Goal: Task Accomplishment & Management: Manage account settings

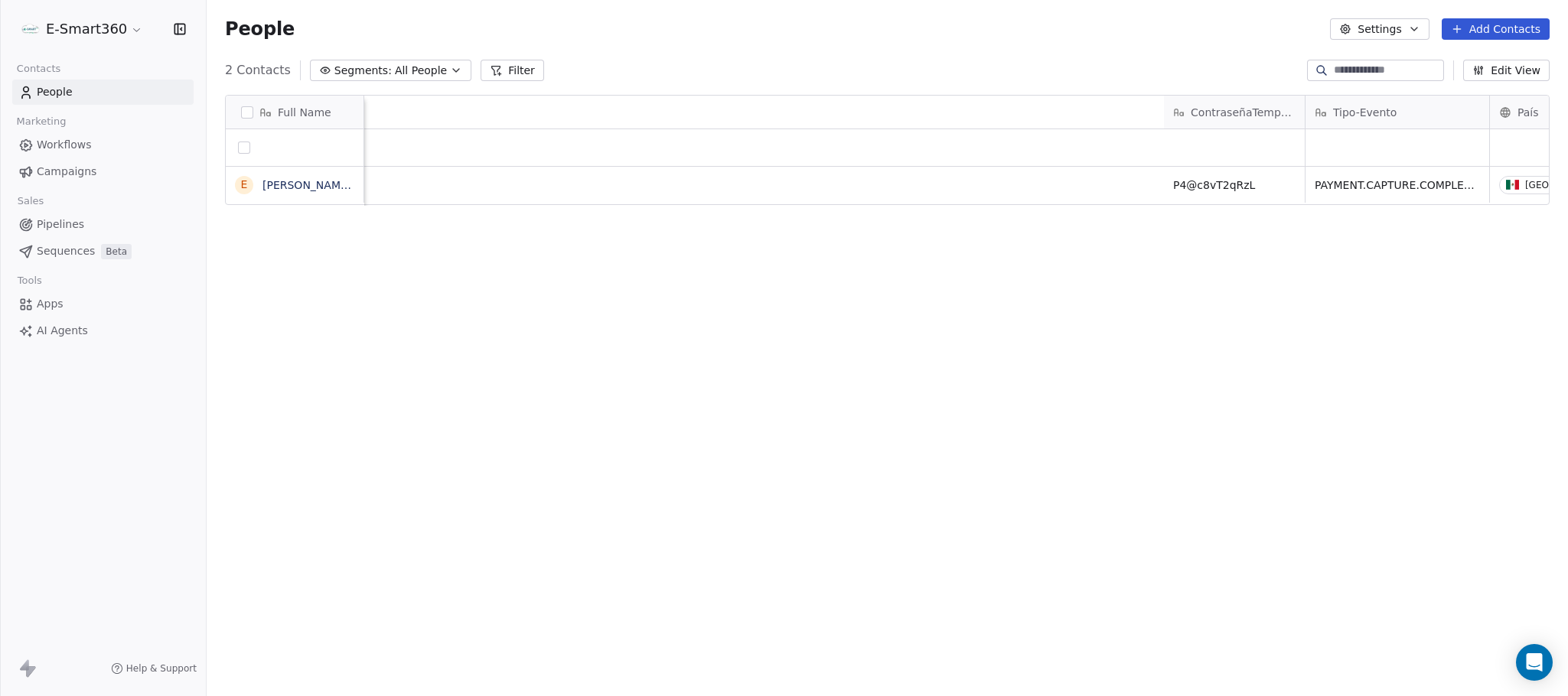
scroll to position [595, 1344]
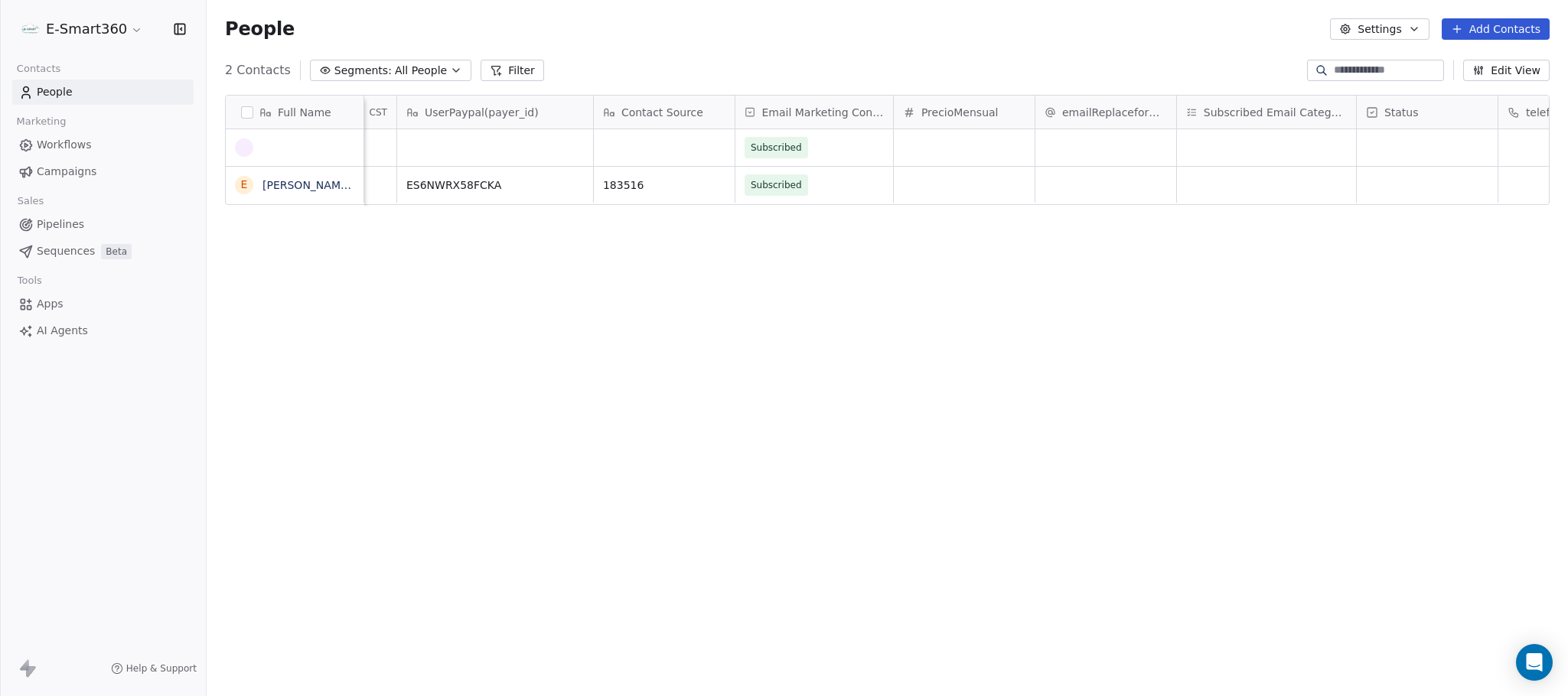
click at [249, 119] on div "Full Name" at bounding box center [293, 113] width 116 height 16
click at [249, 113] on html "E-Smart360 Contacts People Marketing Workflows Campaigns Sales Pipelines Sequen…" at bounding box center [784, 348] width 1568 height 696
click at [249, 113] on button "button" at bounding box center [247, 112] width 12 height 12
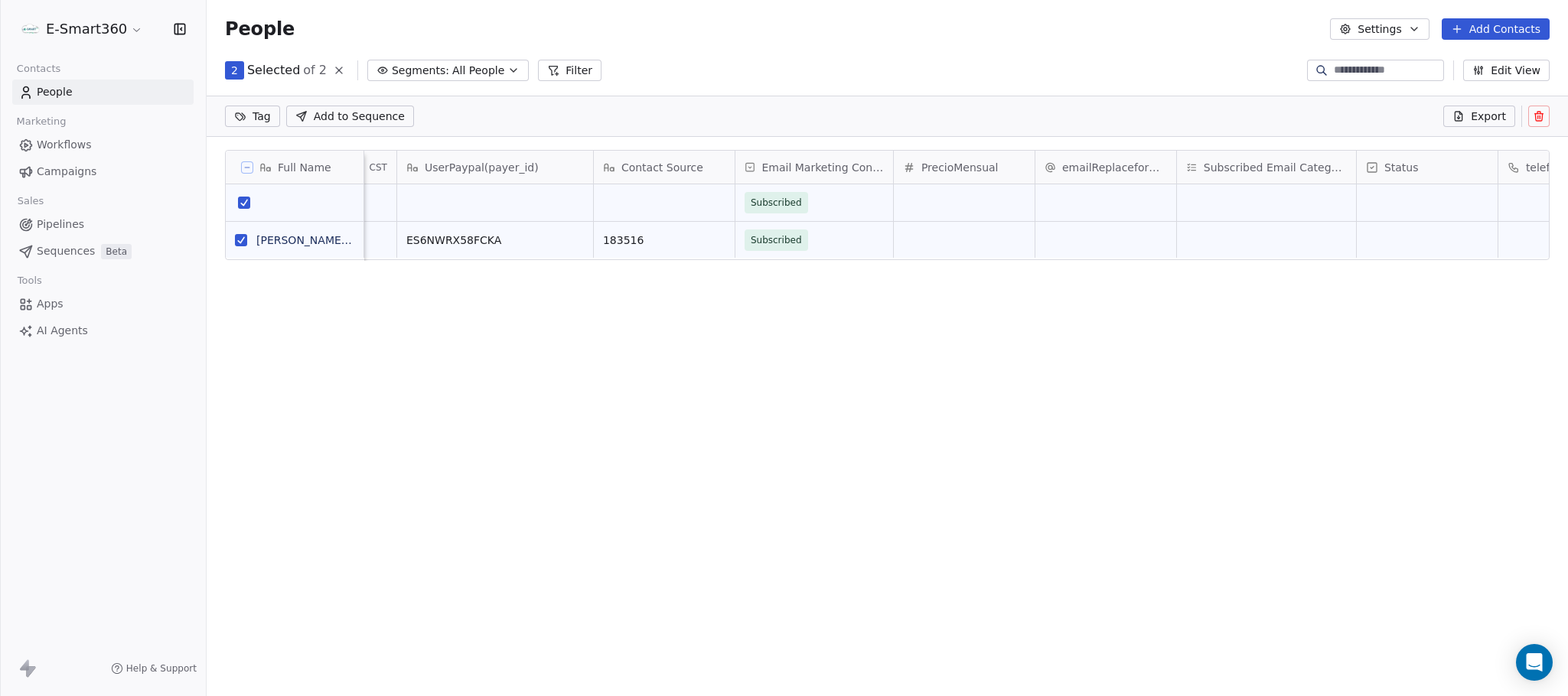
scroll to position [542, 1344]
click at [1533, 122] on icon at bounding box center [1539, 116] width 12 height 12
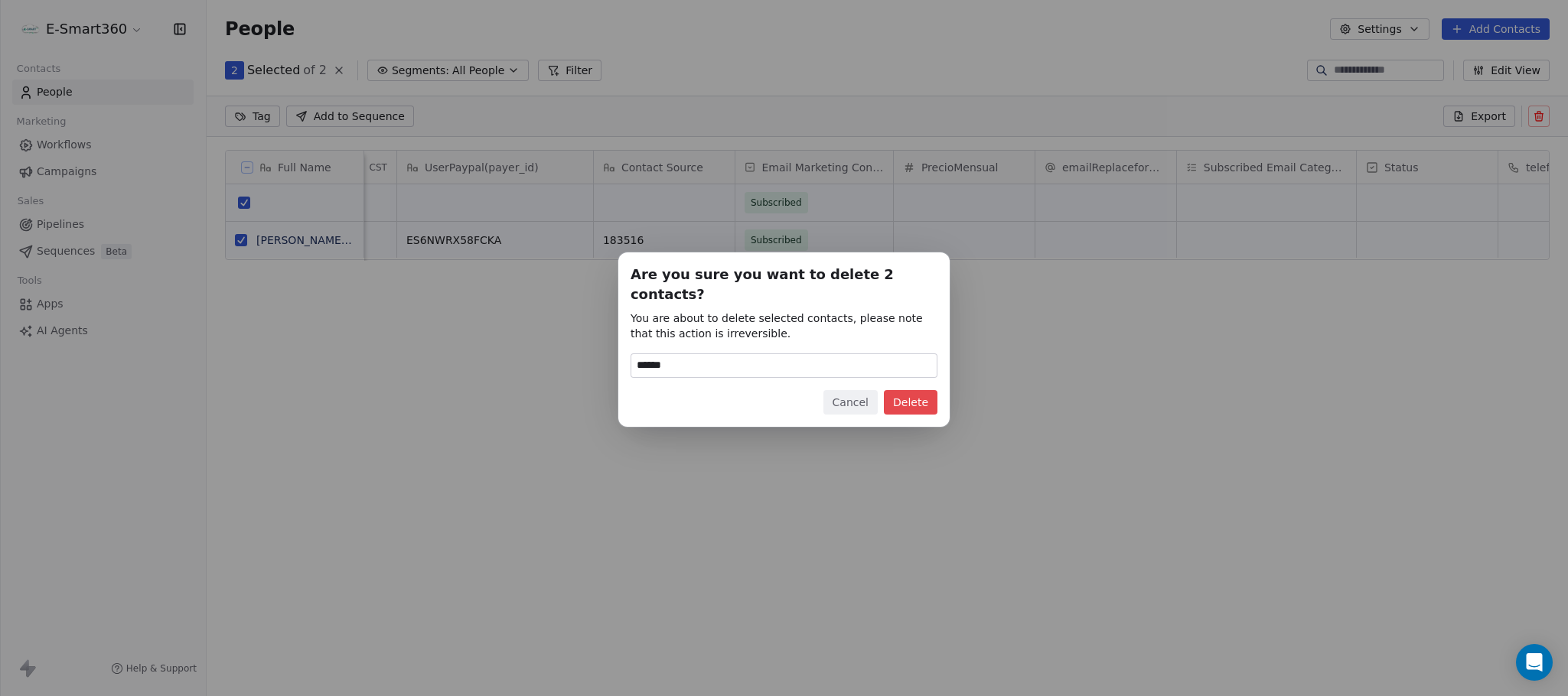
click at [916, 405] on div "Are you sure you want to delete 2 contacts? You are about to delete selected co…" at bounding box center [783, 340] width 331 height 175
click at [913, 401] on button "Delete" at bounding box center [911, 402] width 54 height 24
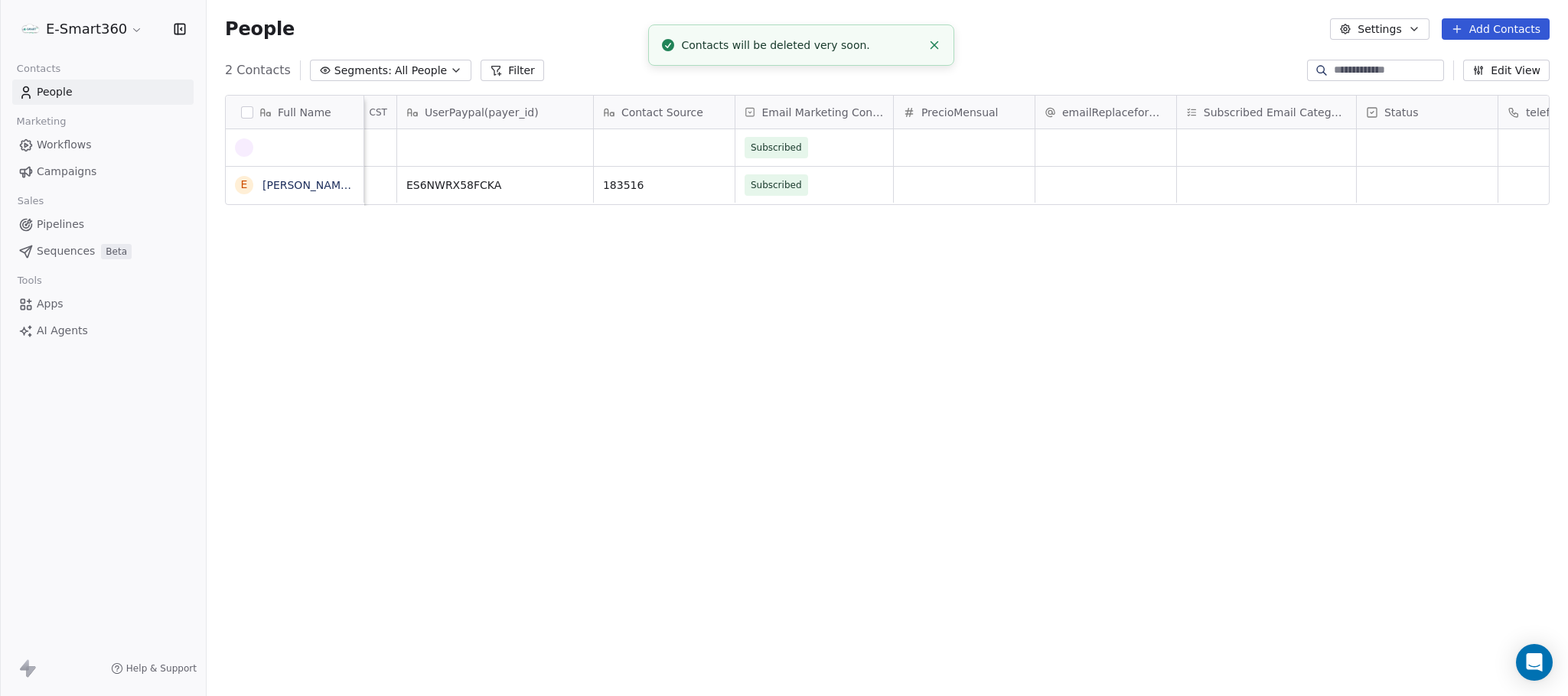
scroll to position [595, 1344]
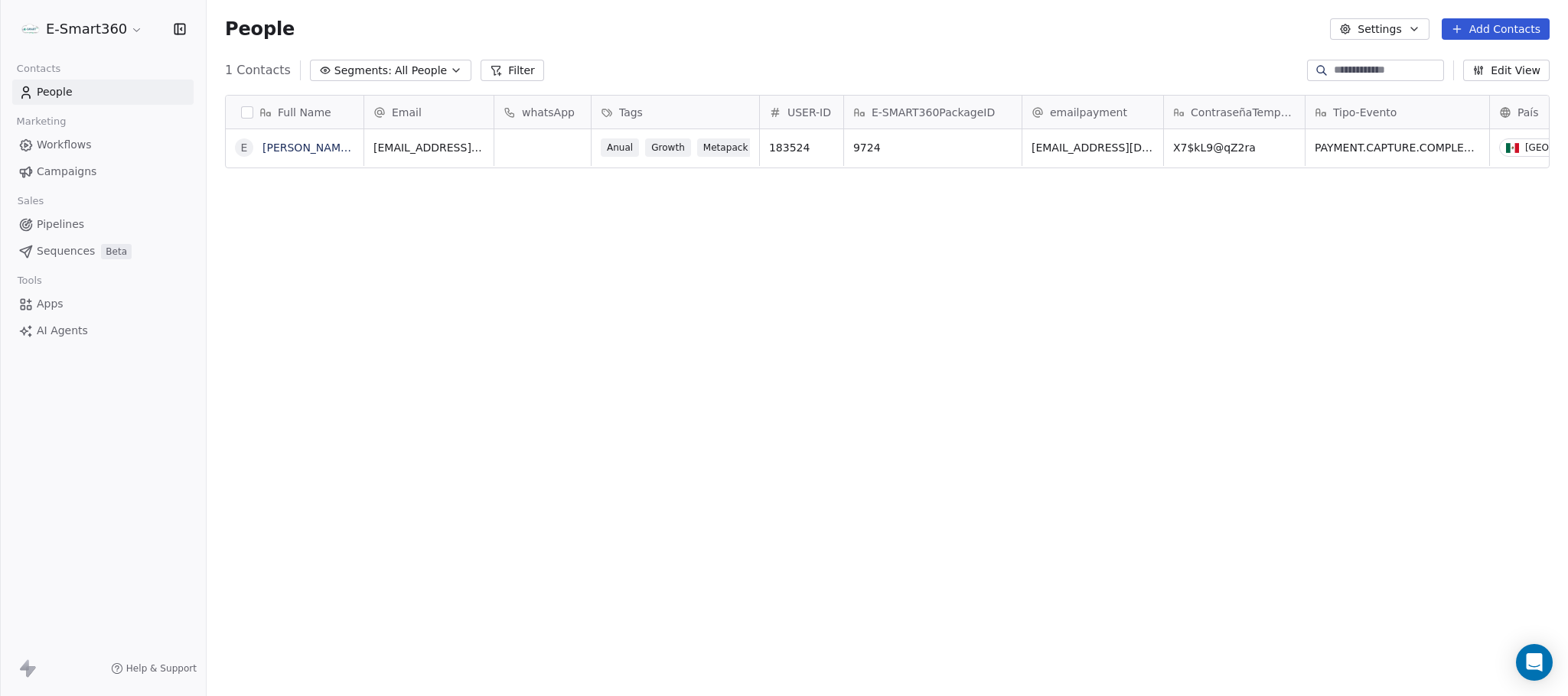
scroll to position [595, 1344]
click at [242, 111] on button "button" at bounding box center [247, 112] width 12 height 12
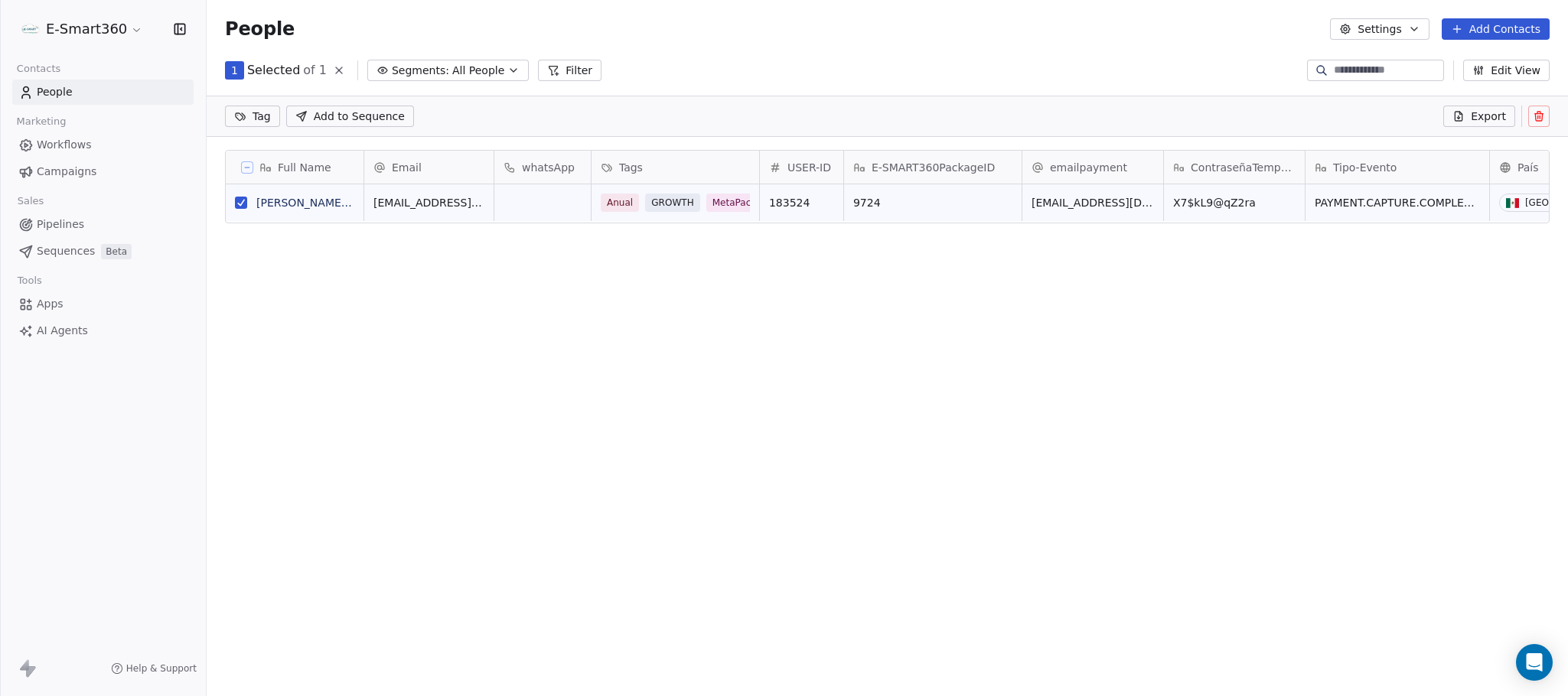
scroll to position [542, 1344]
click at [1537, 125] on button at bounding box center [1538, 116] width 22 height 22
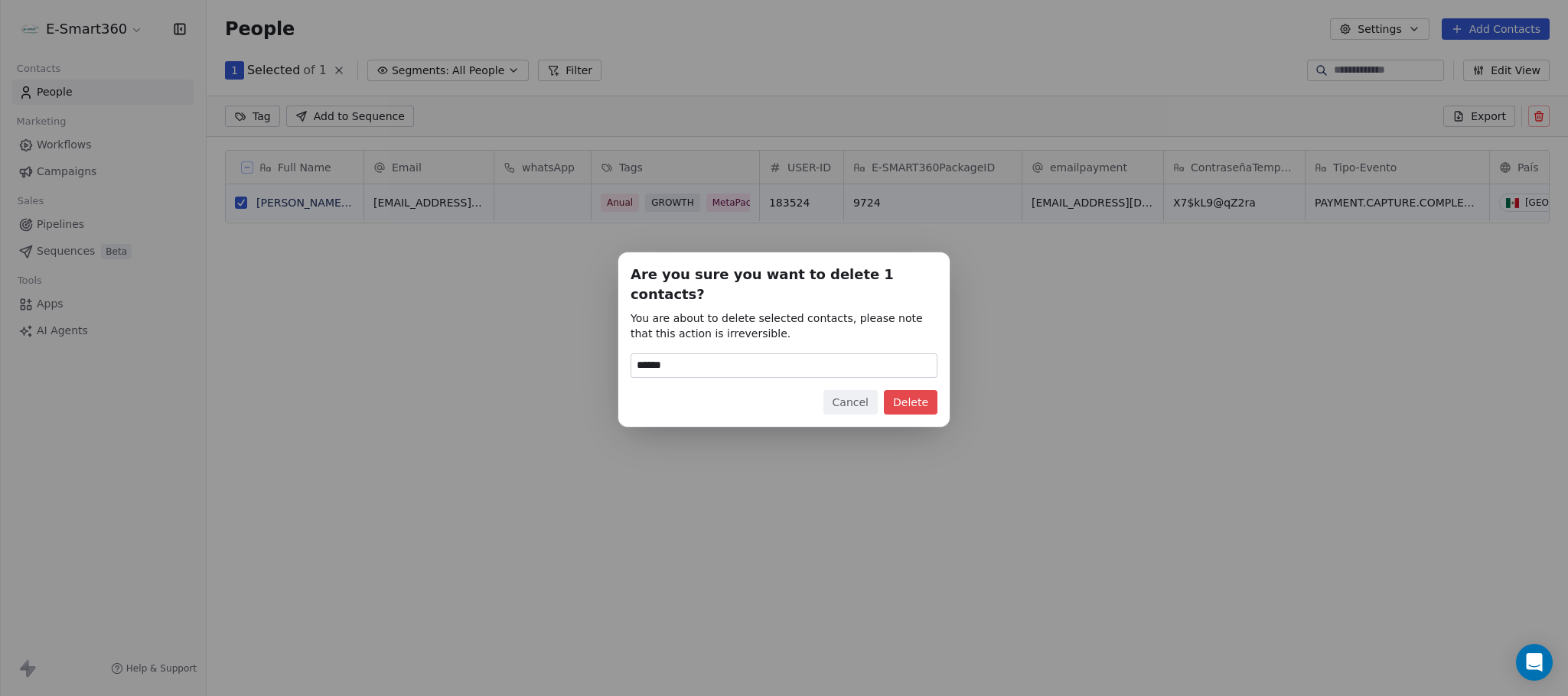
type input "******"
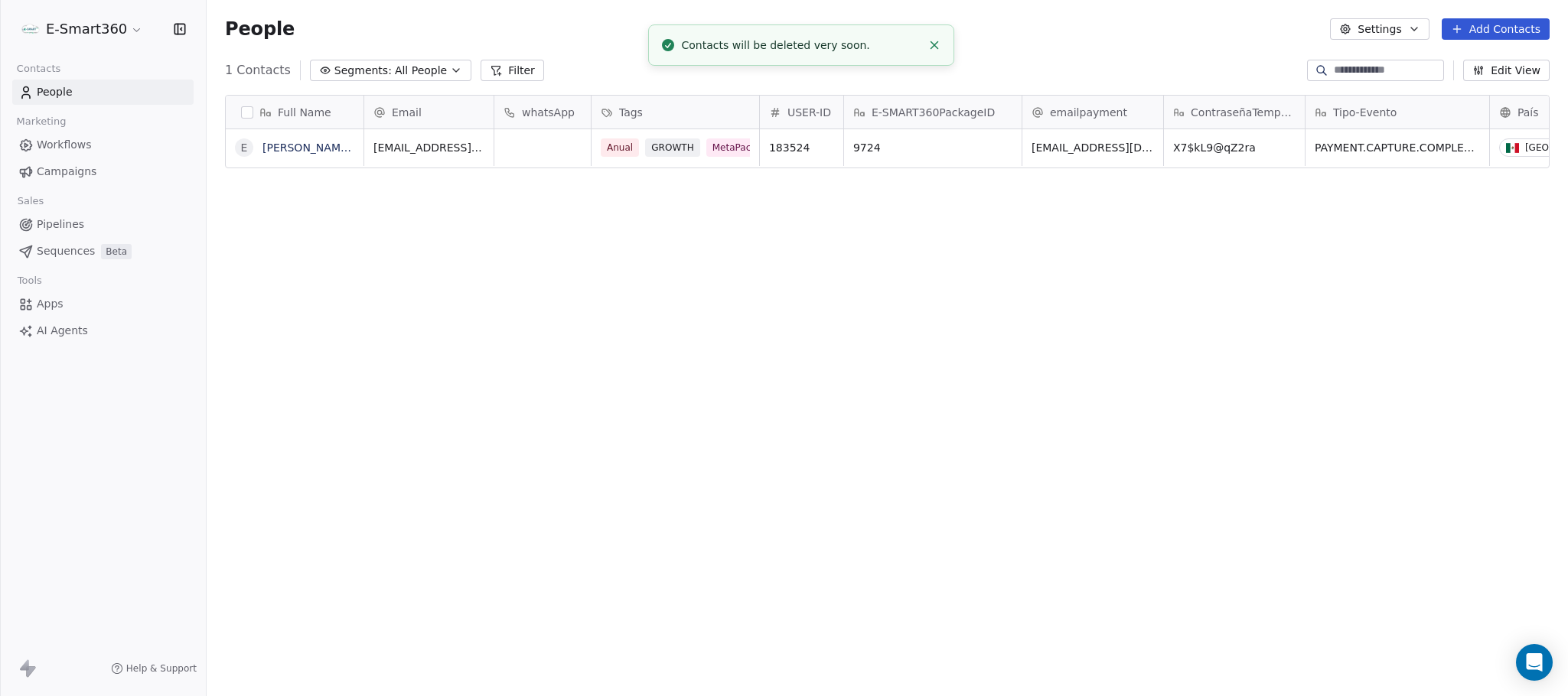
scroll to position [595, 1344]
click at [70, 22] on html "E-Smart360 Contacts People Marketing Workflows Campaigns Sales Pipelines Sequen…" at bounding box center [784, 348] width 1568 height 696
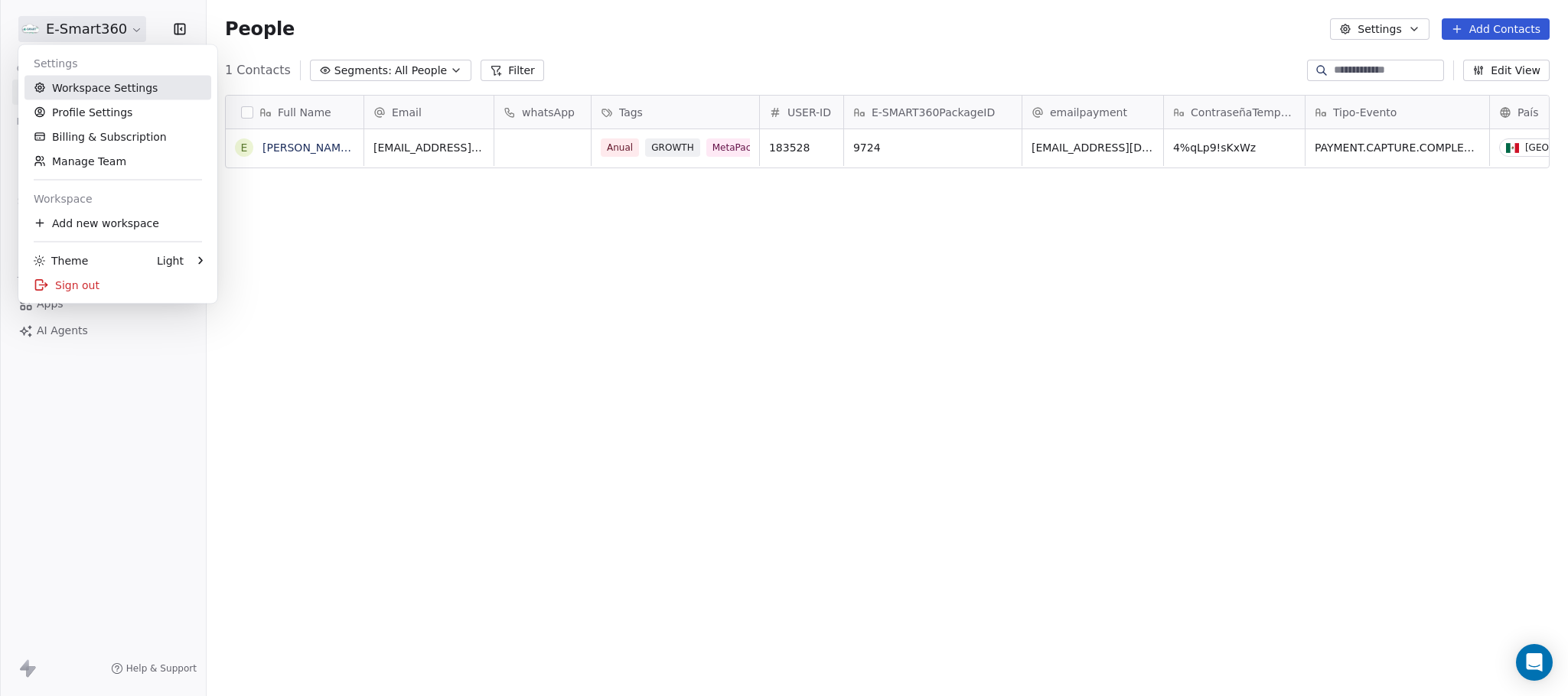
click at [136, 81] on link "Workspace Settings" at bounding box center [117, 88] width 187 height 24
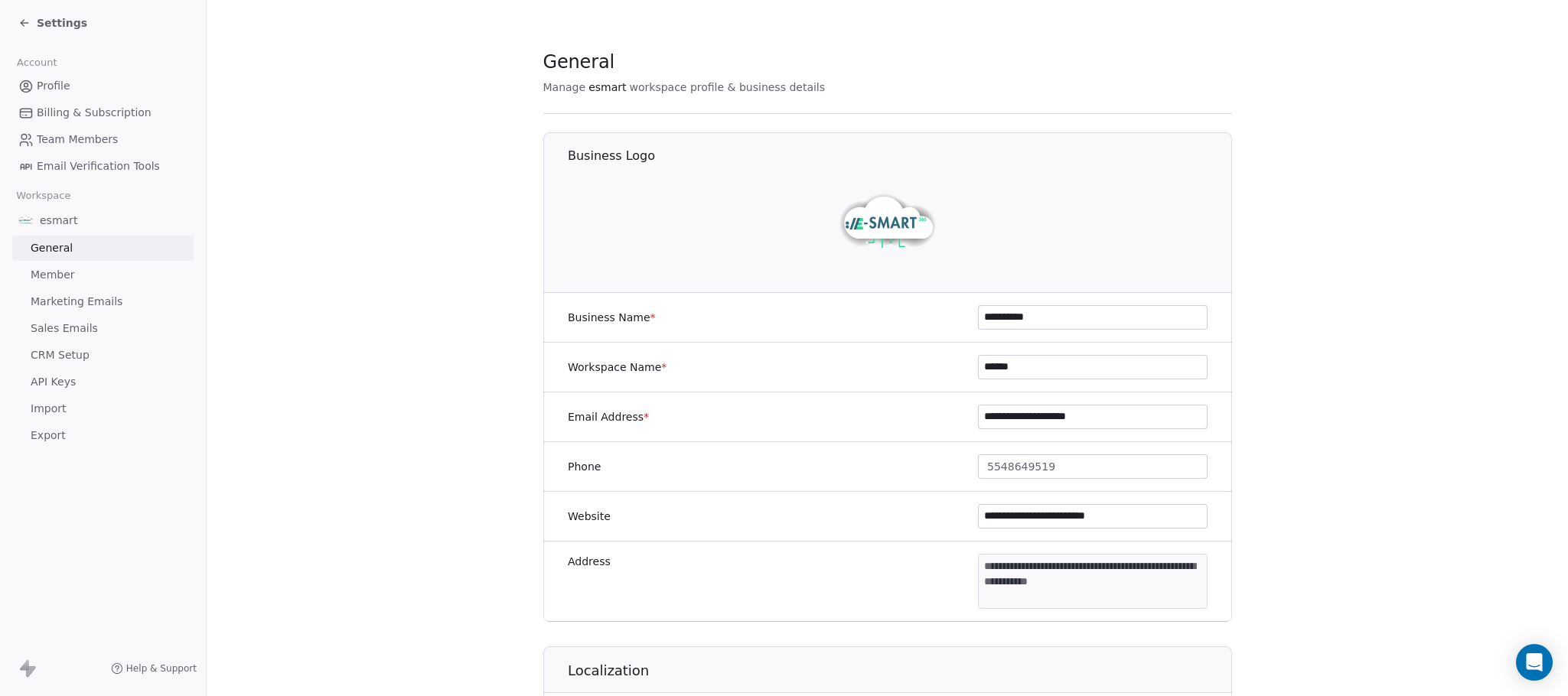
click at [90, 361] on link "CRM Setup" at bounding box center [103, 355] width 182 height 25
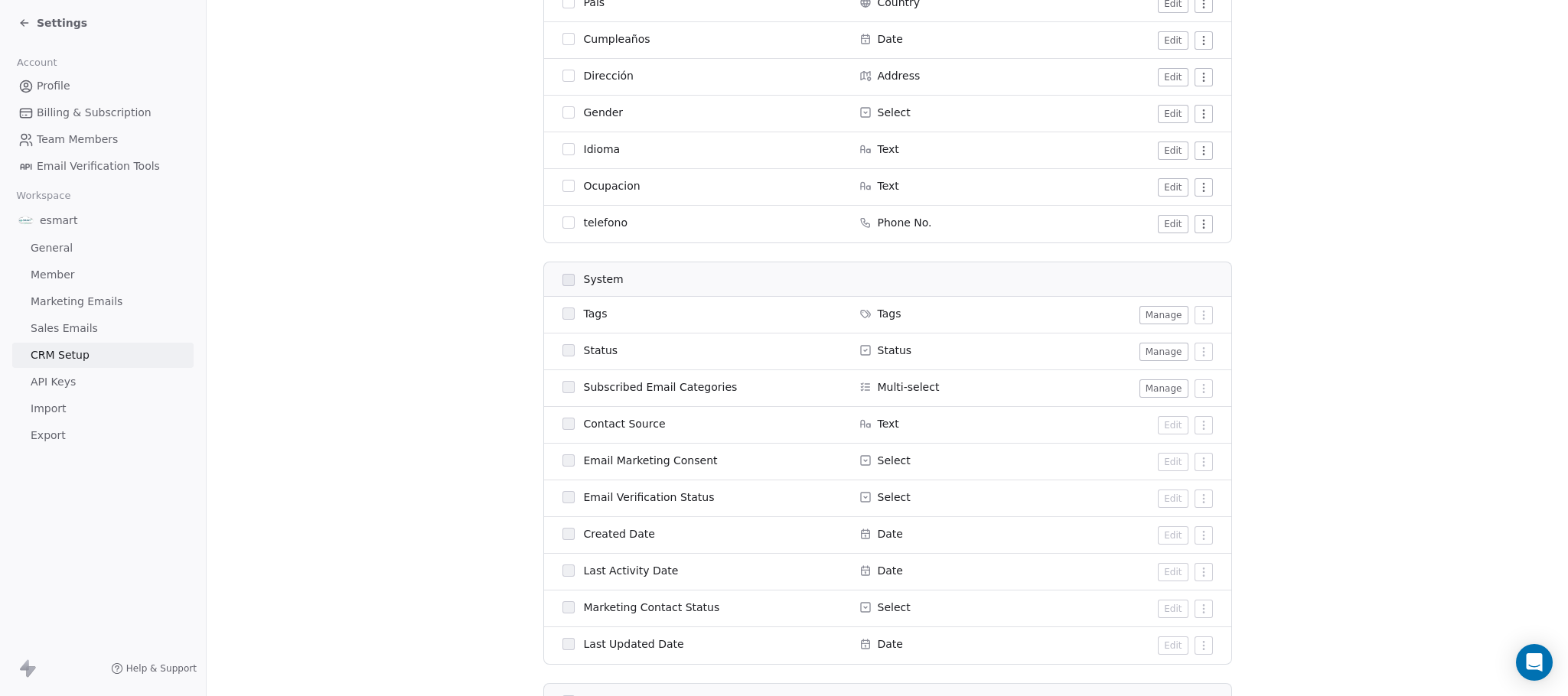
scroll to position [650, 0]
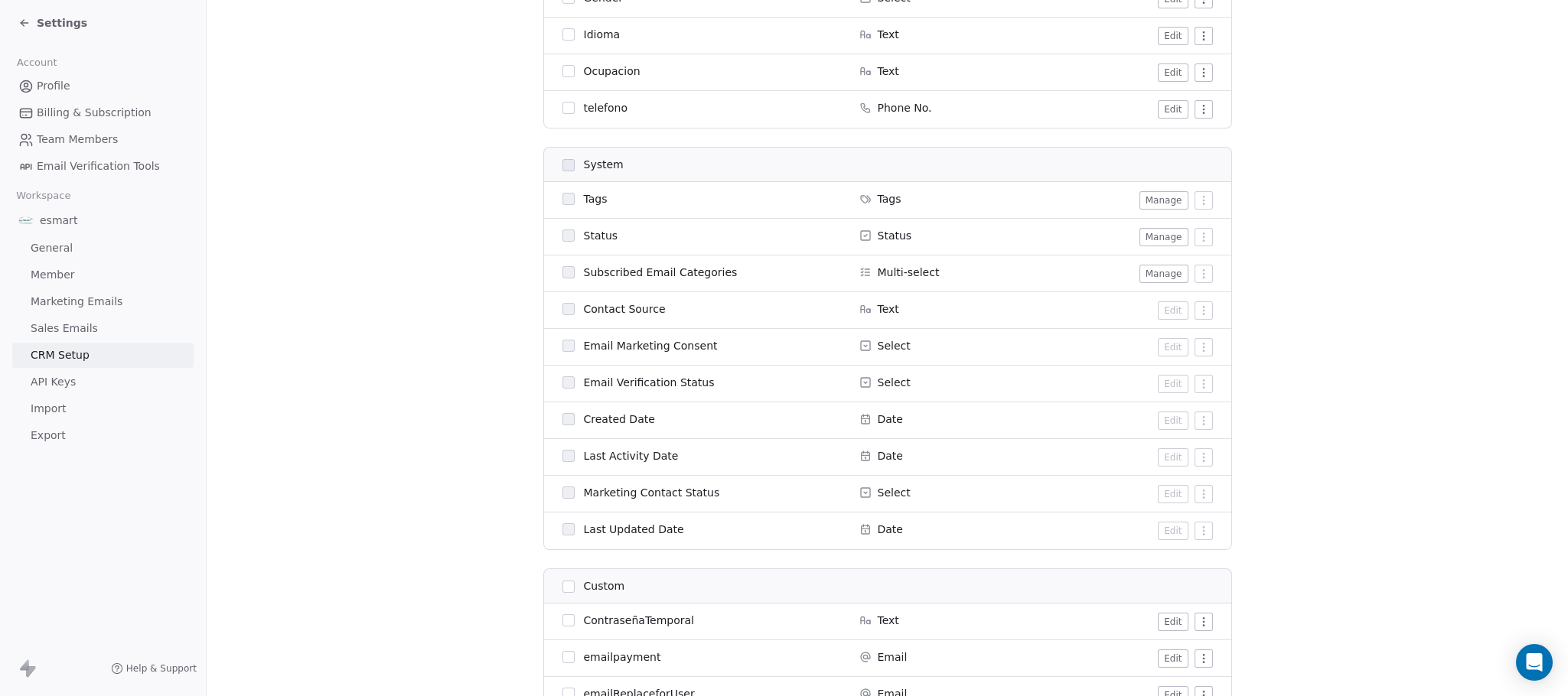
click at [894, 330] on td "Select" at bounding box center [944, 348] width 189 height 36
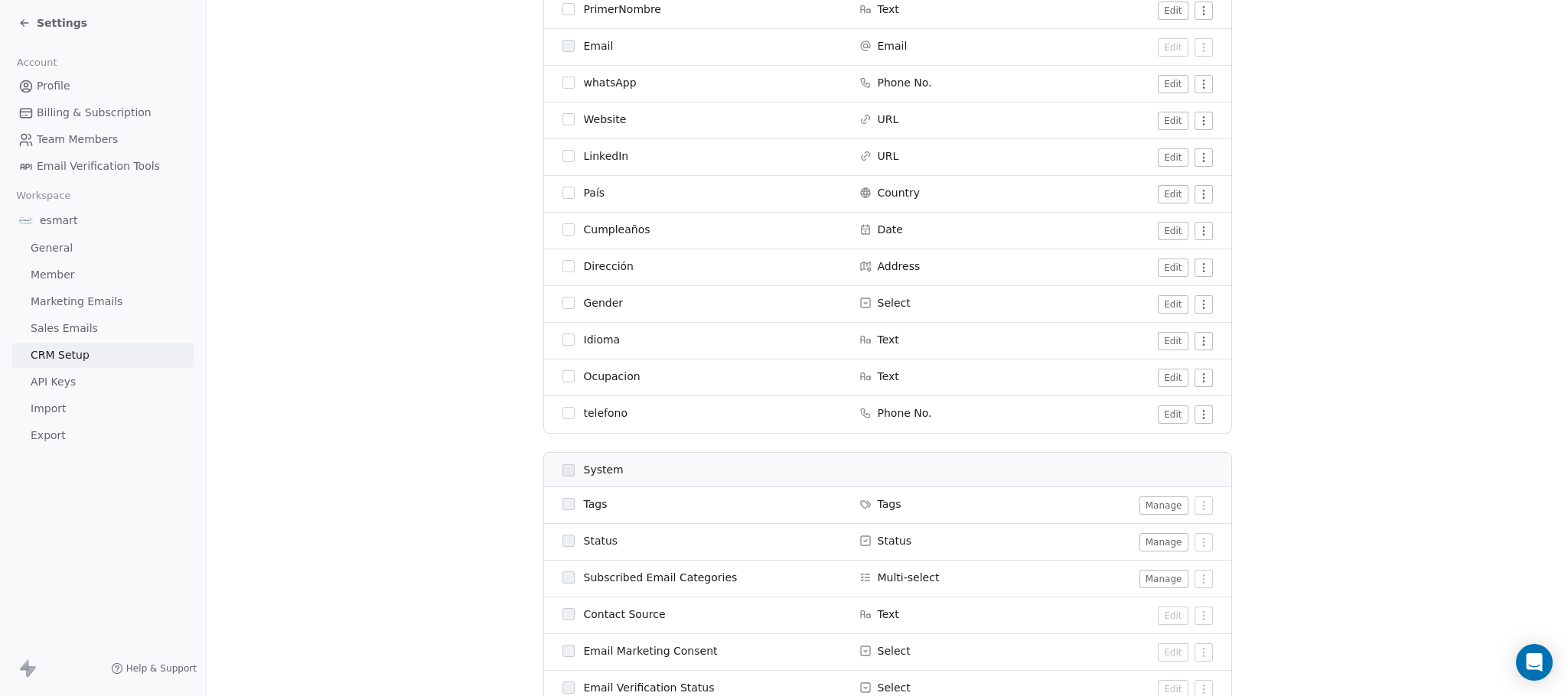
scroll to position [115, 0]
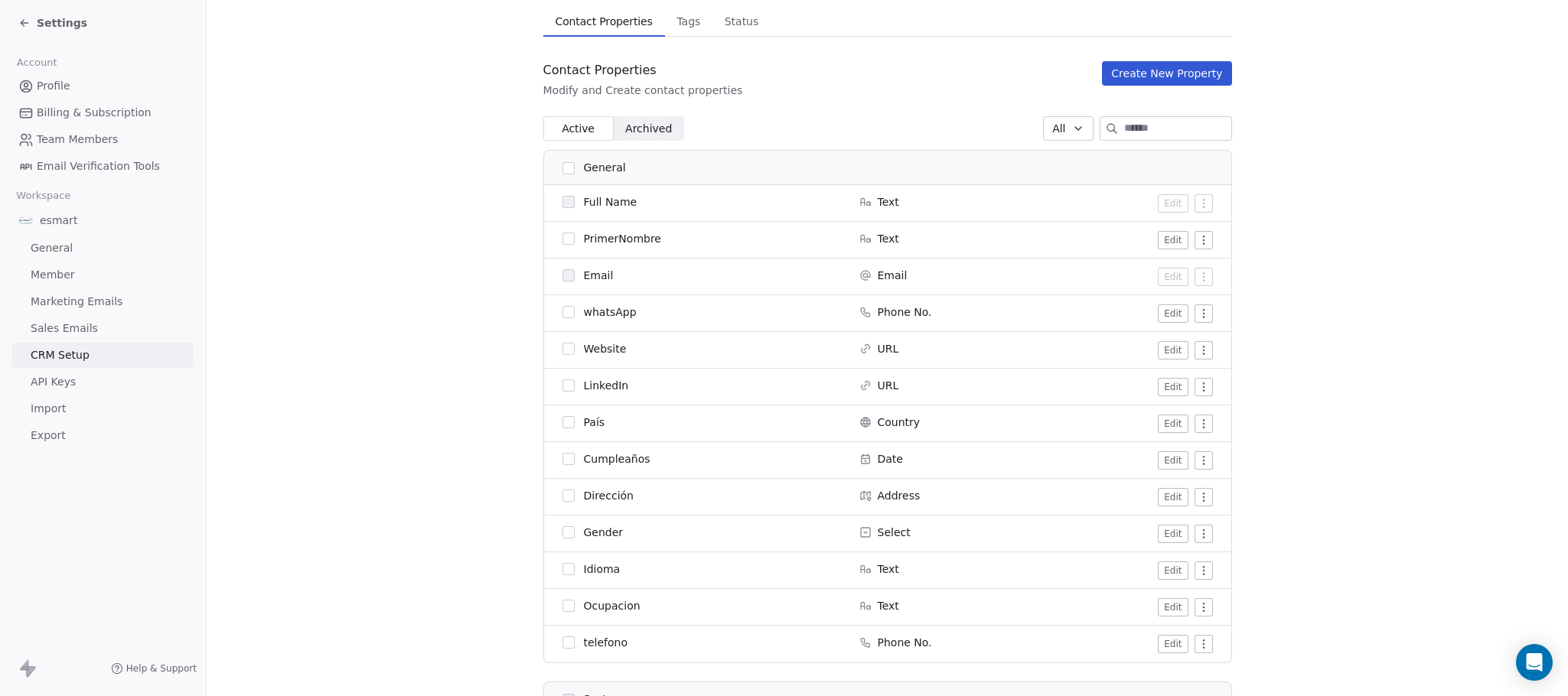
click at [1142, 133] on input at bounding box center [1178, 129] width 107 height 23
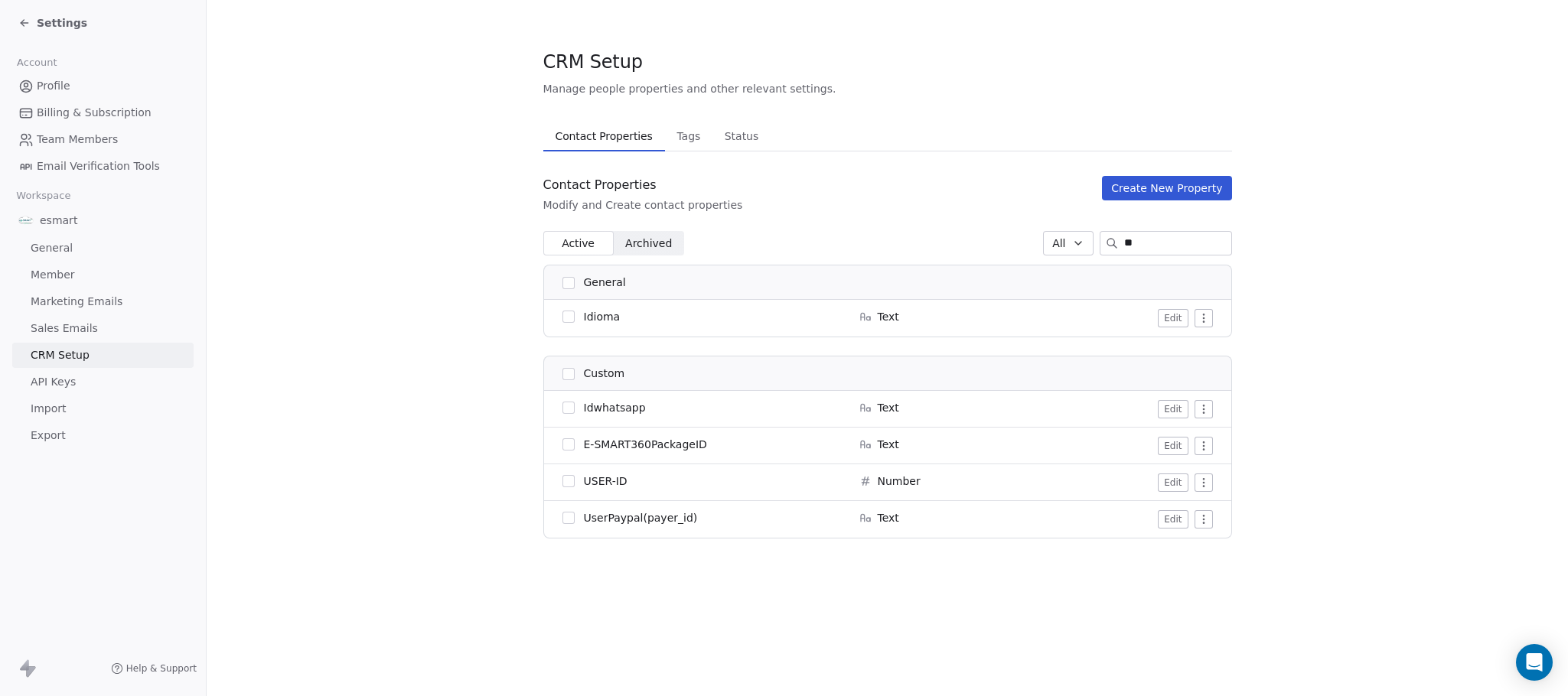
scroll to position [0, 0]
type input "*"
type input "**"
click at [692, 129] on span "Tags" at bounding box center [688, 136] width 36 height 22
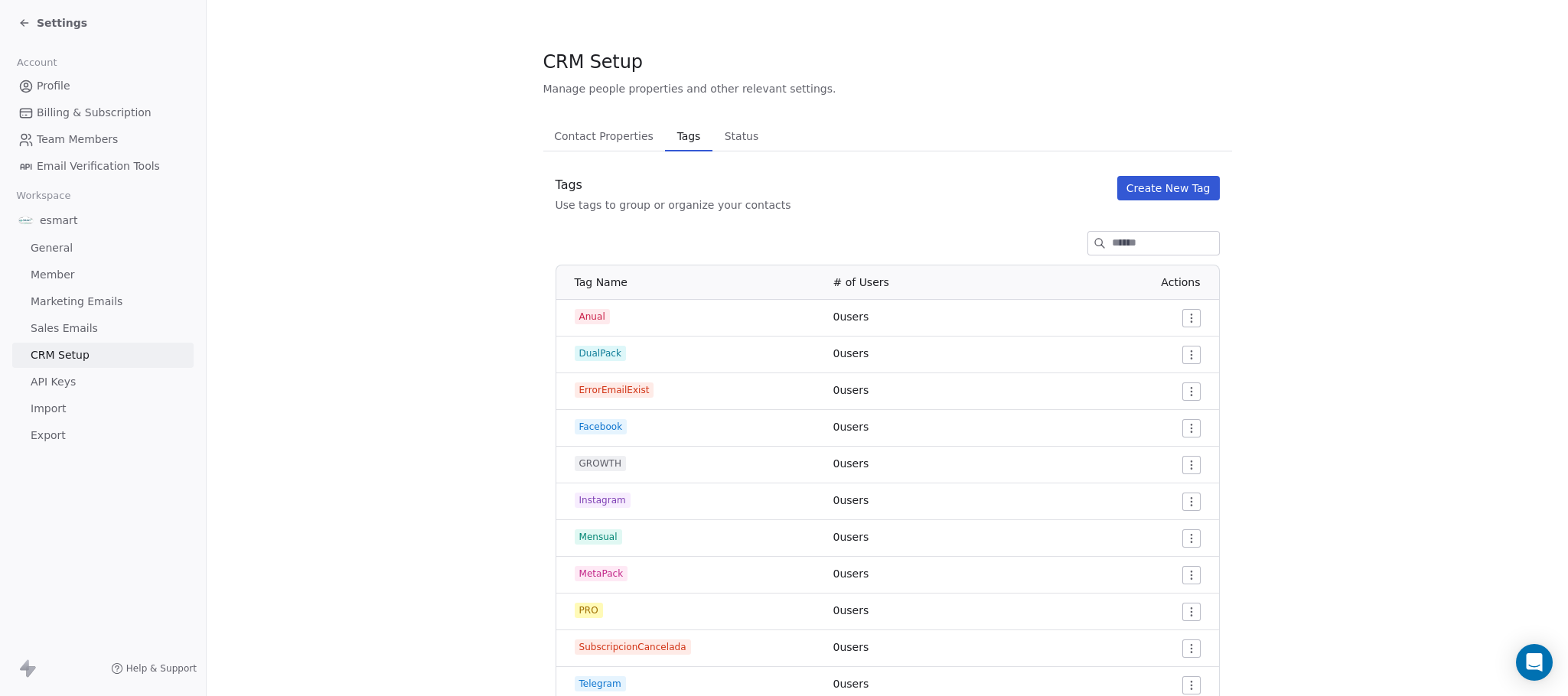
click at [717, 124] on button "Status Status" at bounding box center [741, 136] width 58 height 30
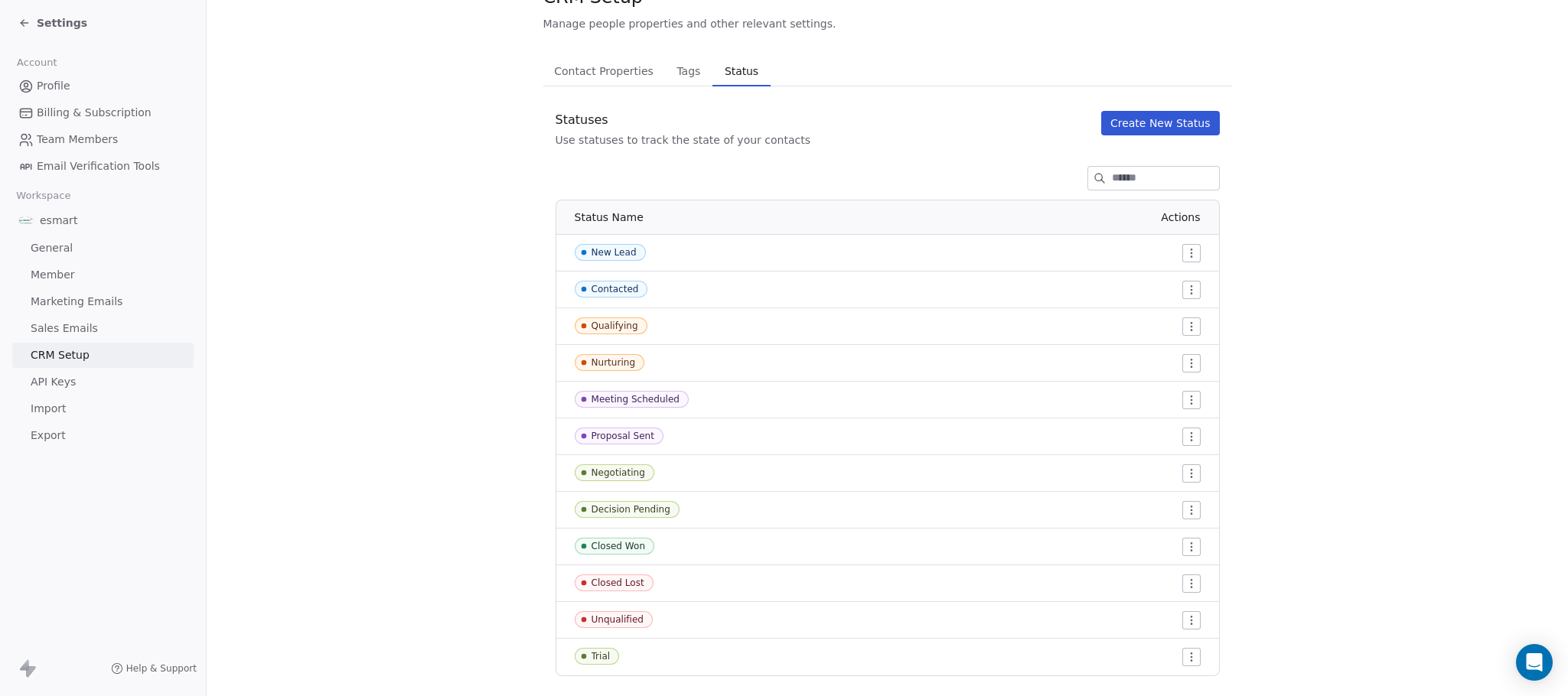
scroll to position [94, 0]
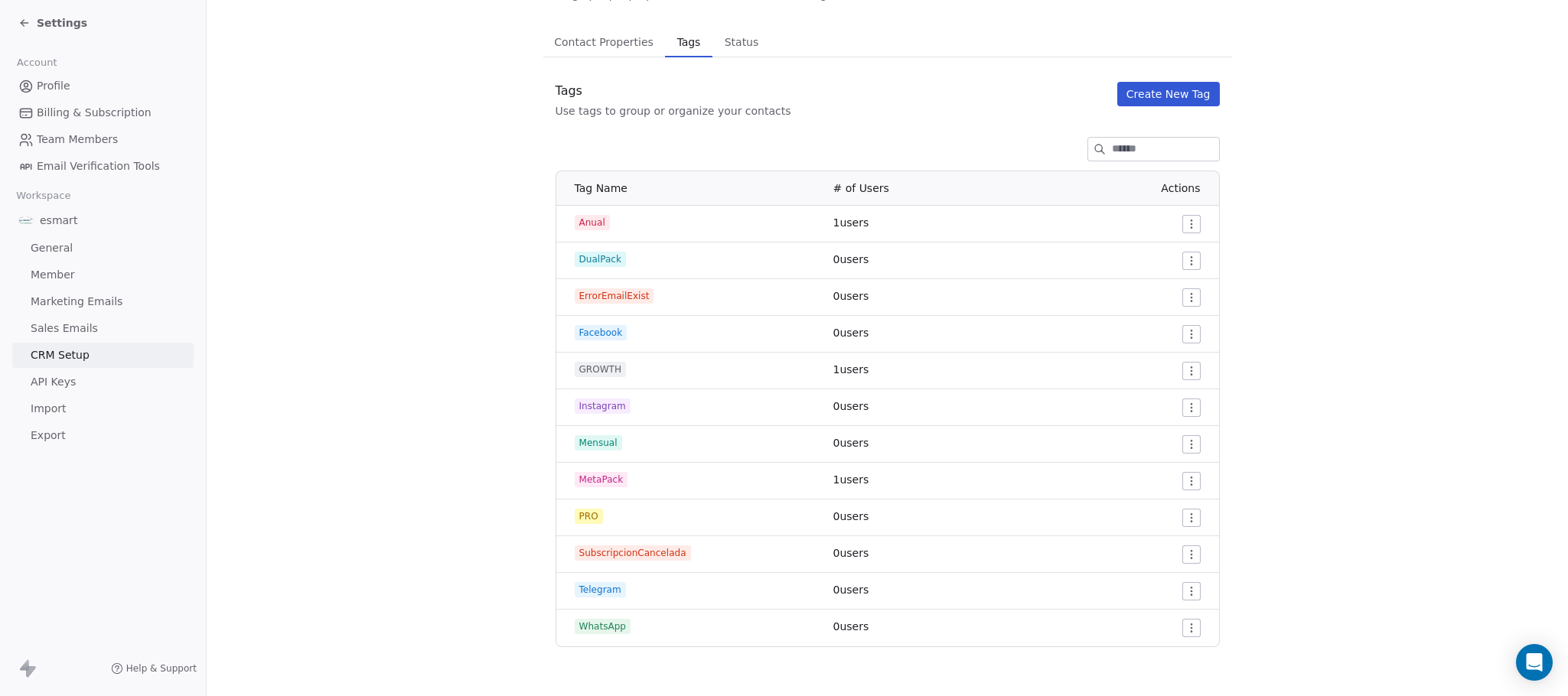
click at [671, 40] on span "Tags" at bounding box center [688, 42] width 36 height 22
click at [612, 35] on span "Contact Properties" at bounding box center [603, 42] width 112 height 22
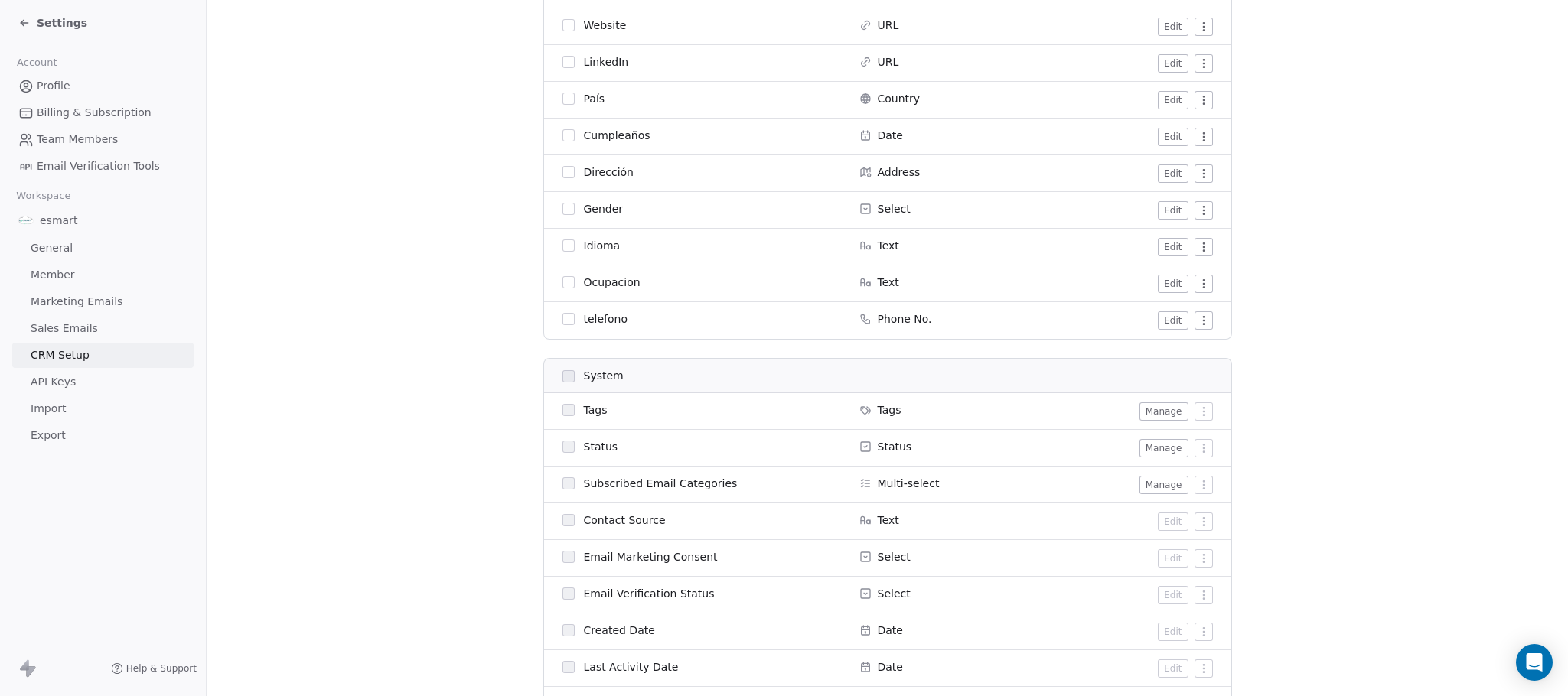
scroll to position [553, 0]
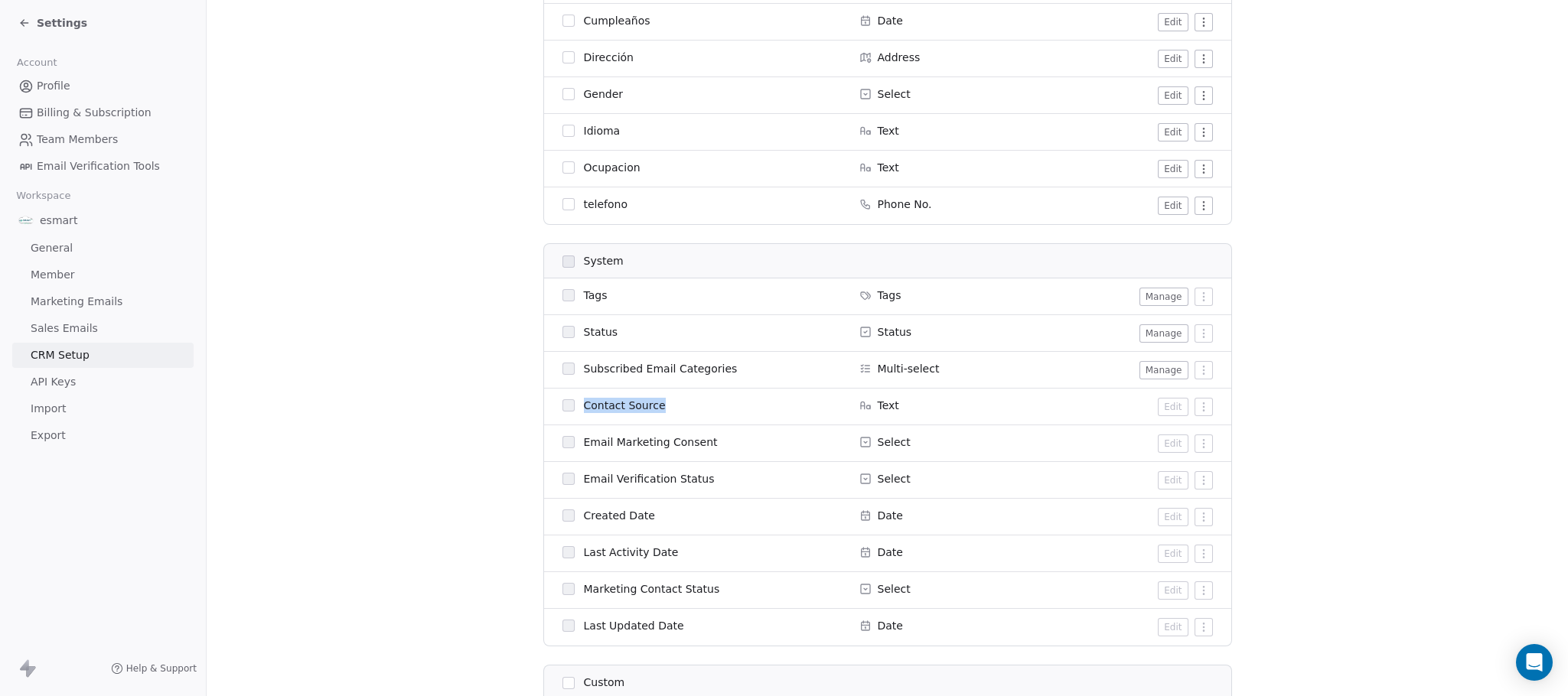
drag, startPoint x: 655, startPoint y: 412, endPoint x: 575, endPoint y: 407, distance: 80.2
click at [575, 407] on div "Contact Source" at bounding box center [701, 406] width 279 height 16
click at [1323, 459] on section "CRM Setup Manage people properties and other relevant settings. Contact Propert…" at bounding box center [887, 520] width 1362 height 2147
click at [18, 17] on icon at bounding box center [24, 23] width 12 height 12
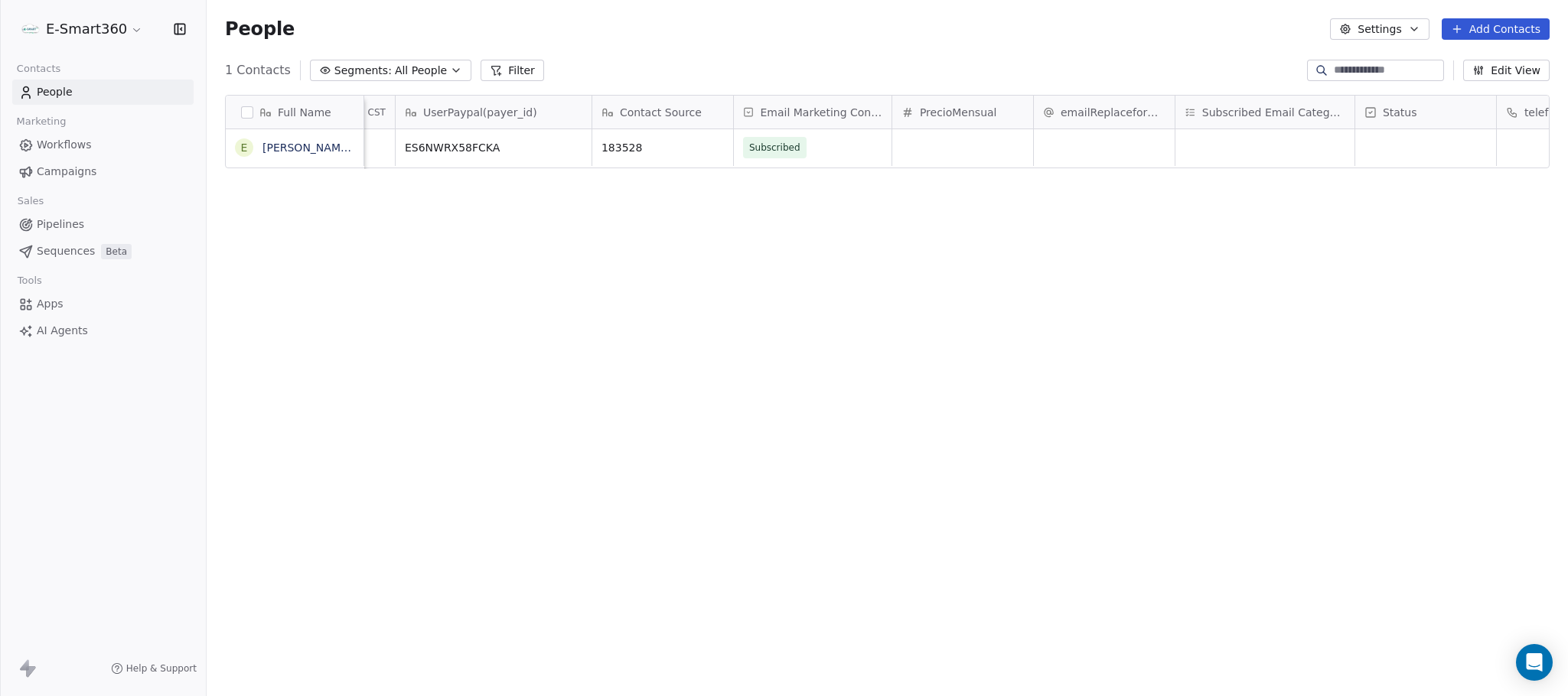
scroll to position [0, 1621]
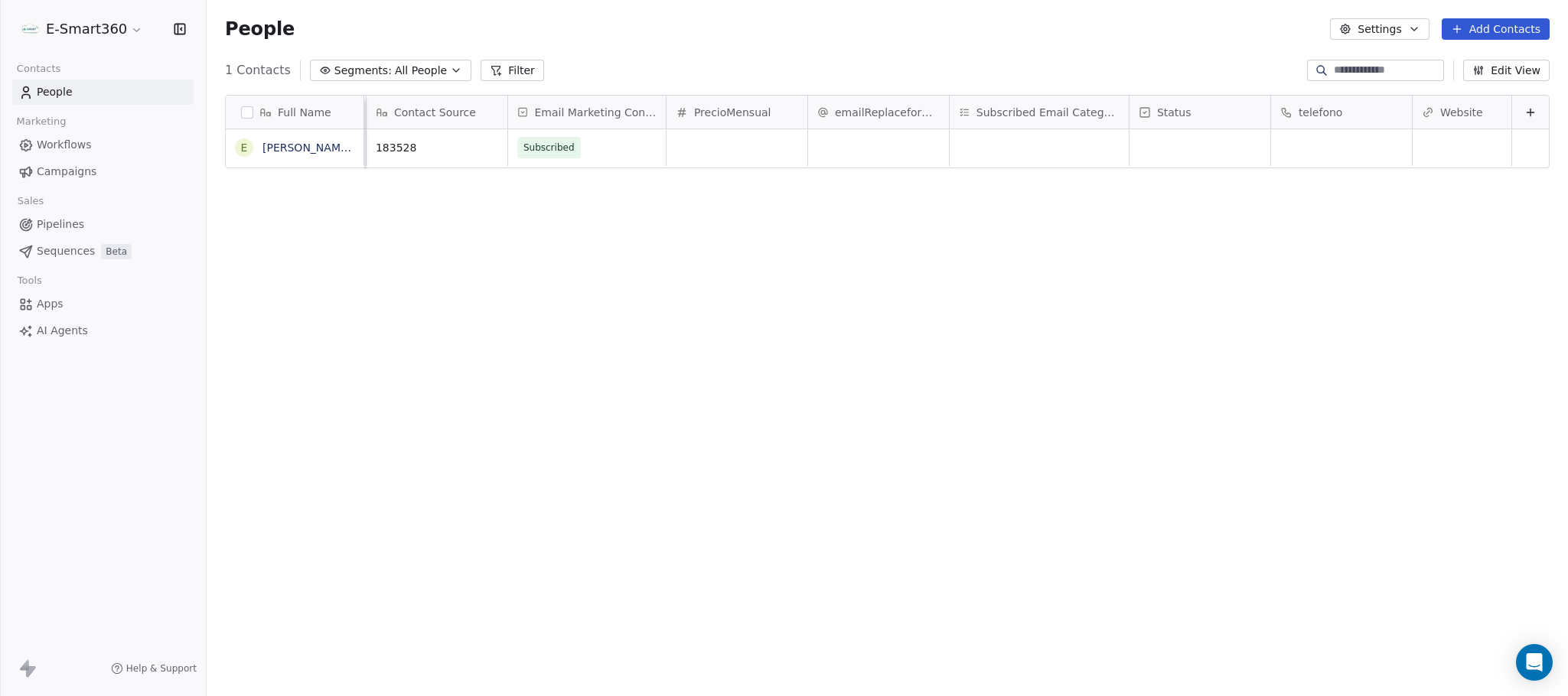
click at [1525, 111] on icon at bounding box center [1531, 112] width 12 height 12
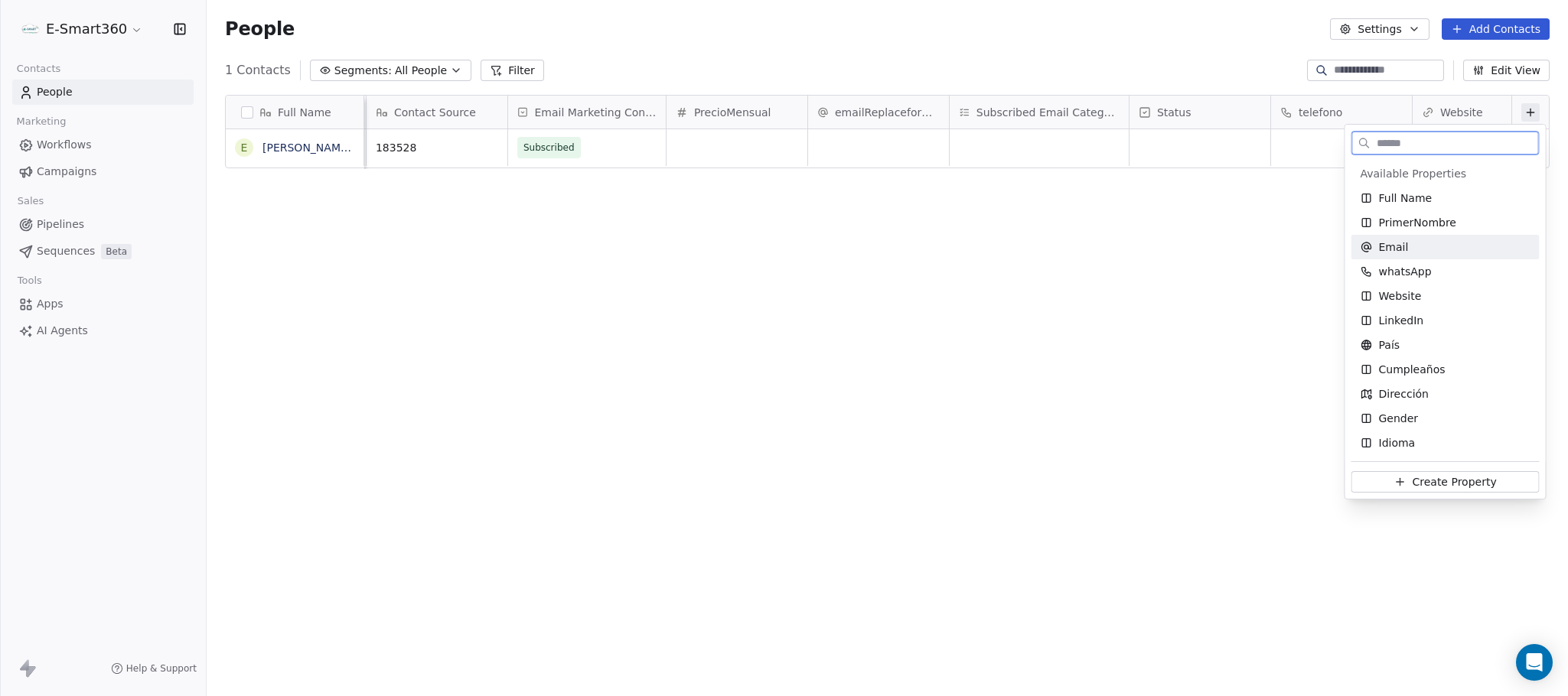
click at [1435, 248] on div "Email" at bounding box center [1445, 248] width 169 height 16
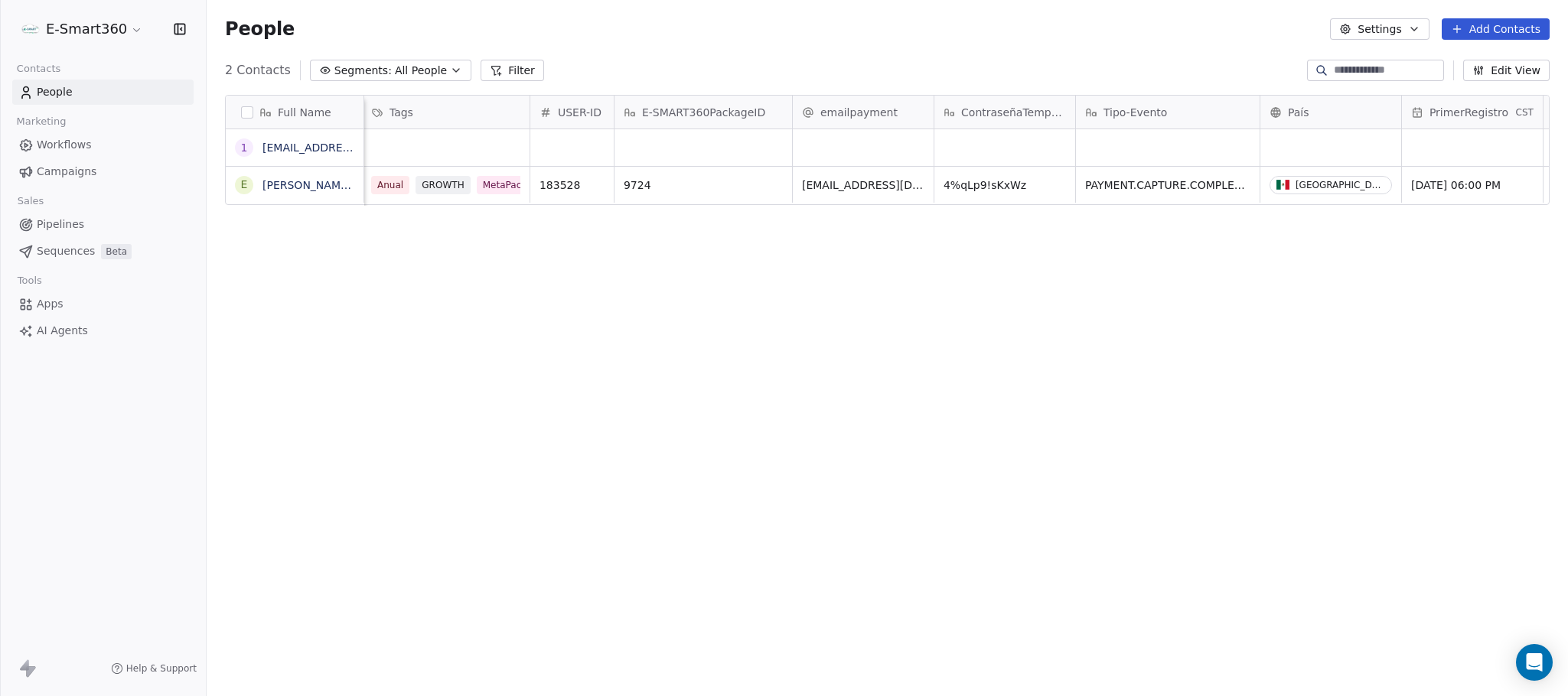
scroll to position [0, 0]
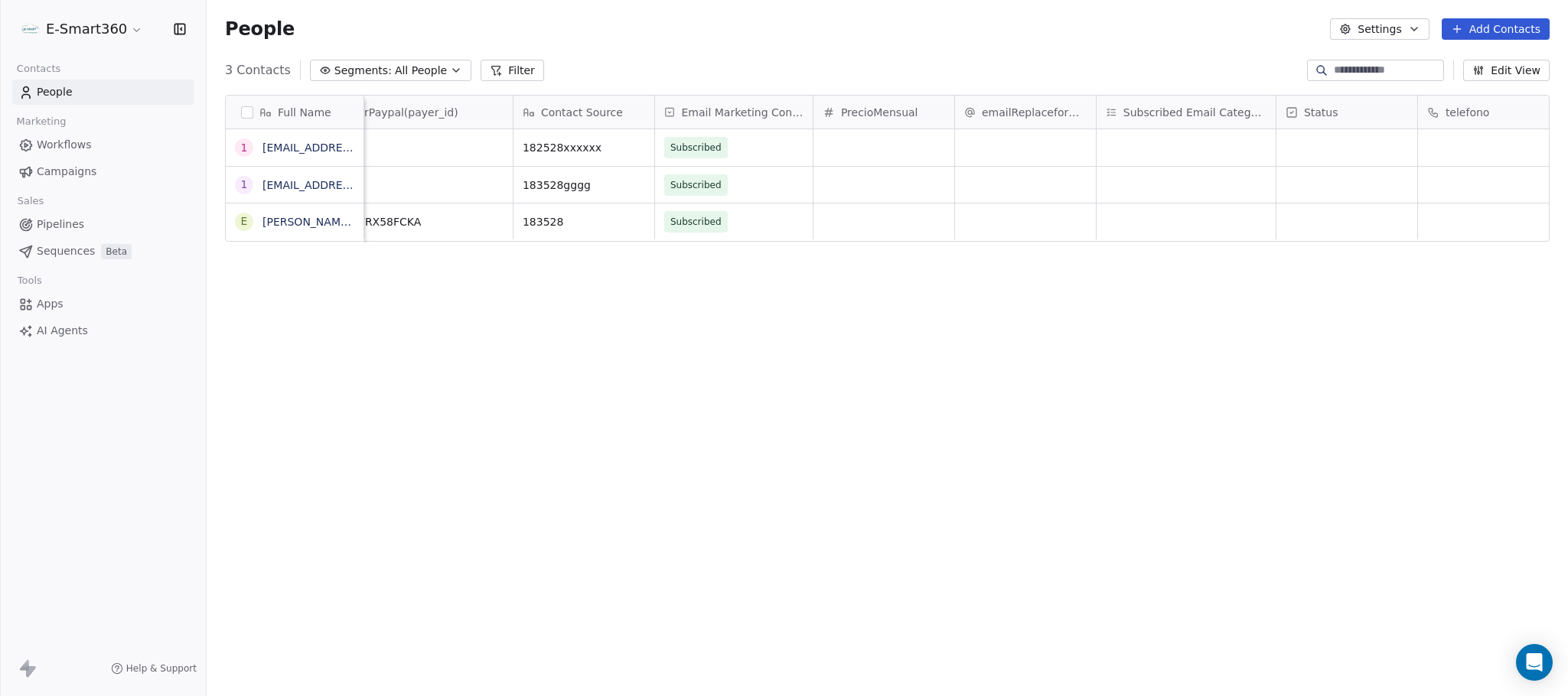
scroll to position [0, 1621]
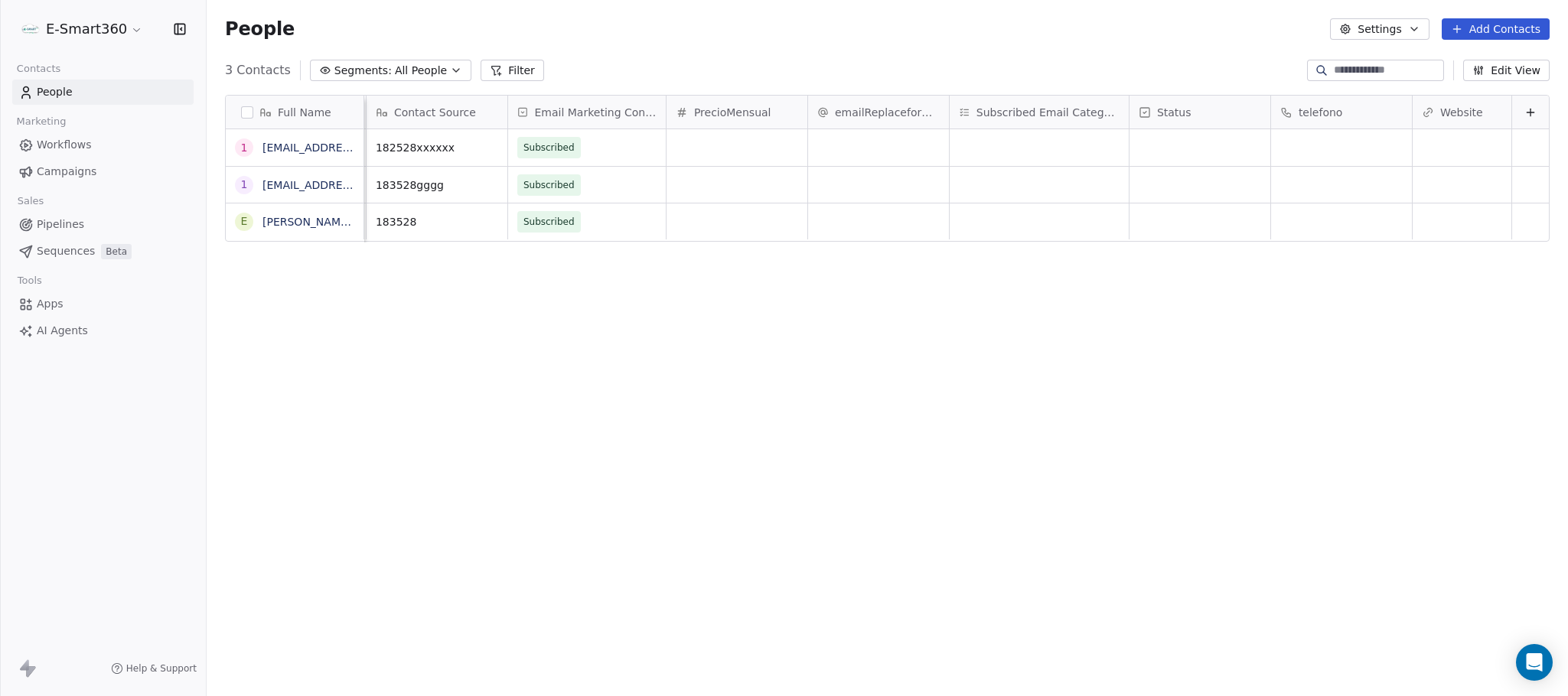
click at [1485, 70] on icon "button" at bounding box center [1478, 70] width 12 height 12
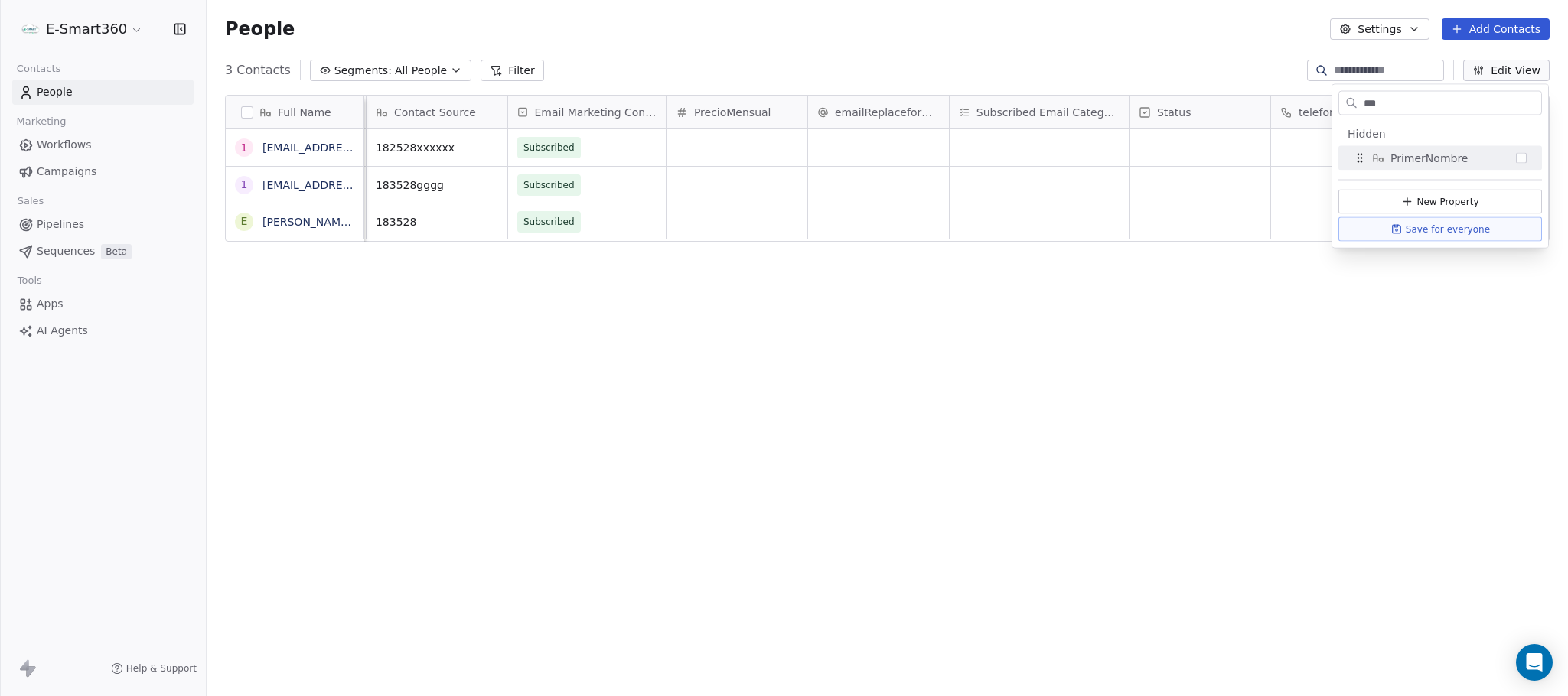
type input "***"
click at [1424, 161] on span "PrimerNombre" at bounding box center [1429, 158] width 77 height 16
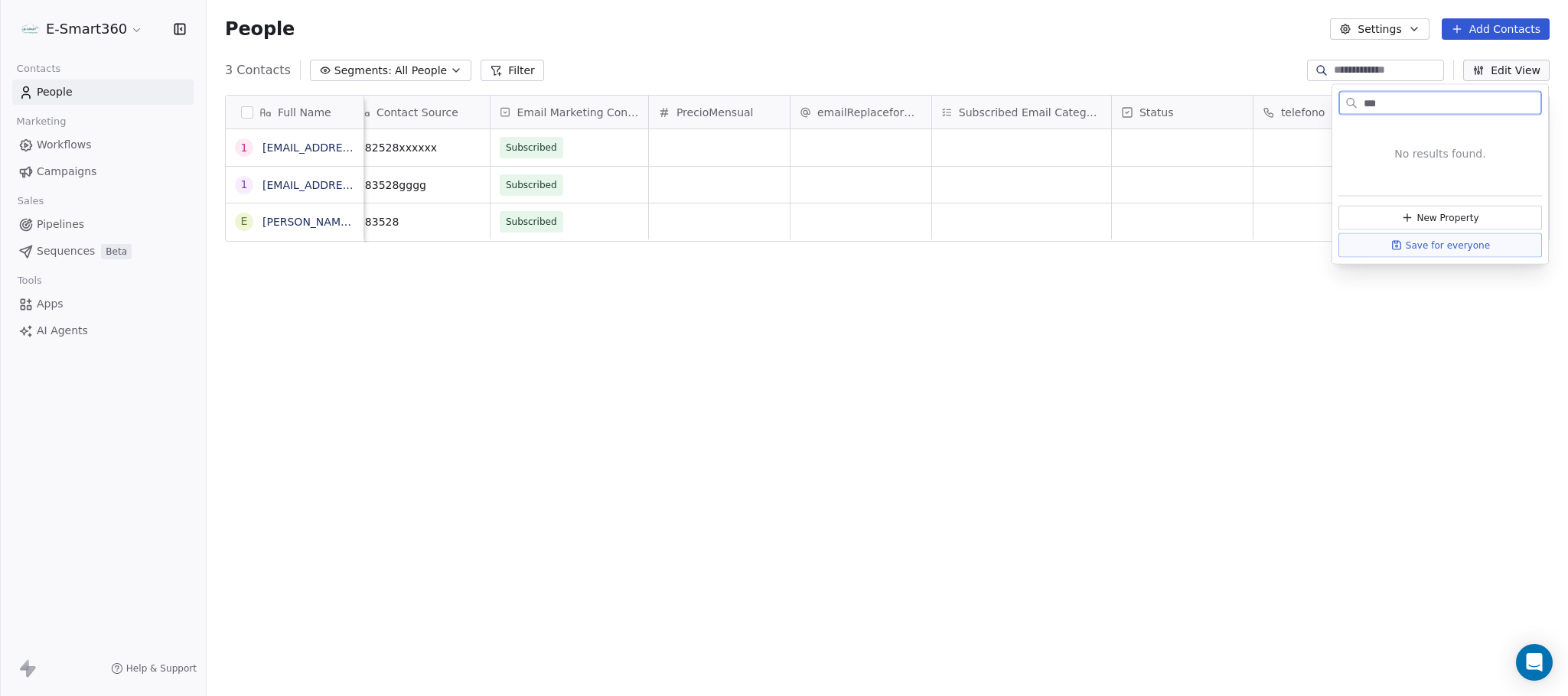
click at [1421, 102] on input "***" at bounding box center [1452, 103] width 181 height 23
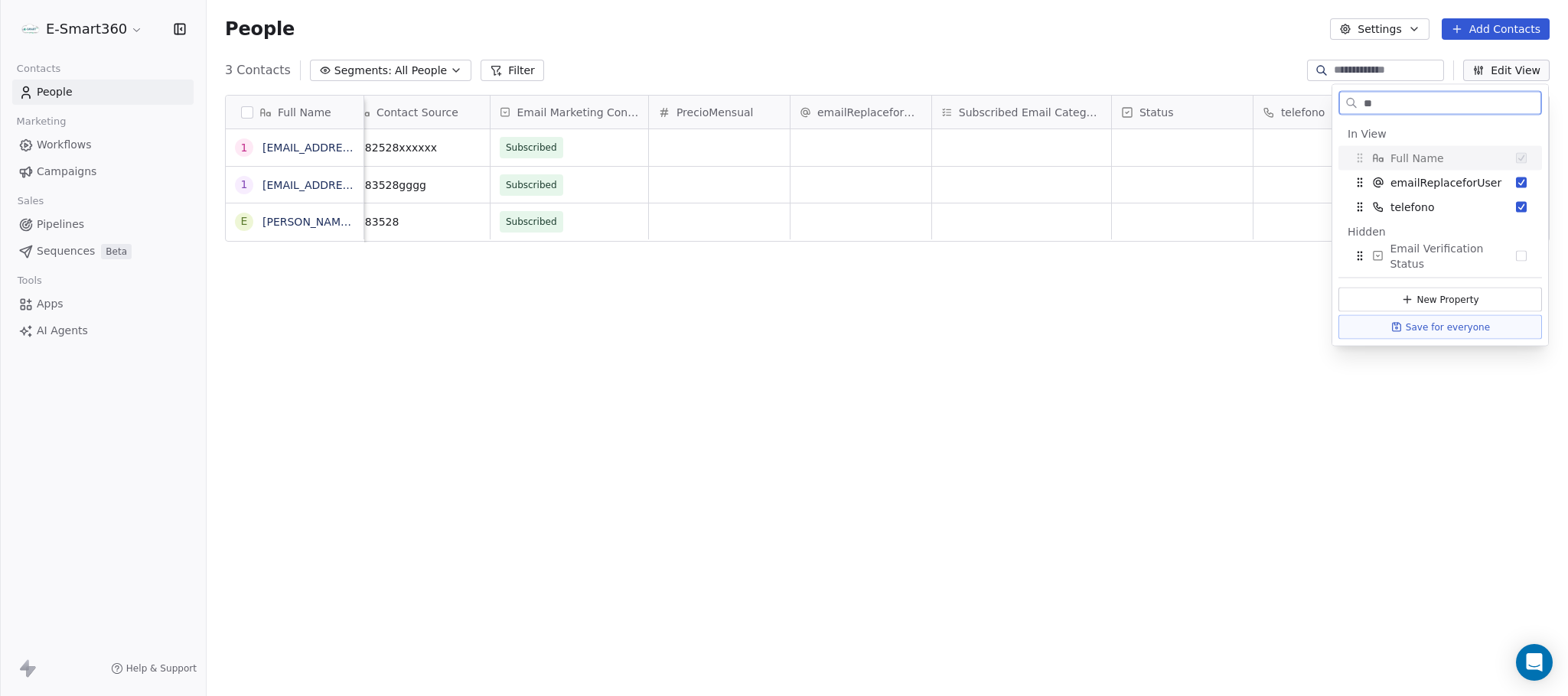
type input "***"
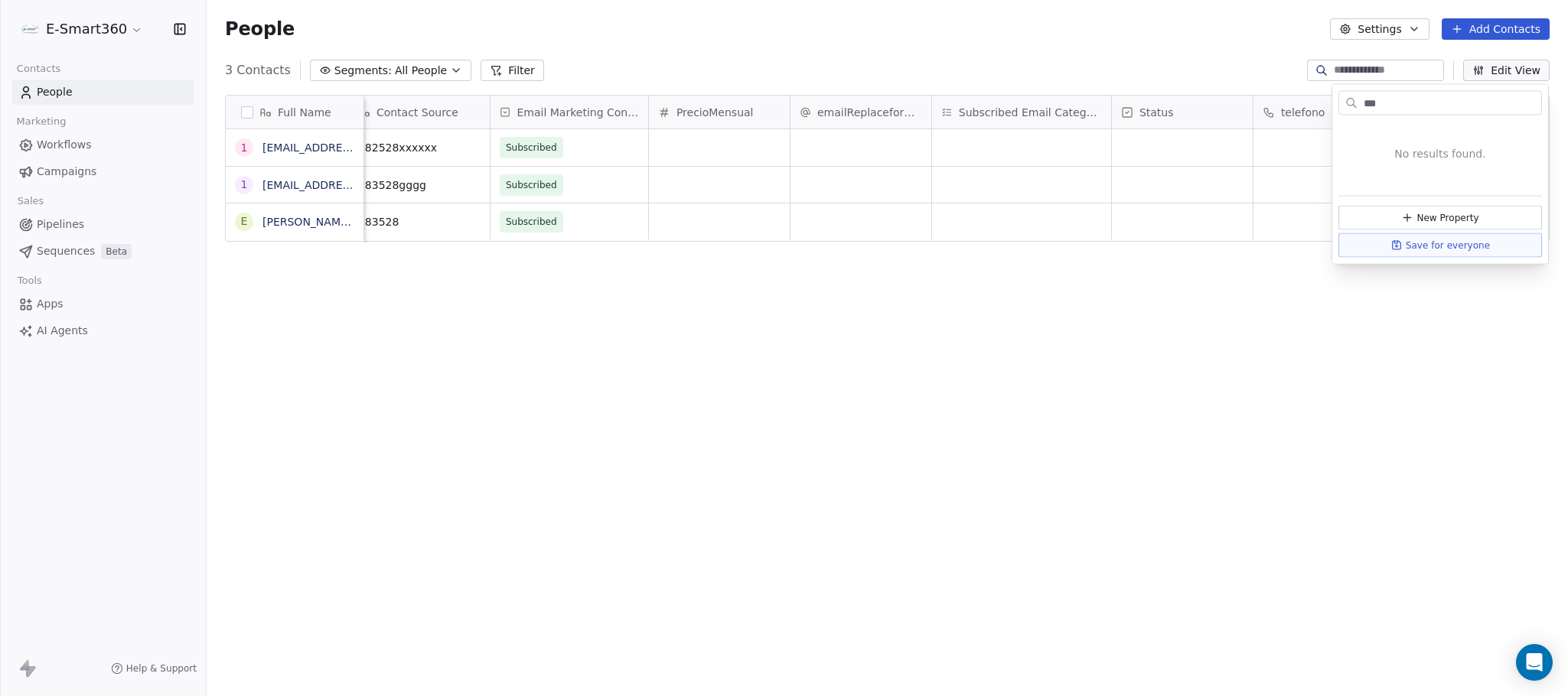
click at [1277, 337] on div "Full Name 1 182528@gmail.com 1 183528@gmail.com E Emmanuel Tester Suarez Lopez …" at bounding box center [887, 388] width 1362 height 613
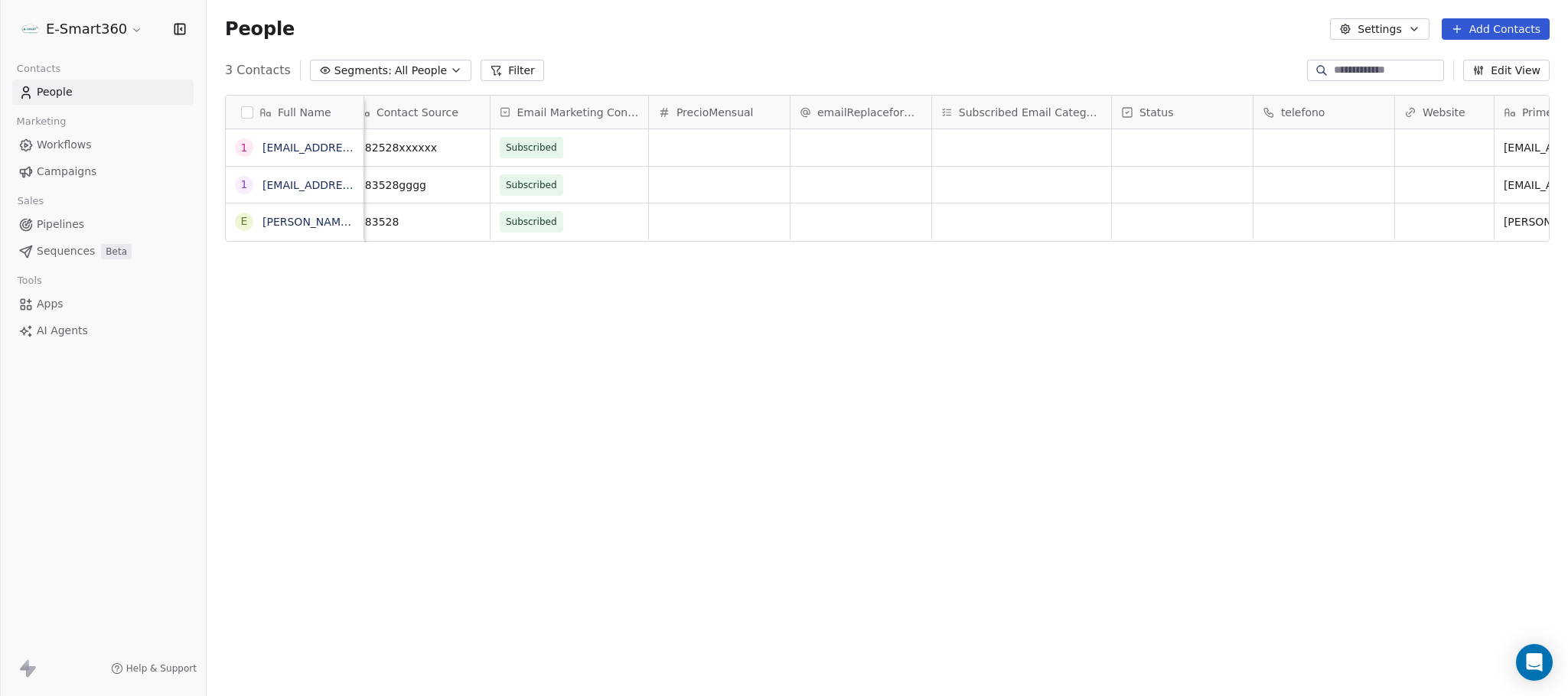
scroll to position [0, 1764]
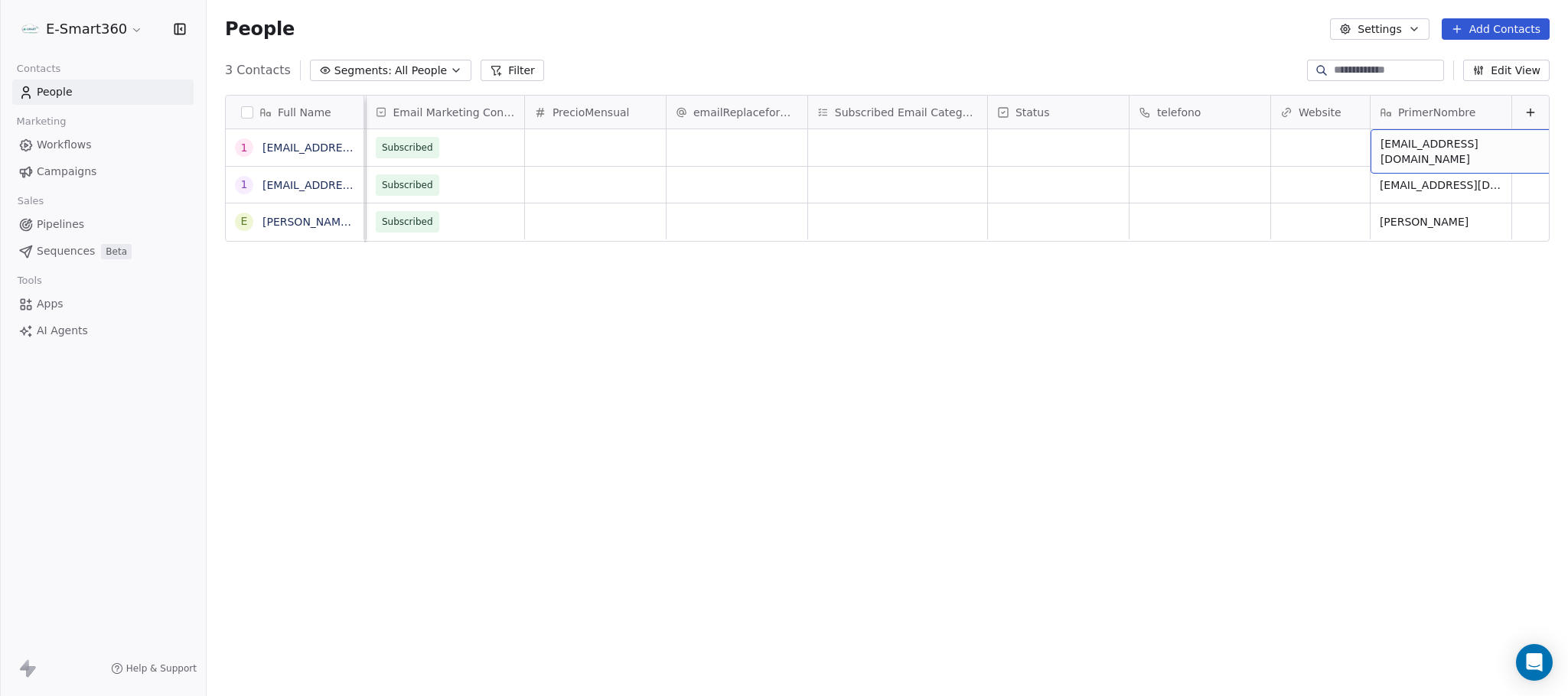
click at [1442, 145] on span "[EMAIL_ADDRESS][DOMAIN_NAME]" at bounding box center [1472, 151] width 183 height 30
click at [1425, 143] on textarea "******" at bounding box center [1425, 155] width 143 height 48
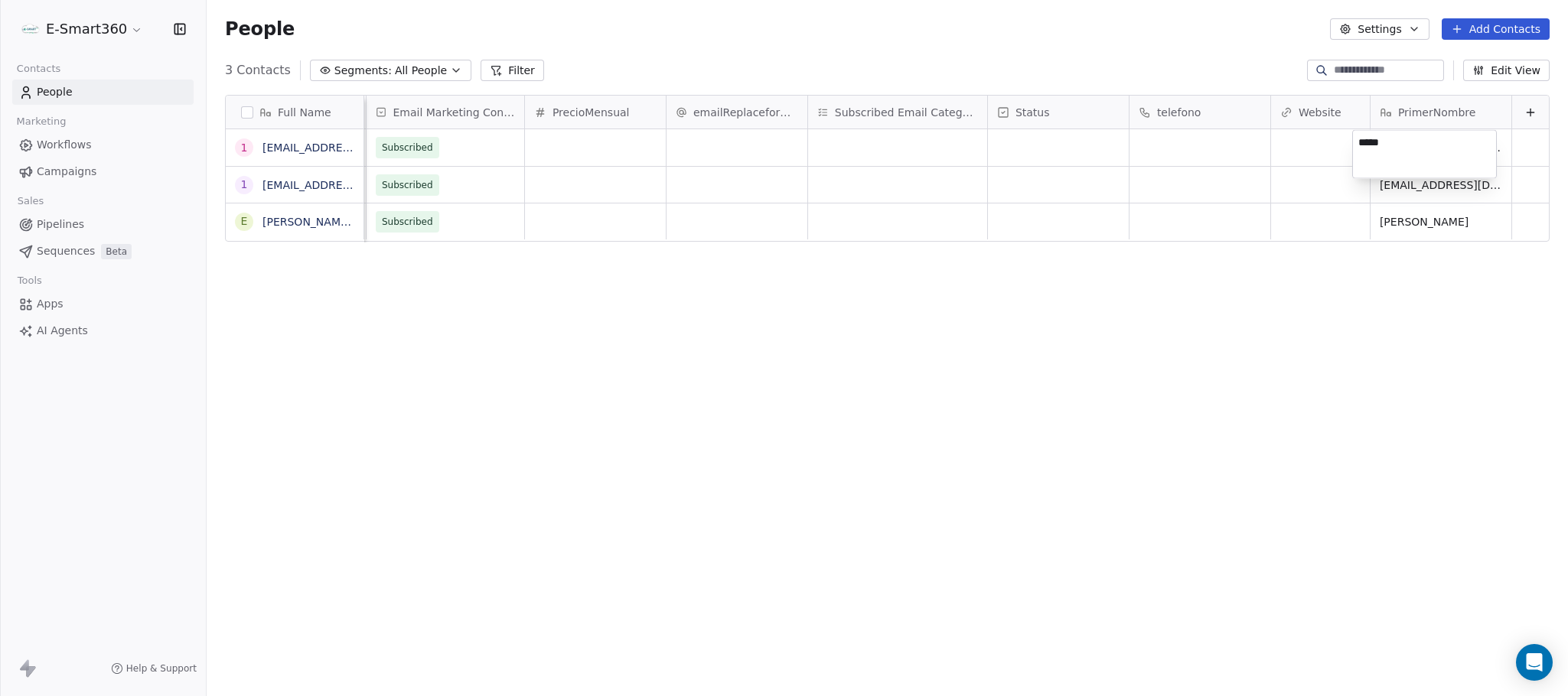
type textarea "******"
click at [1452, 248] on html "E-Smart360 Contacts People Marketing Workflows Campaigns Sales Pipelines Sequen…" at bounding box center [784, 348] width 1568 height 696
click at [1432, 184] on span "[EMAIL_ADDRESS][DOMAIN_NAME]" at bounding box center [1472, 189] width 183 height 30
click at [242, 187] on html "E-Smart360 Contacts People Marketing Workflows Campaigns Sales Pipelines Sequen…" at bounding box center [784, 348] width 1568 height 696
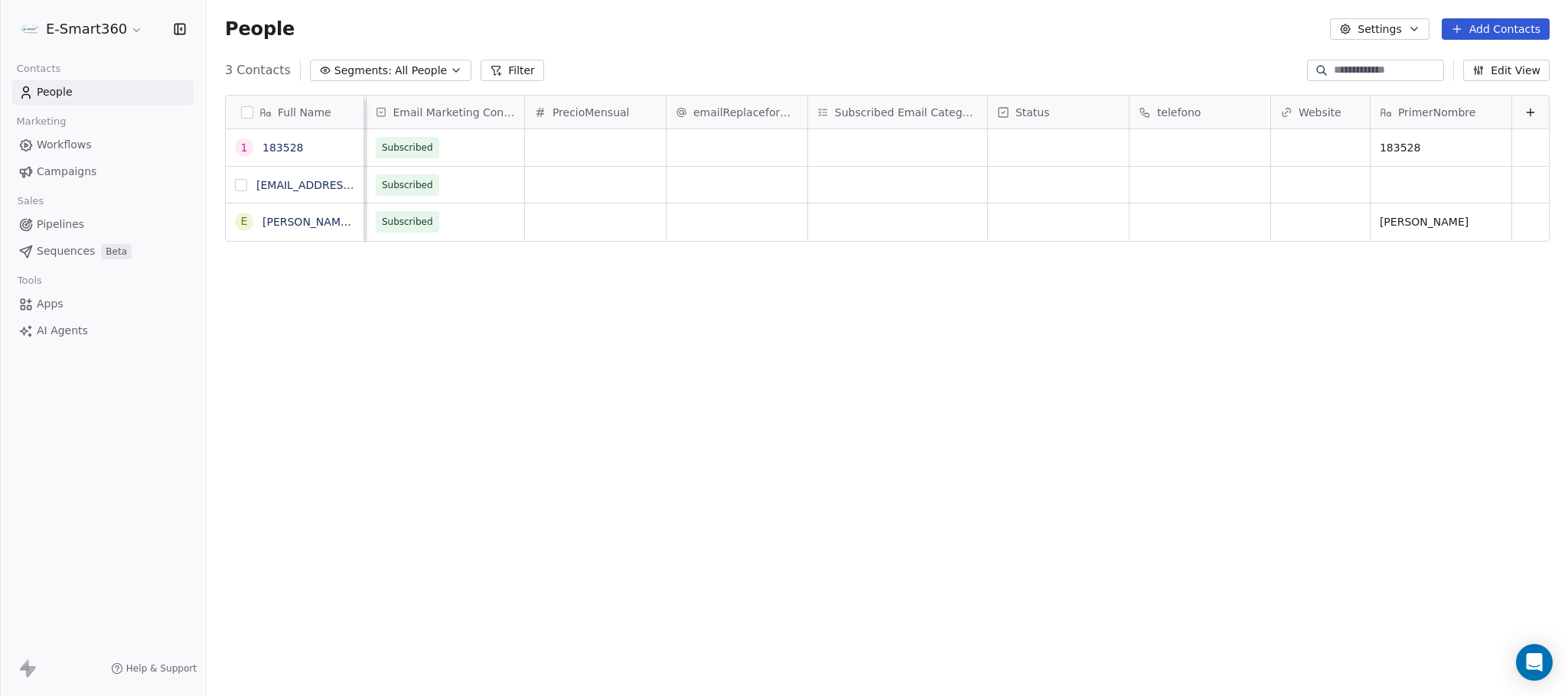
click at [246, 182] on button "grid" at bounding box center [241, 185] width 12 height 12
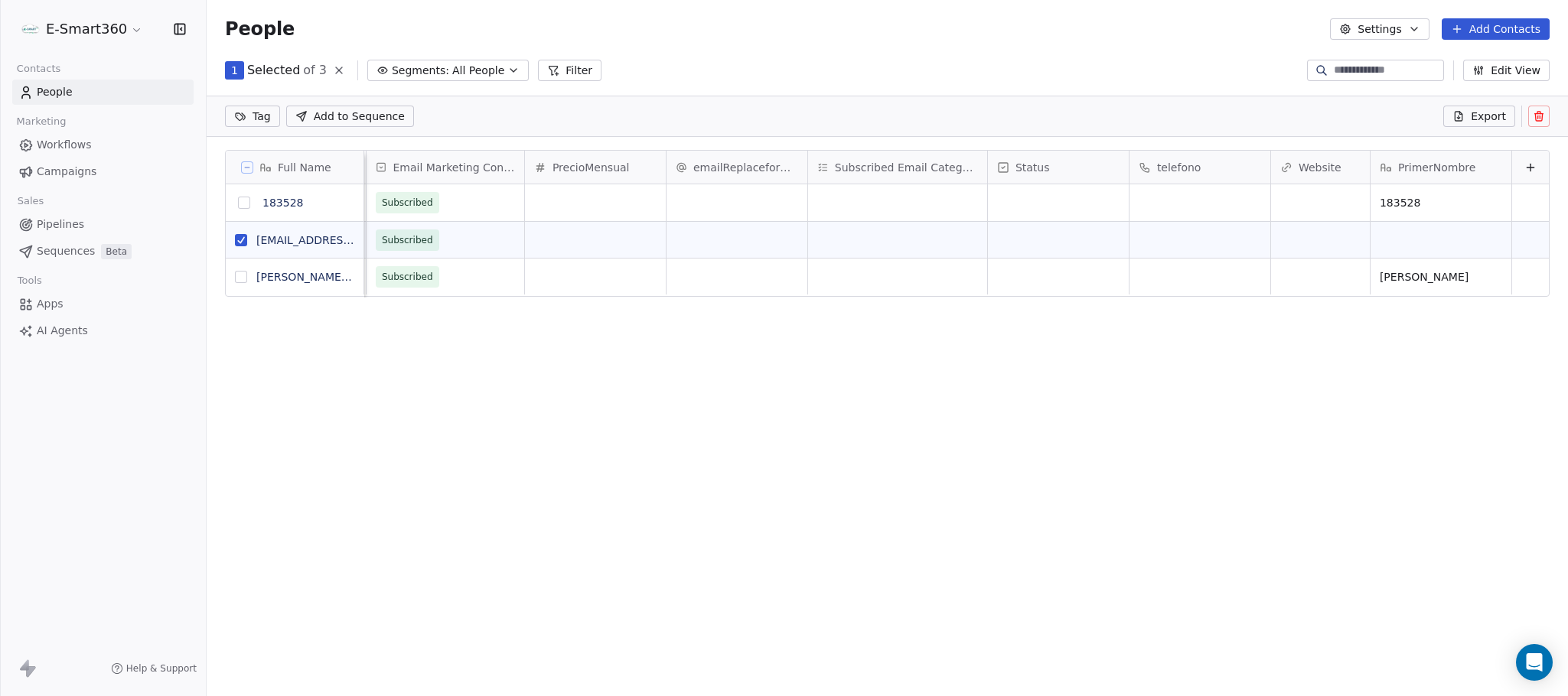
scroll to position [542, 1344]
click at [1539, 119] on icon at bounding box center [1539, 116] width 12 height 12
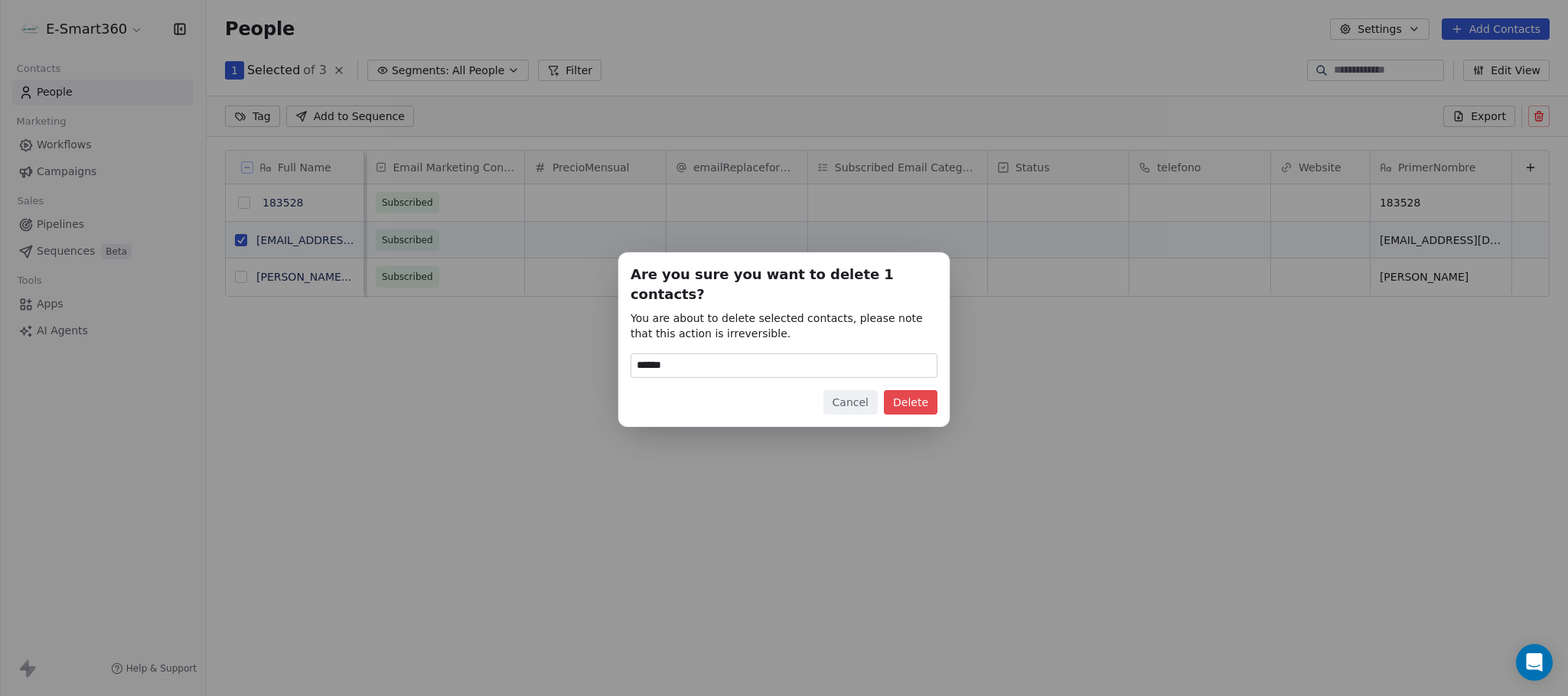
type input "******"
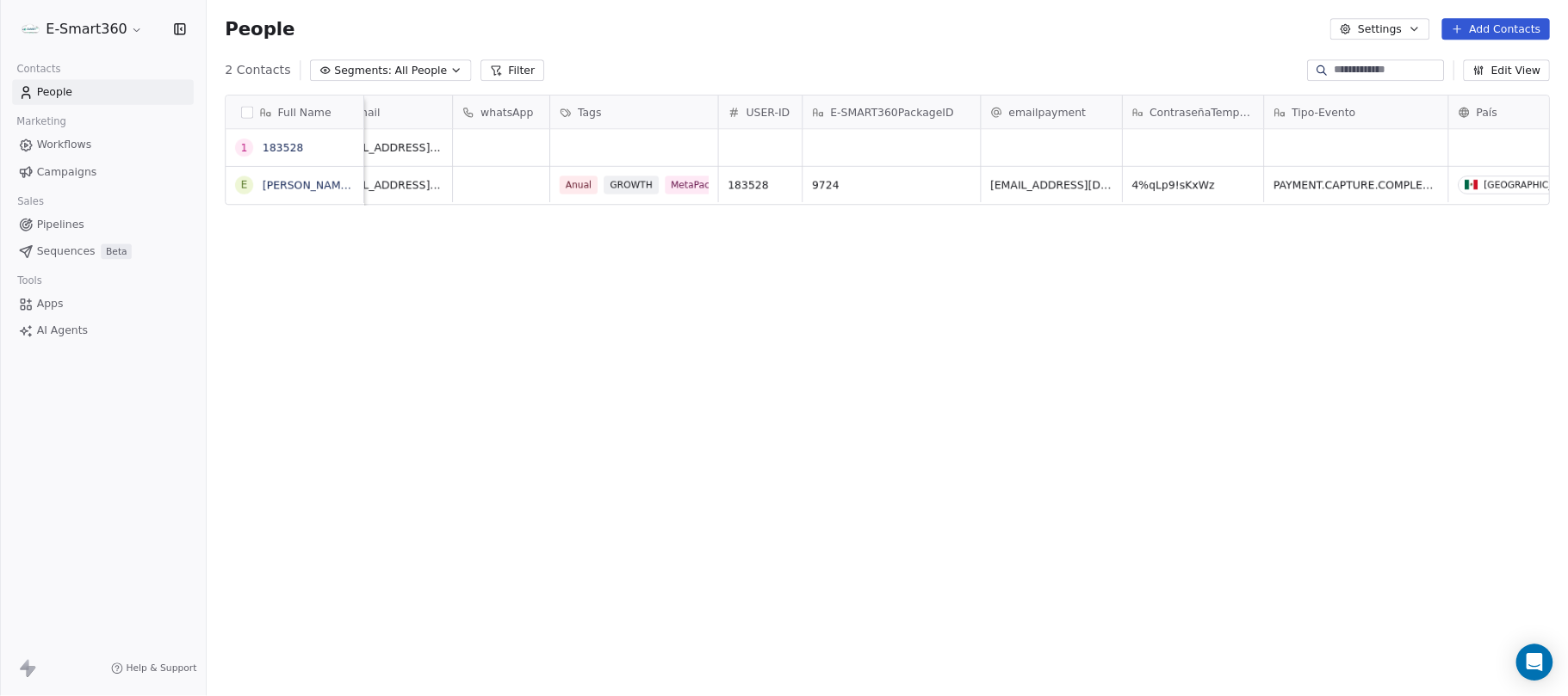
scroll to position [0, 0]
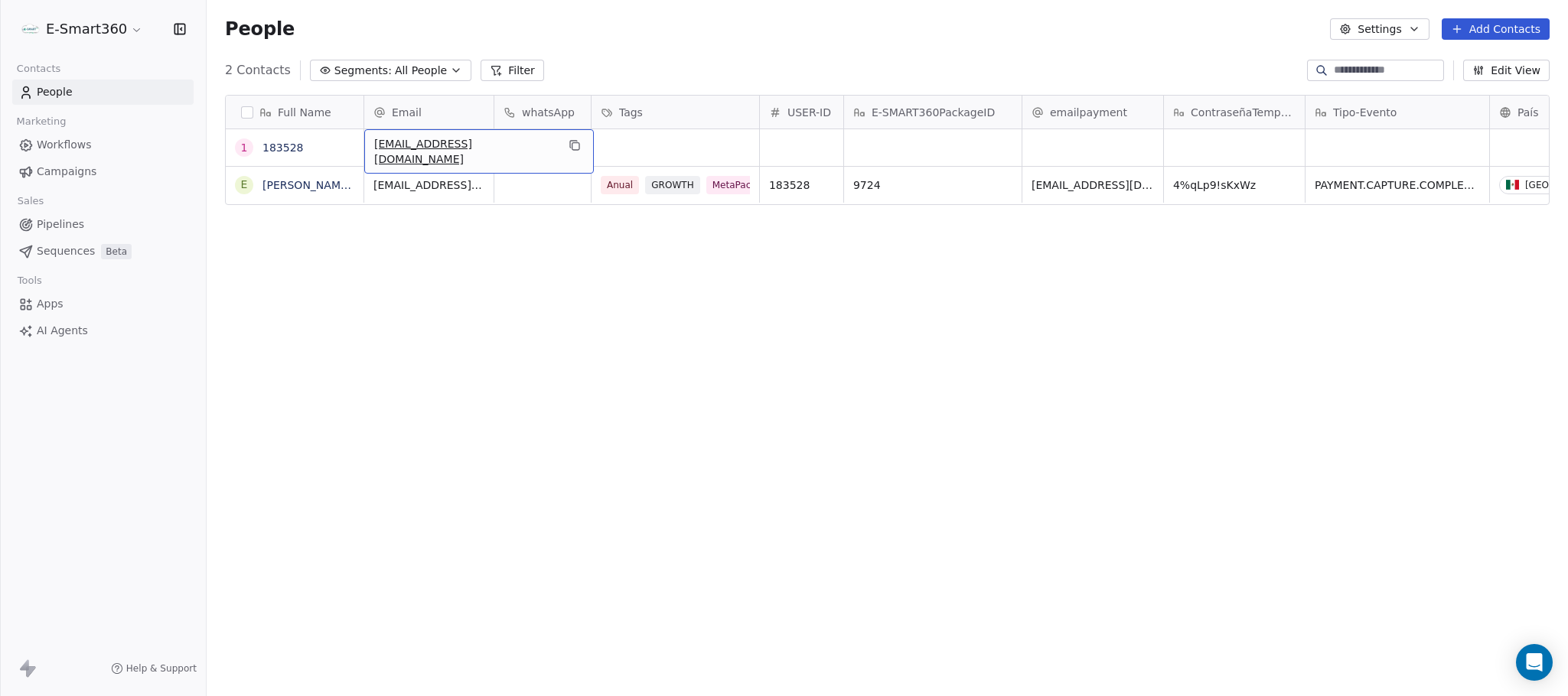
click at [402, 145] on span "182528@gmail.com" at bounding box center [466, 151] width 183 height 30
click at [398, 150] on span "182528@gmail.com" at bounding box center [466, 151] width 183 height 30
click at [394, 149] on span "182528@gmail.com" at bounding box center [466, 151] width 183 height 30
click at [386, 141] on input "**********" at bounding box center [437, 149] width 138 height 30
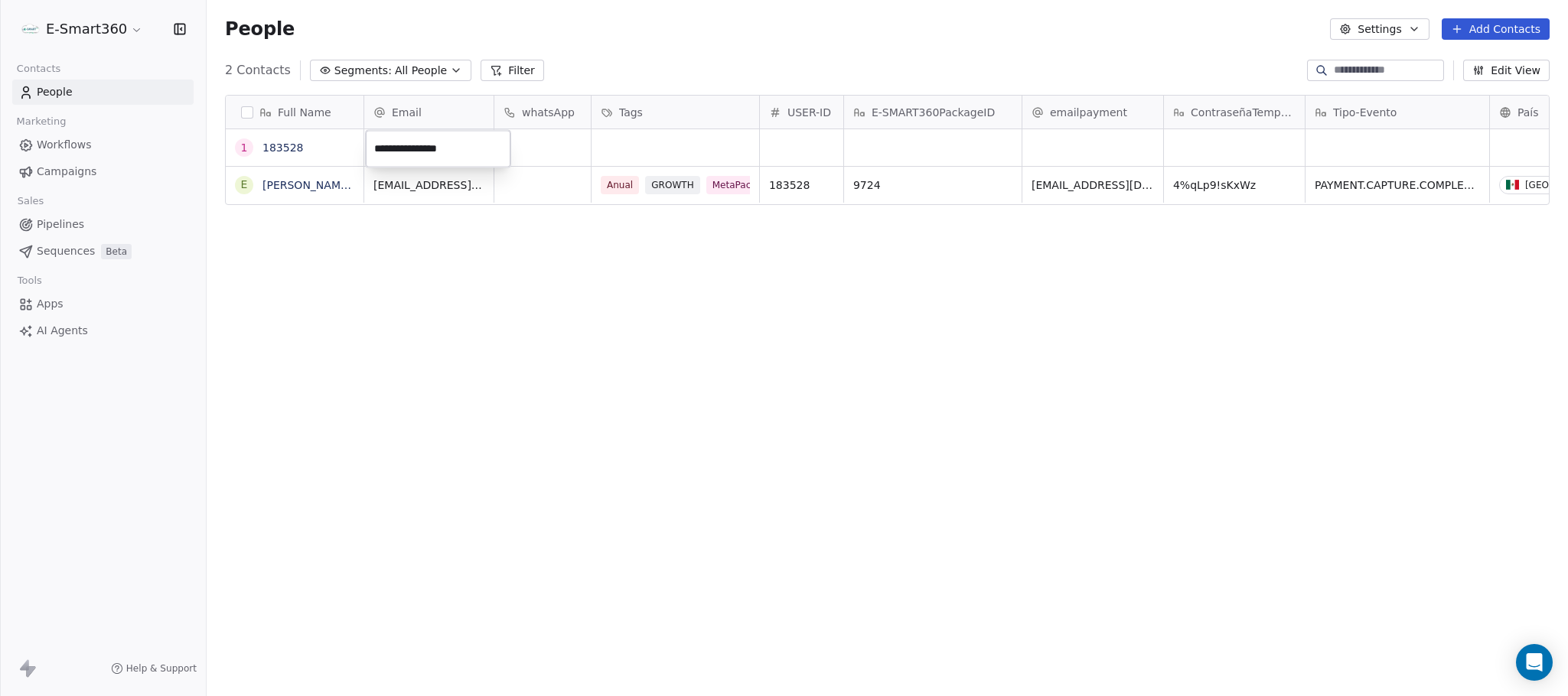
click at [401, 141] on input "**********" at bounding box center [437, 149] width 138 height 30
type input "**********"
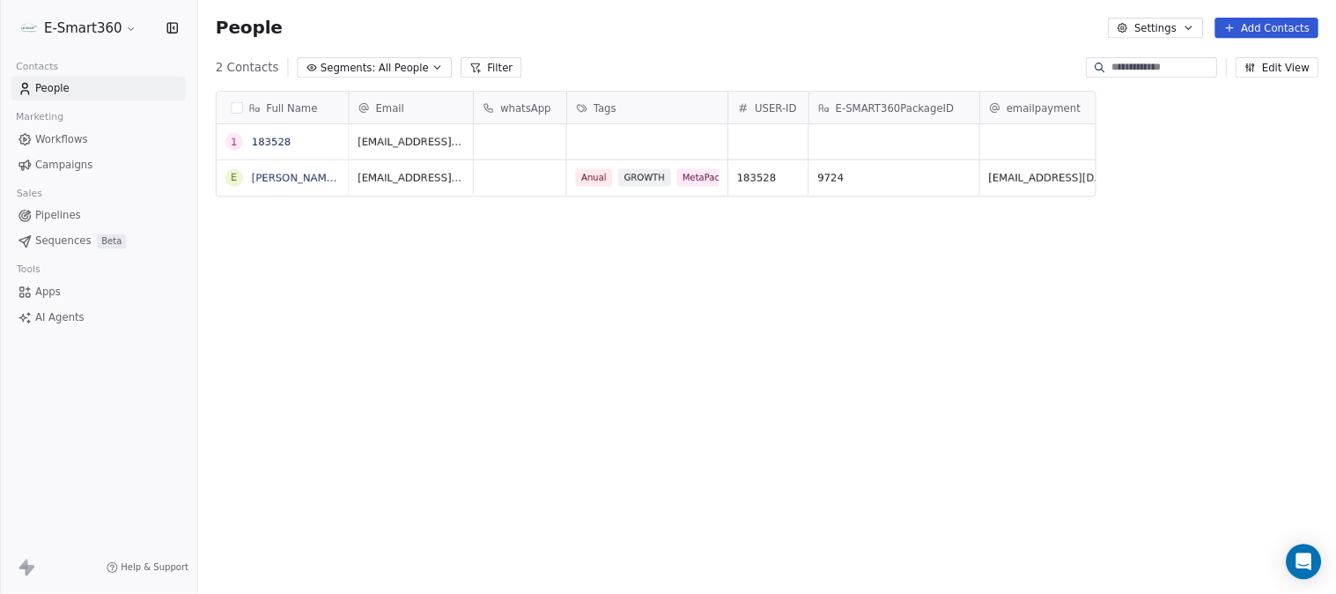
scroll to position [507, 1084]
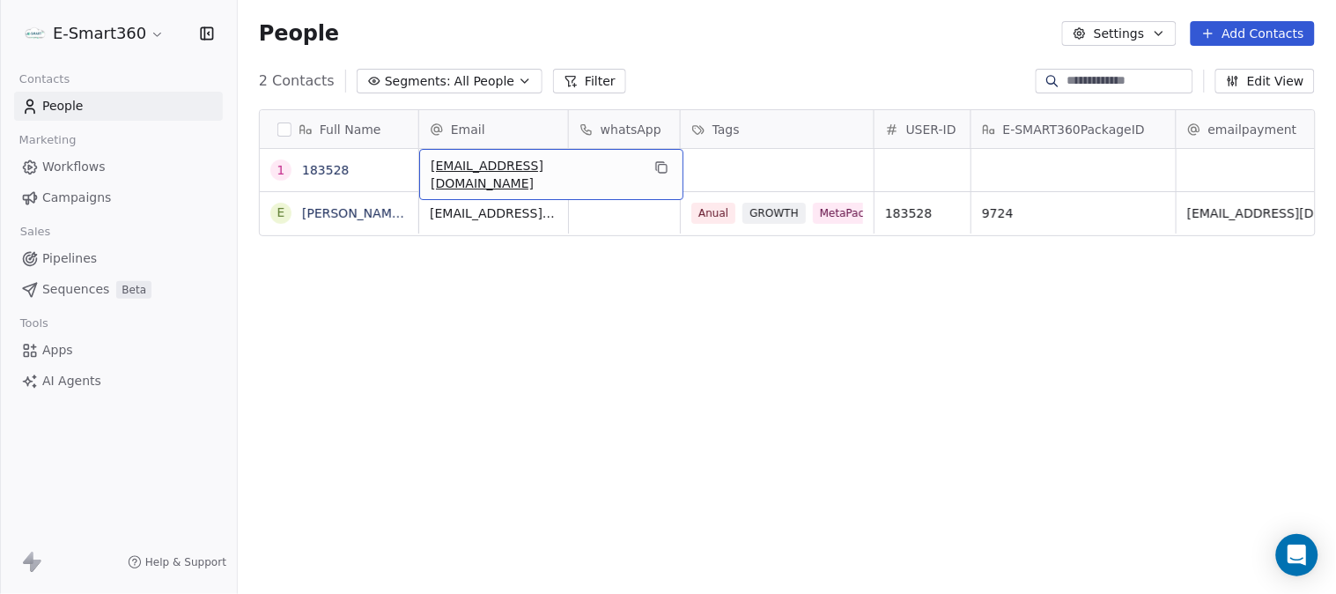
drag, startPoint x: 432, startPoint y: 162, endPoint x: 520, endPoint y: 247, distance: 122.1
click at [579, 375] on div "Full Name 1 183528 E Emmanuel Tester Suarez Lopez Email whatsApp Tags USER-ID E…" at bounding box center [787, 356] width 1098 height 522
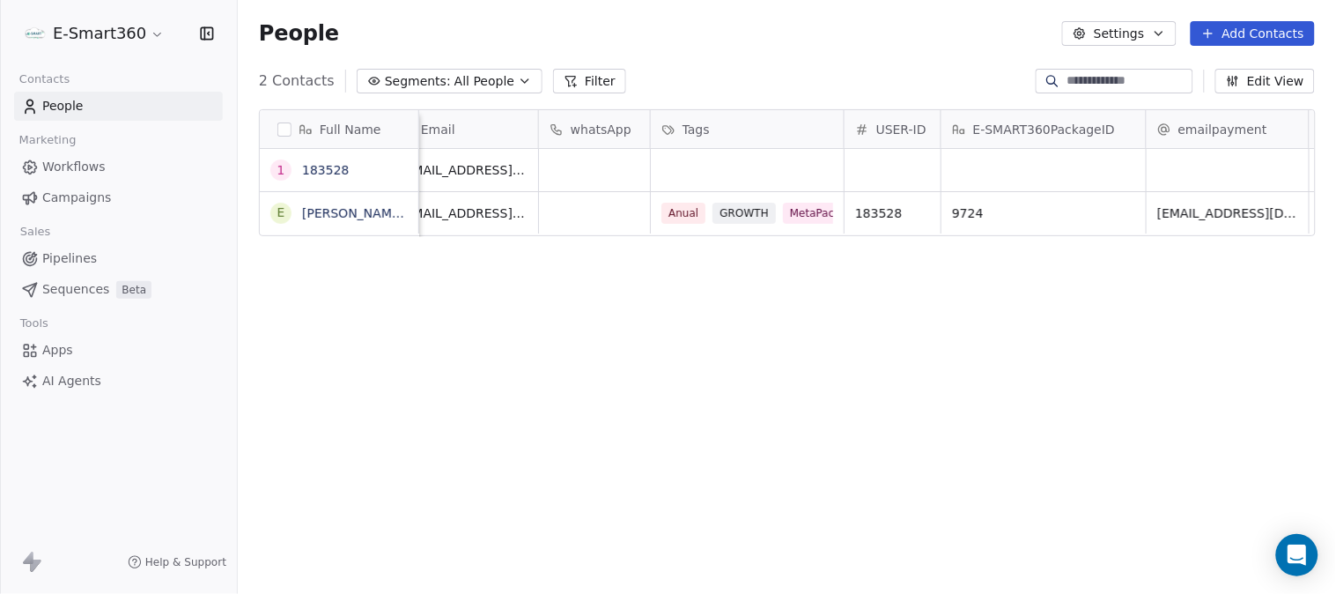
scroll to position [0, 0]
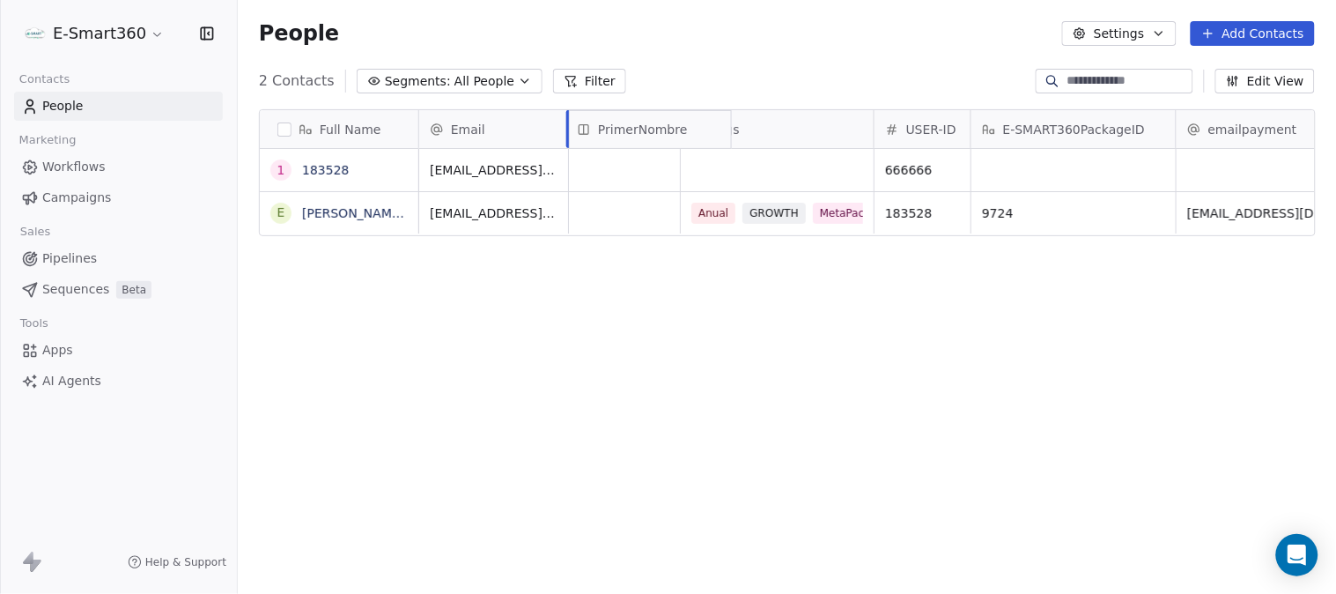
drag, startPoint x: 1195, startPoint y: 127, endPoint x: 621, endPoint y: 152, distance: 574.7
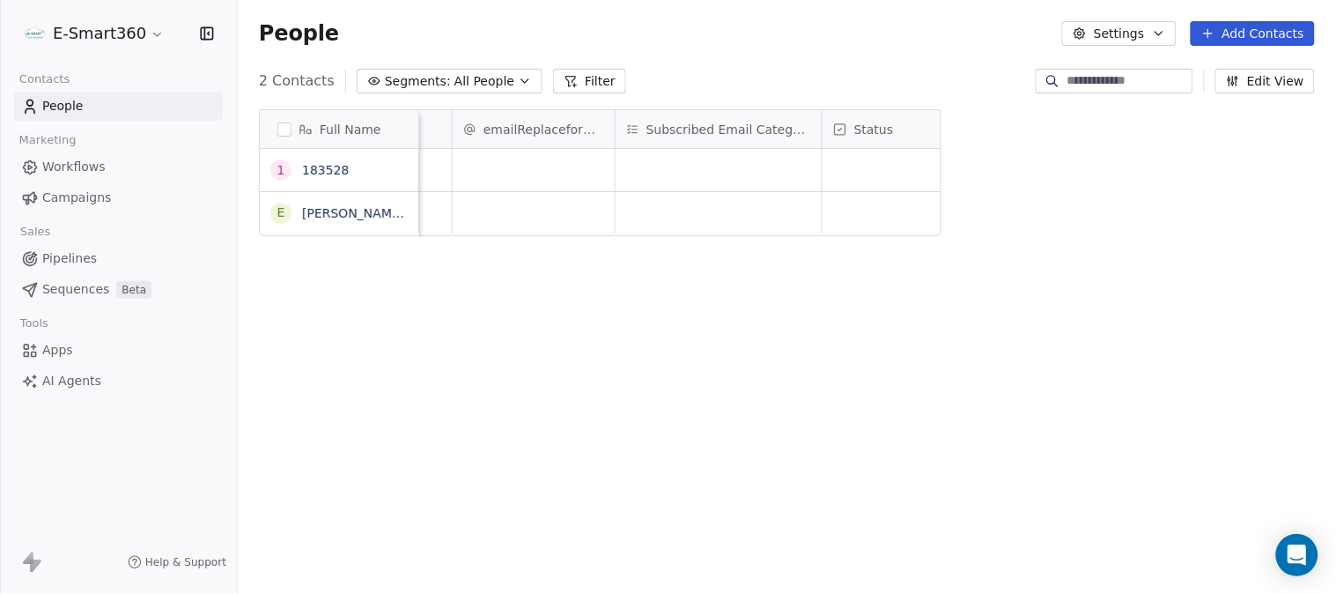
scroll to position [507, 1084]
click at [203, 33] on icon "button" at bounding box center [207, 34] width 18 height 18
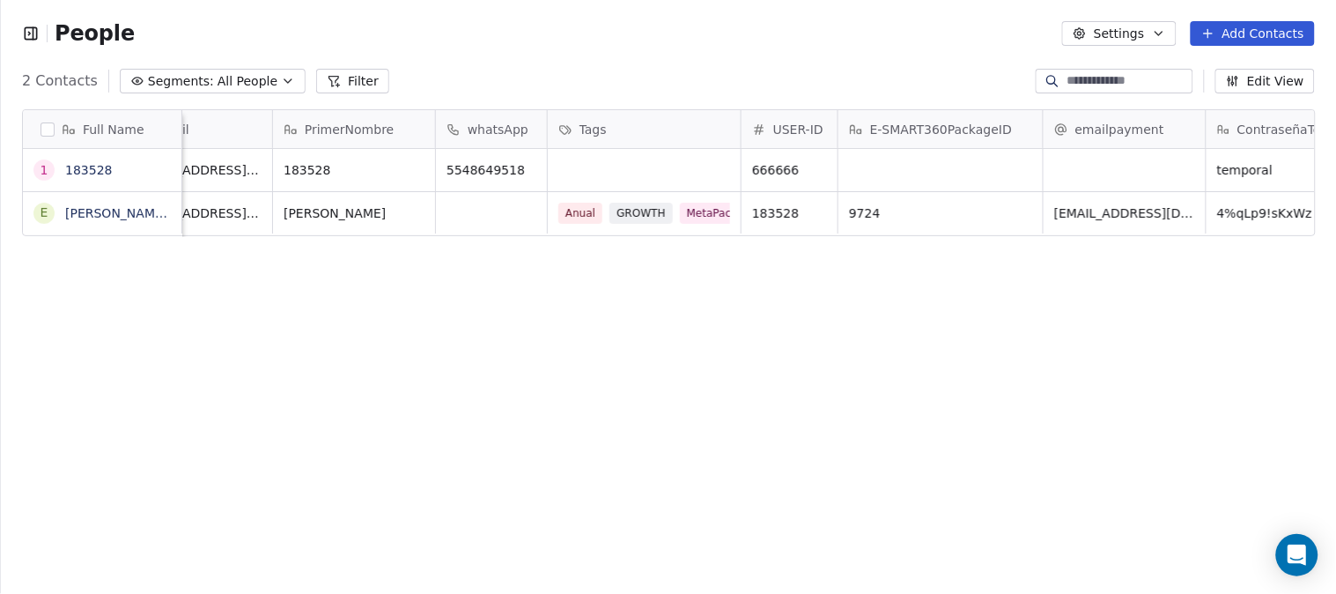
scroll to position [0, 0]
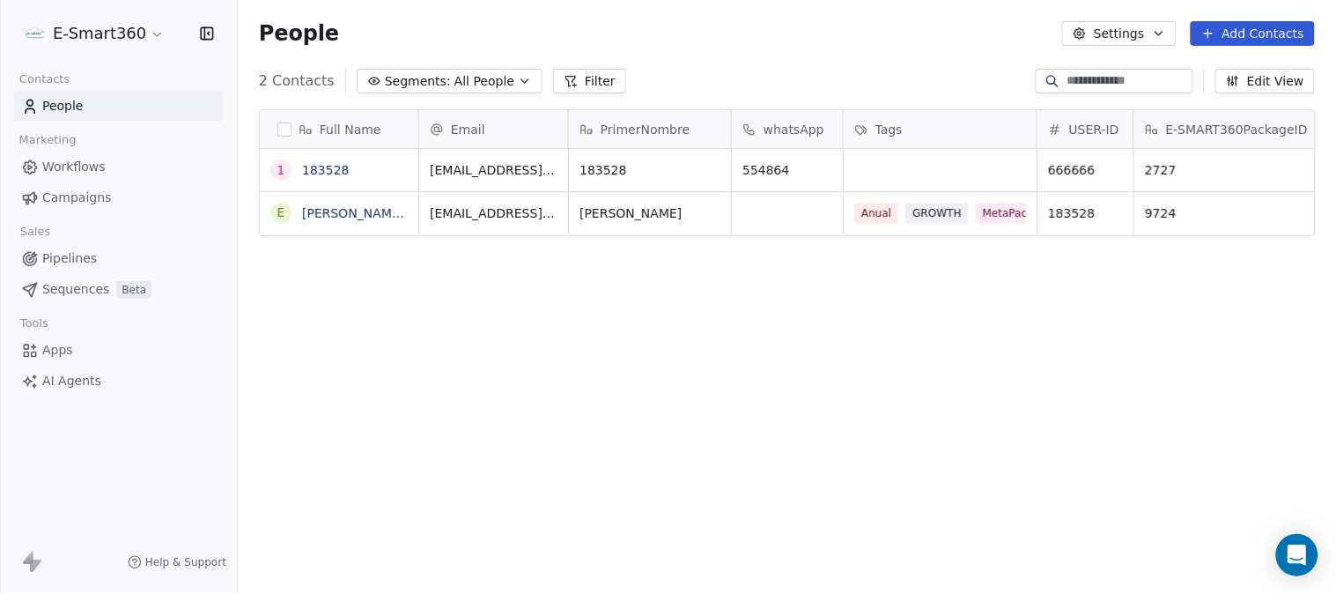
click at [363, 123] on span "Full Name" at bounding box center [351, 130] width 62 height 18
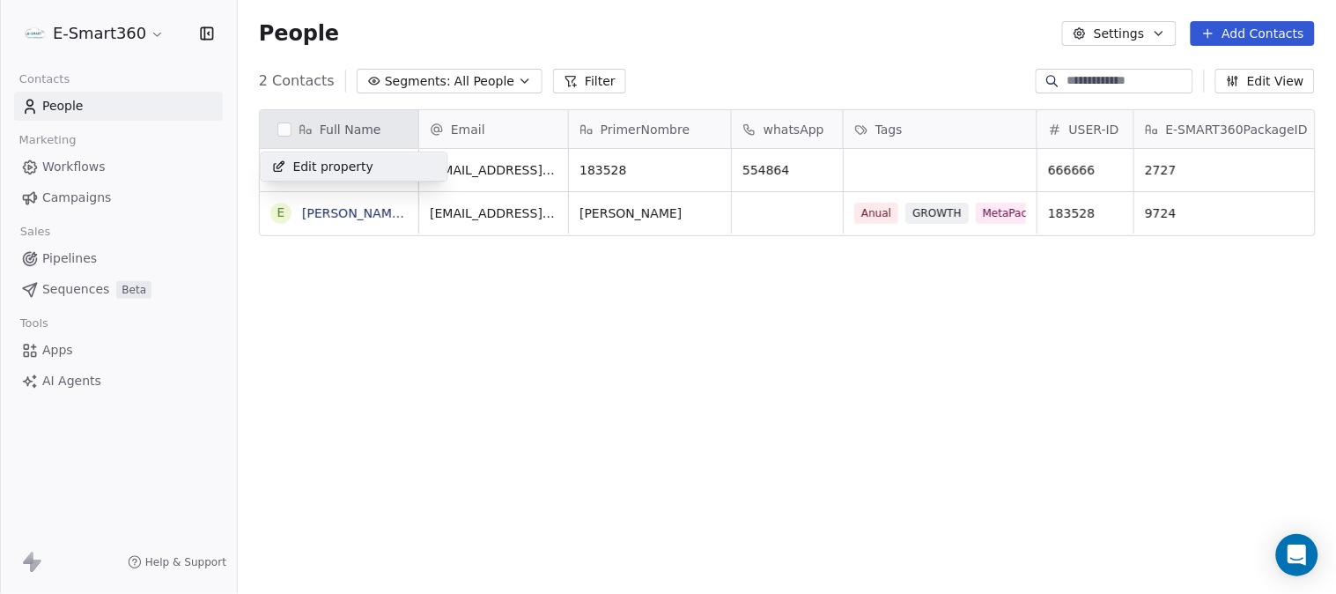
click at [330, 173] on span "Edit property" at bounding box center [333, 167] width 81 height 18
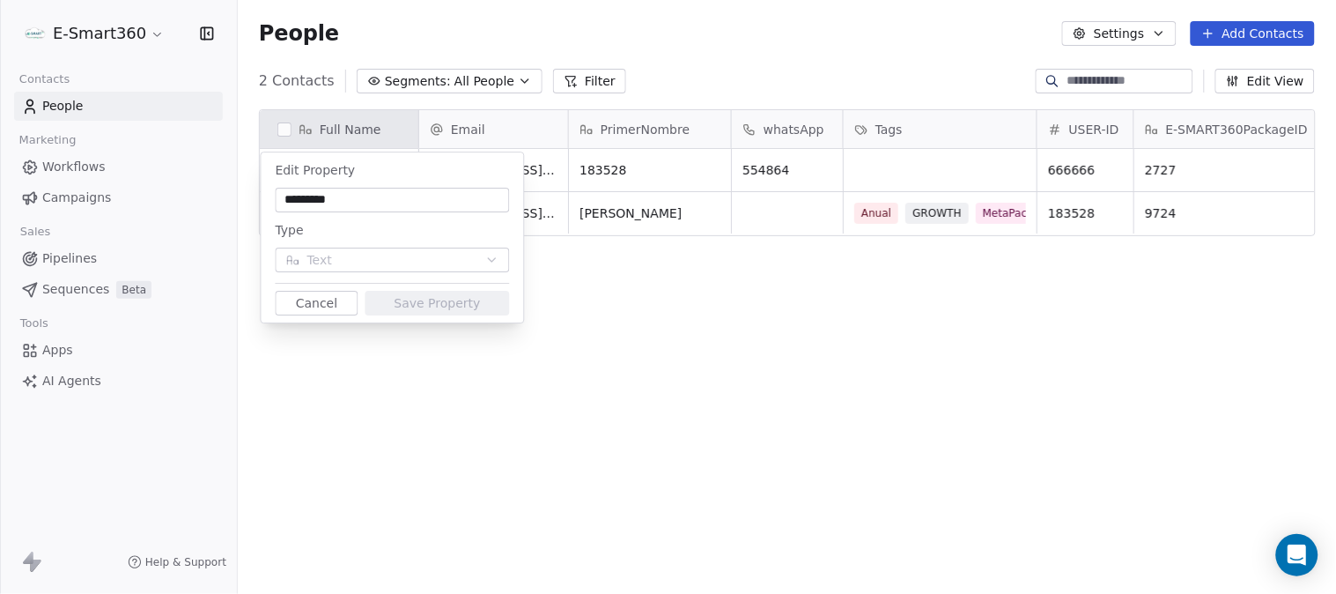
click at [357, 221] on div "Type" at bounding box center [393, 229] width 234 height 21
click at [405, 176] on div "Edit Property" at bounding box center [393, 169] width 234 height 21
click at [343, 296] on button "Cancel" at bounding box center [317, 303] width 83 height 25
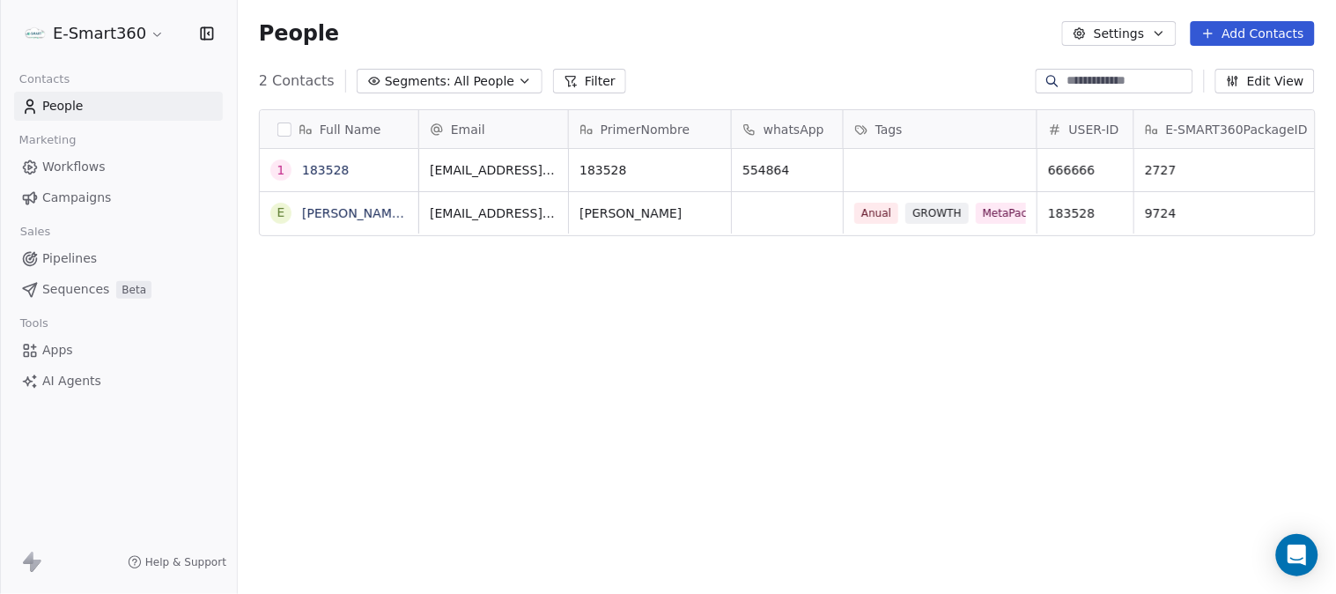
click at [355, 128] on span "Full Name" at bounding box center [351, 130] width 62 height 18
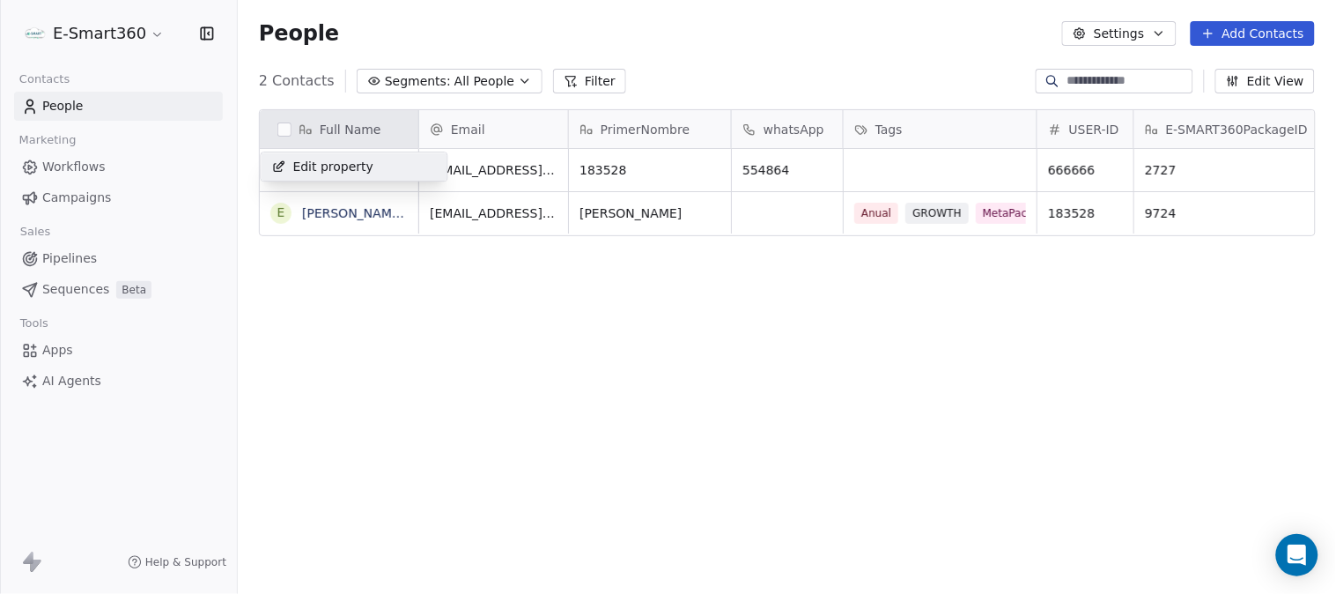
click at [293, 132] on html "E-Smart360 Contacts People Marketing Workflows Campaigns Sales Pipelines Sequen…" at bounding box center [668, 297] width 1336 height 594
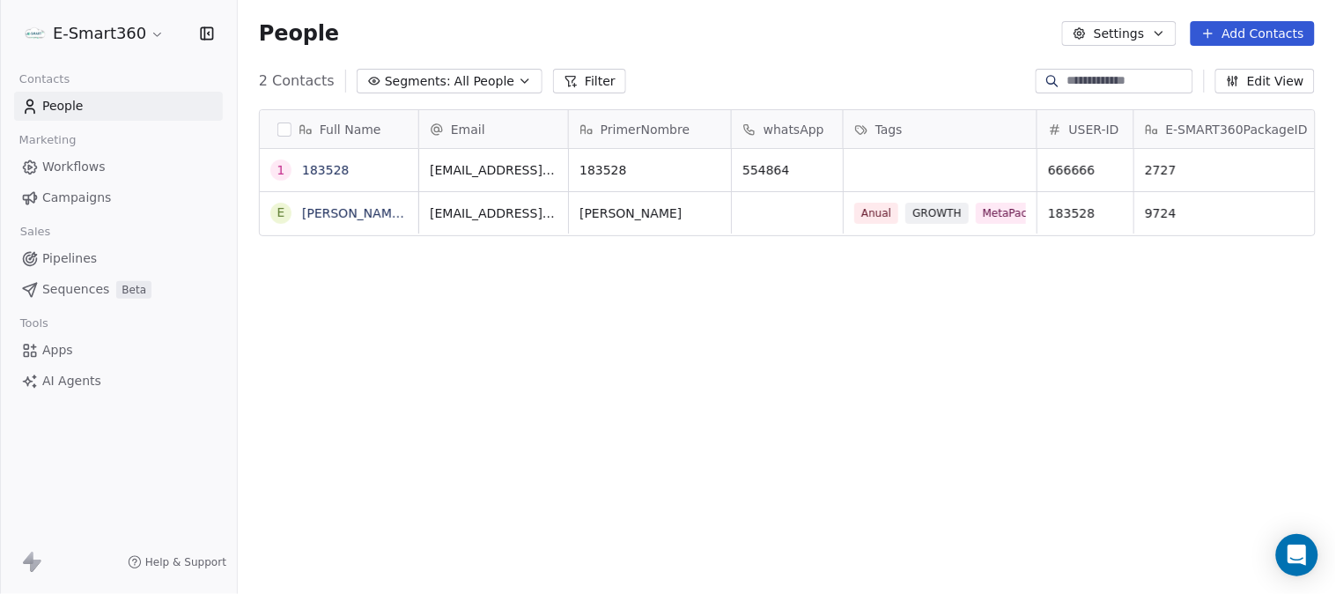
click at [285, 133] on button "button" at bounding box center [284, 129] width 14 height 14
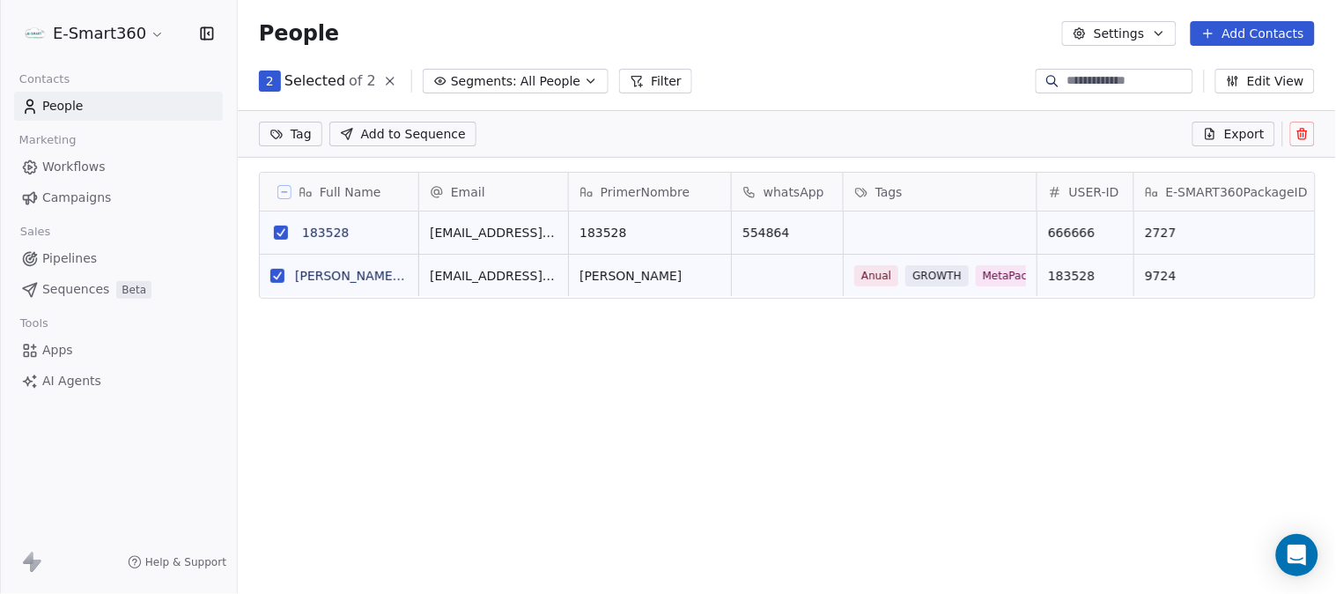
scroll to position [446, 1084]
click at [286, 190] on icon at bounding box center [284, 192] width 9 height 9
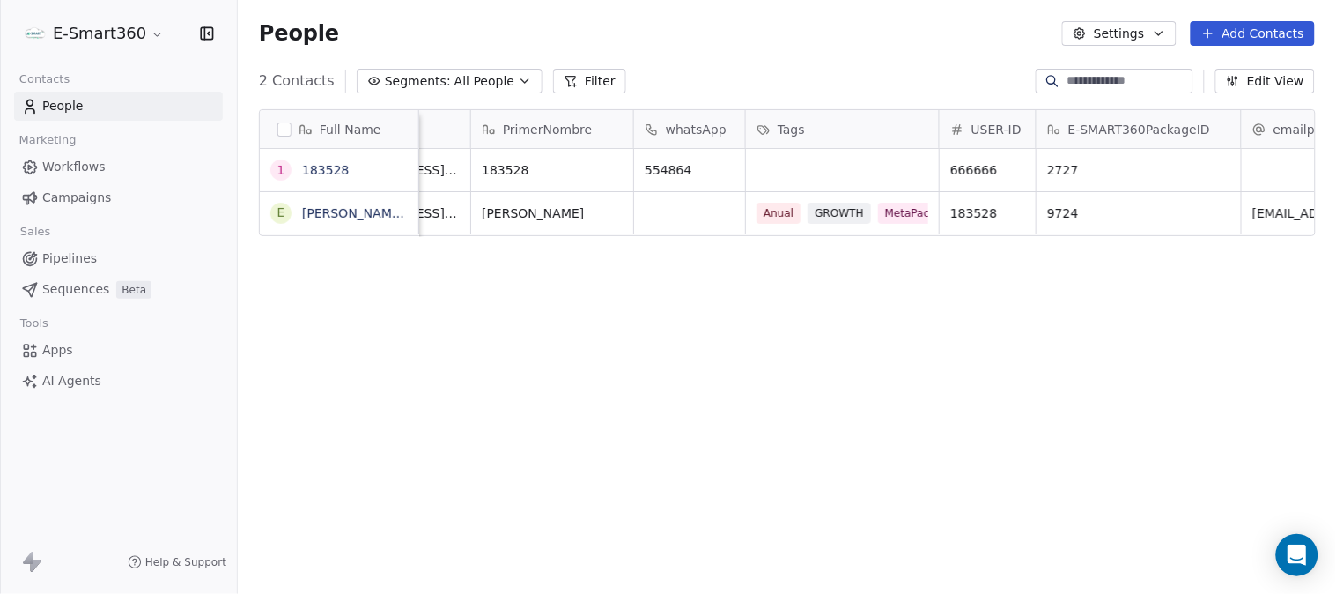
scroll to position [0, 0]
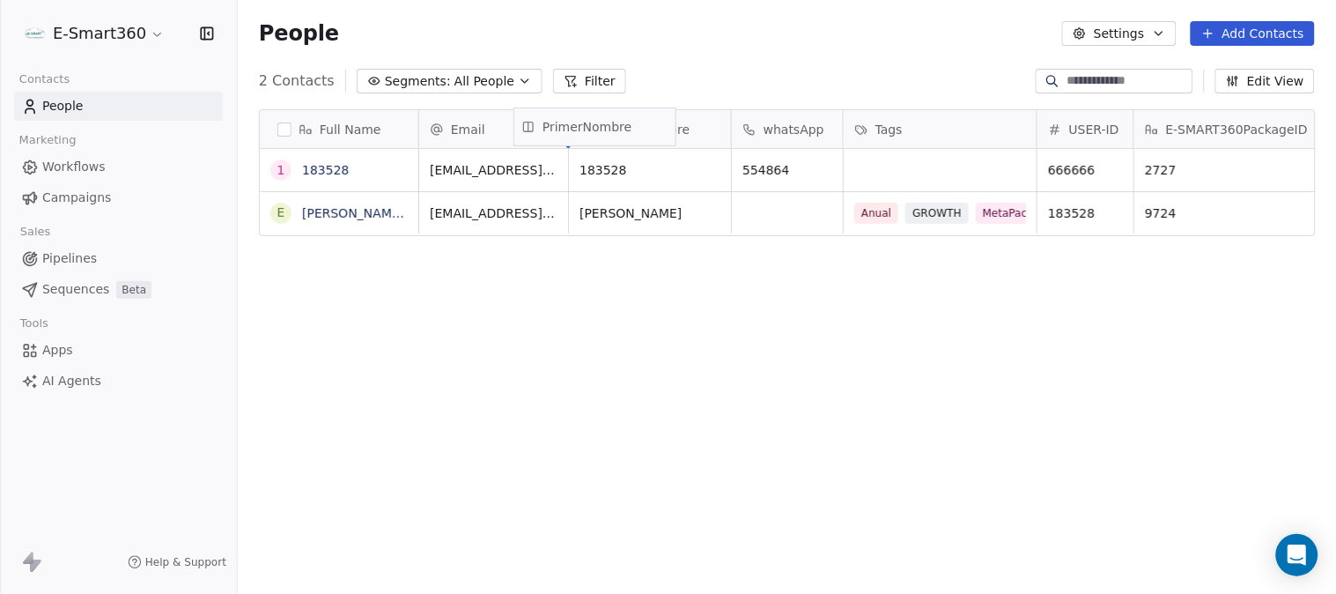
drag, startPoint x: 690, startPoint y: 132, endPoint x: 635, endPoint y: 129, distance: 55.6
click at [635, 129] on div "Full Name 1 183528 E Emmanuel Tester Suarez Lopez Email PrimerNombre whatsApp T…" at bounding box center [787, 173] width 1055 height 127
click at [638, 129] on span "PrimerNombre" at bounding box center [645, 130] width 89 height 18
click at [638, 129] on html "E-Smart360 Contacts People Marketing Workflows Campaigns Sales Pipelines Sequen…" at bounding box center [668, 297] width 1336 height 594
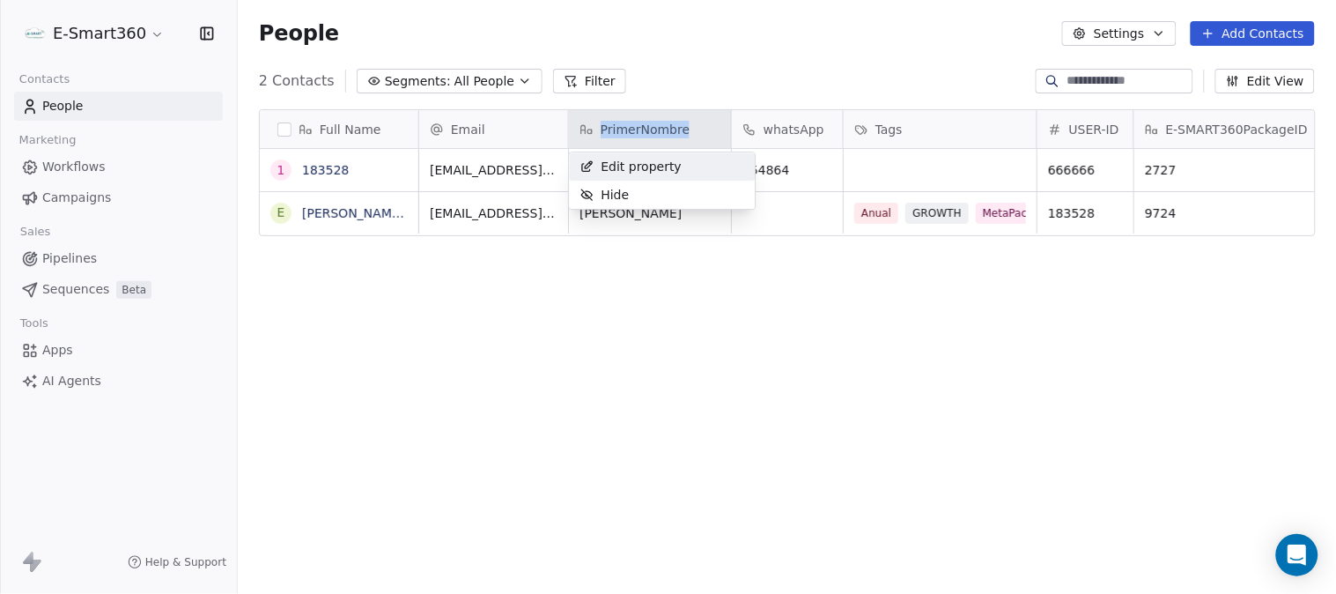
click at [638, 129] on html "E-Smart360 Contacts People Marketing Workflows Campaigns Sales Pipelines Sequen…" at bounding box center [668, 297] width 1336 height 594
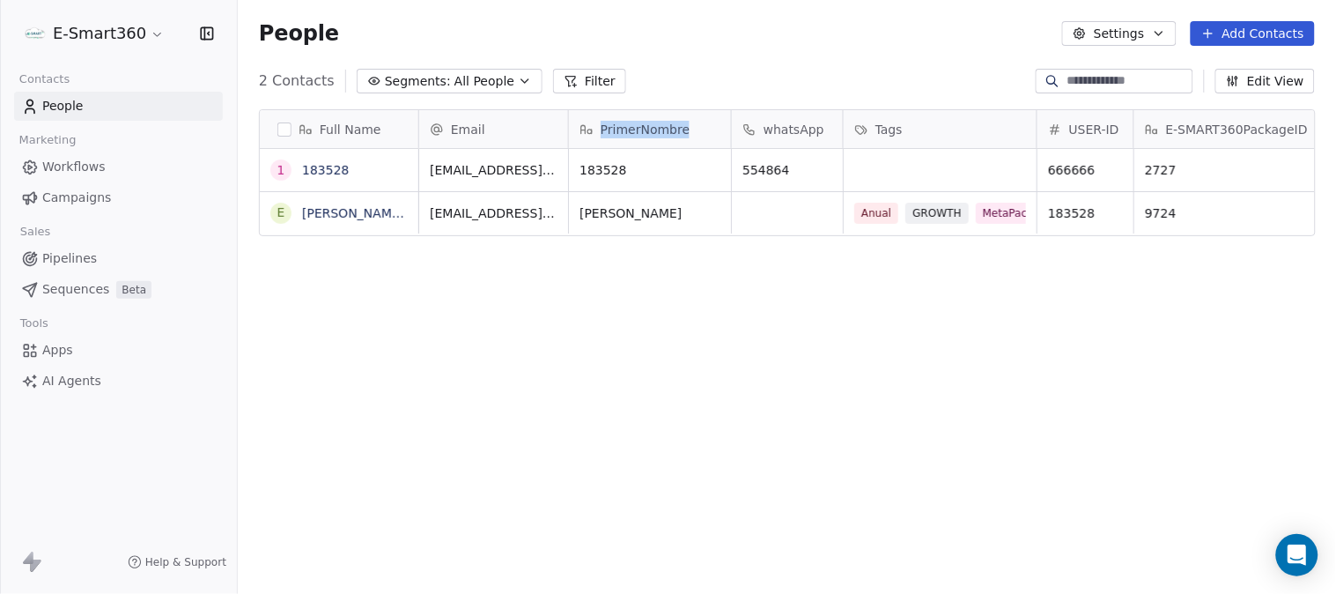
copy div "PrimerNombre"
click at [618, 172] on span "183528" at bounding box center [633, 170] width 107 height 18
click at [618, 172] on textarea "******" at bounding box center [650, 177] width 160 height 55
click at [638, 160] on textarea "******" at bounding box center [650, 177] width 160 height 55
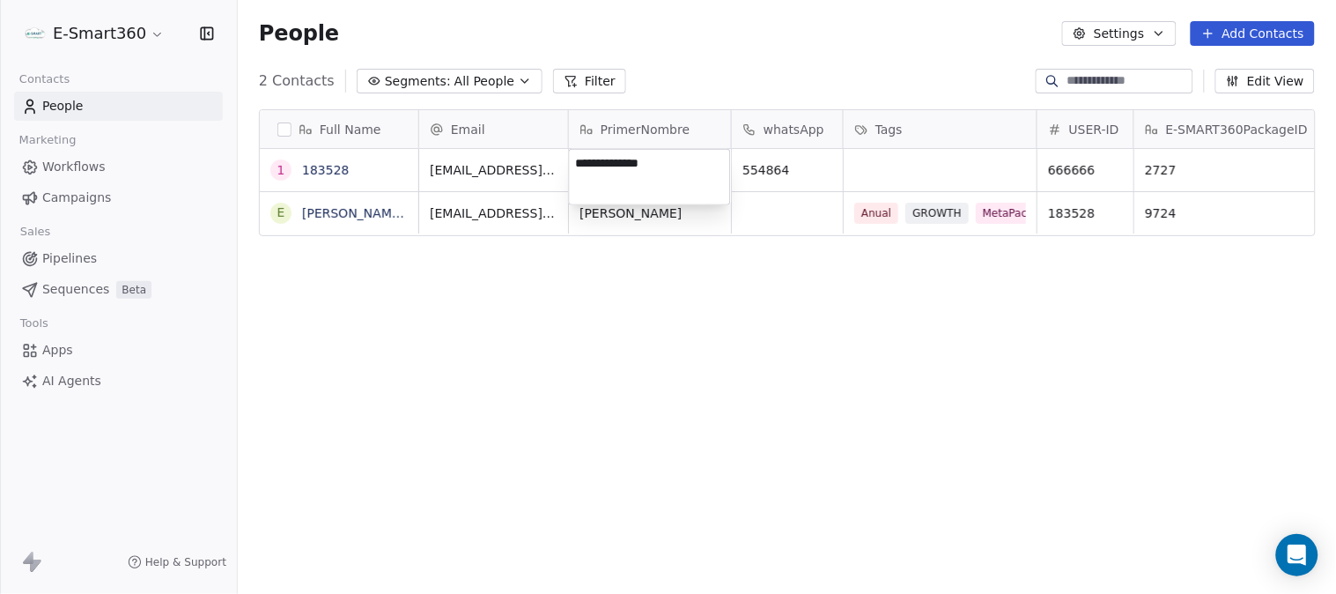
type textarea "**********"
click at [647, 177] on span "[PERSON_NAME]" at bounding box center [633, 170] width 107 height 18
click at [647, 177] on textarea "**********" at bounding box center [650, 177] width 160 height 55
click at [881, 267] on html "**********" at bounding box center [668, 297] width 1336 height 594
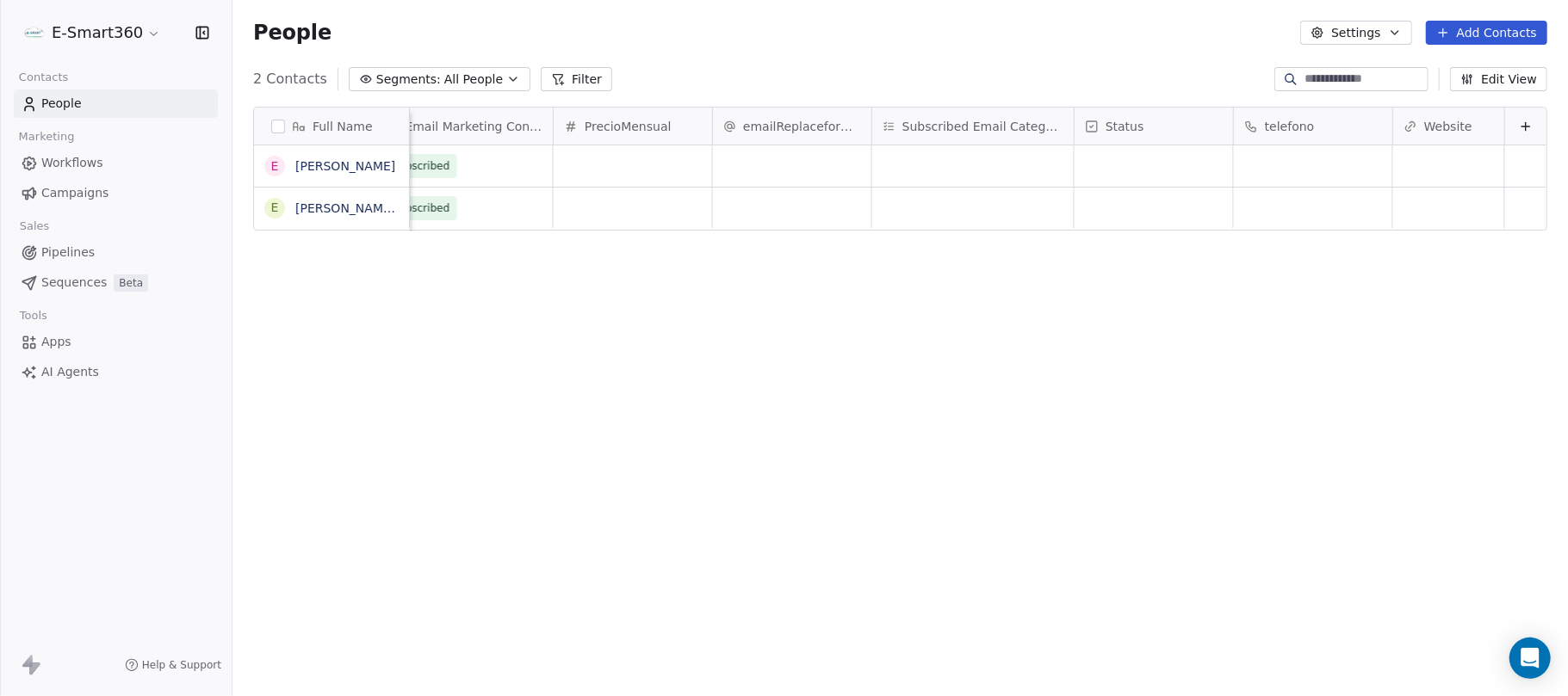
scroll to position [18, 2176]
click at [277, 132] on button "button" at bounding box center [278, 126] width 14 height 14
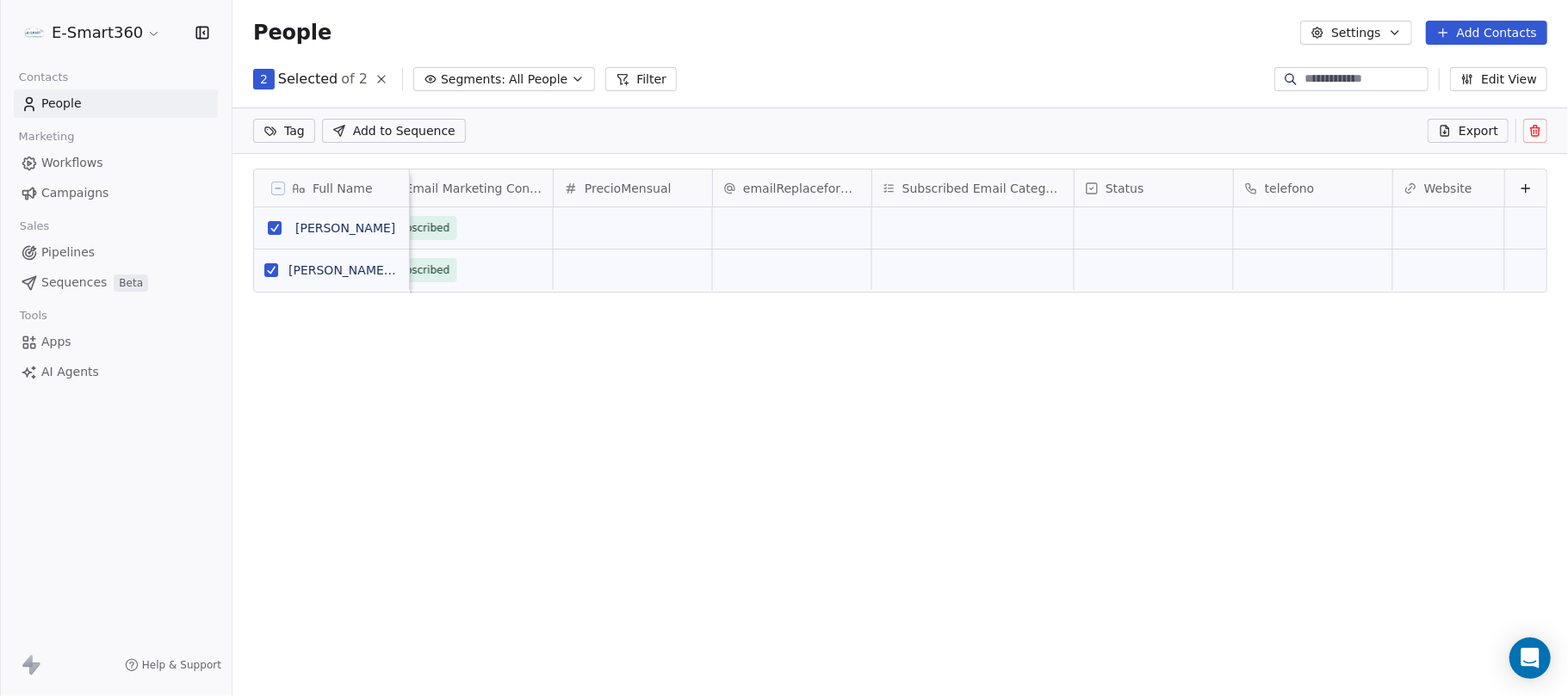
click at [1305, 138] on icon at bounding box center [1535, 131] width 14 height 14
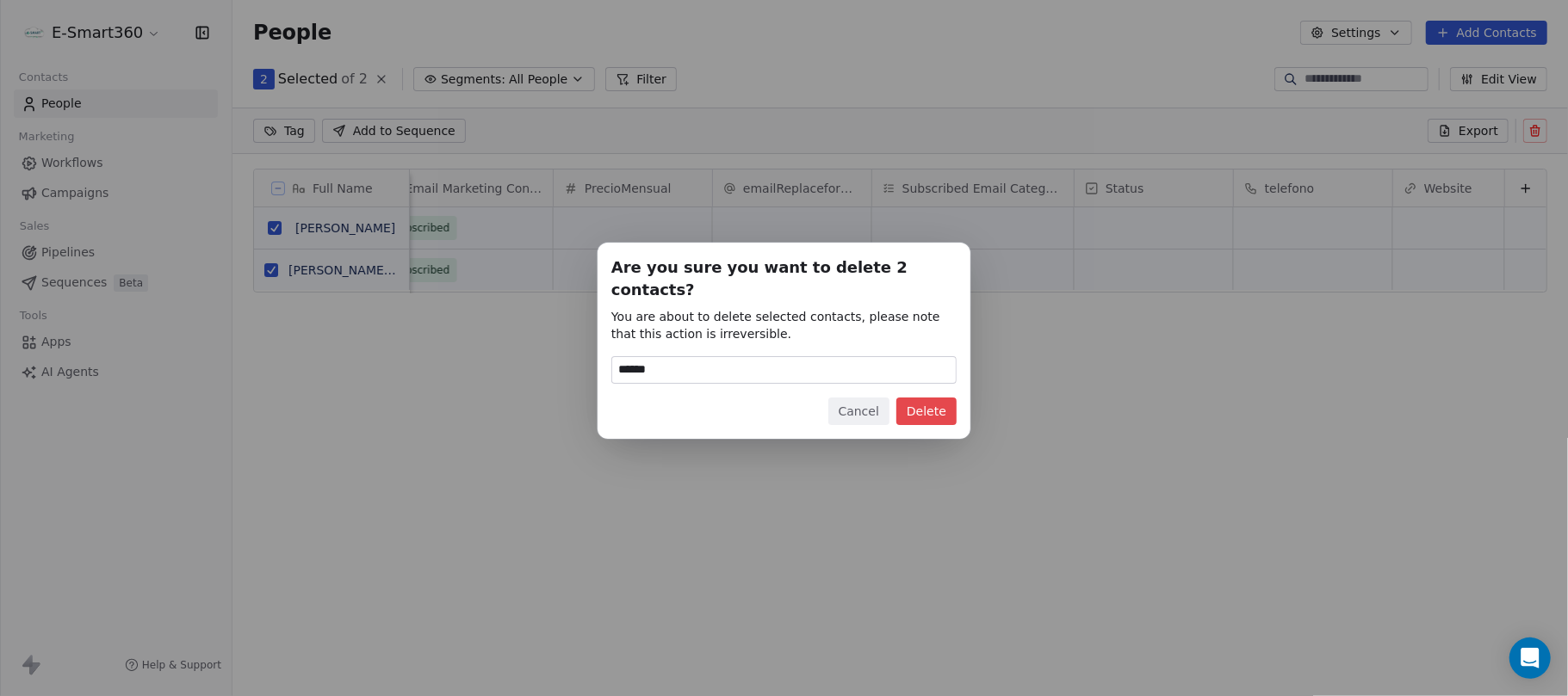
type input "******"
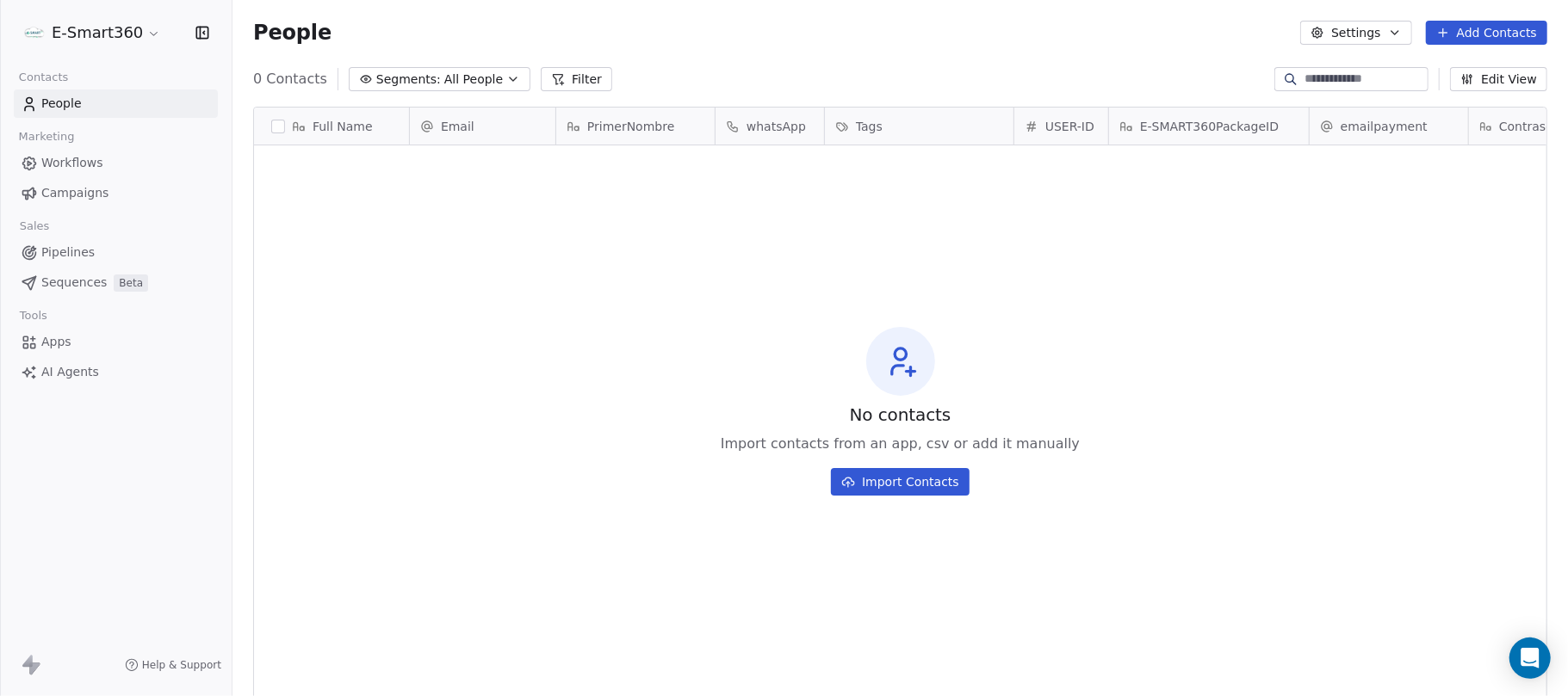
scroll to position [595, 1317]
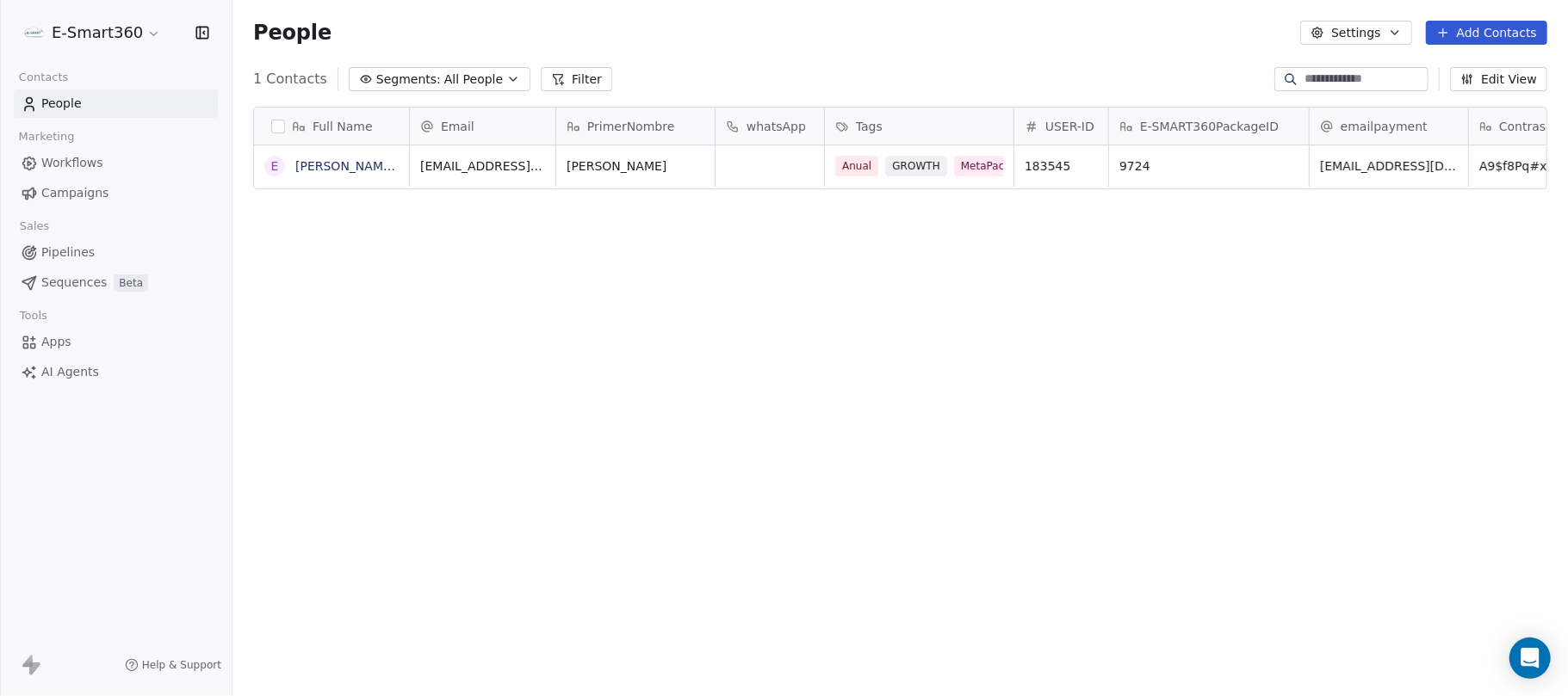
click at [60, 174] on link "Workflows" at bounding box center [115, 162] width 204 height 28
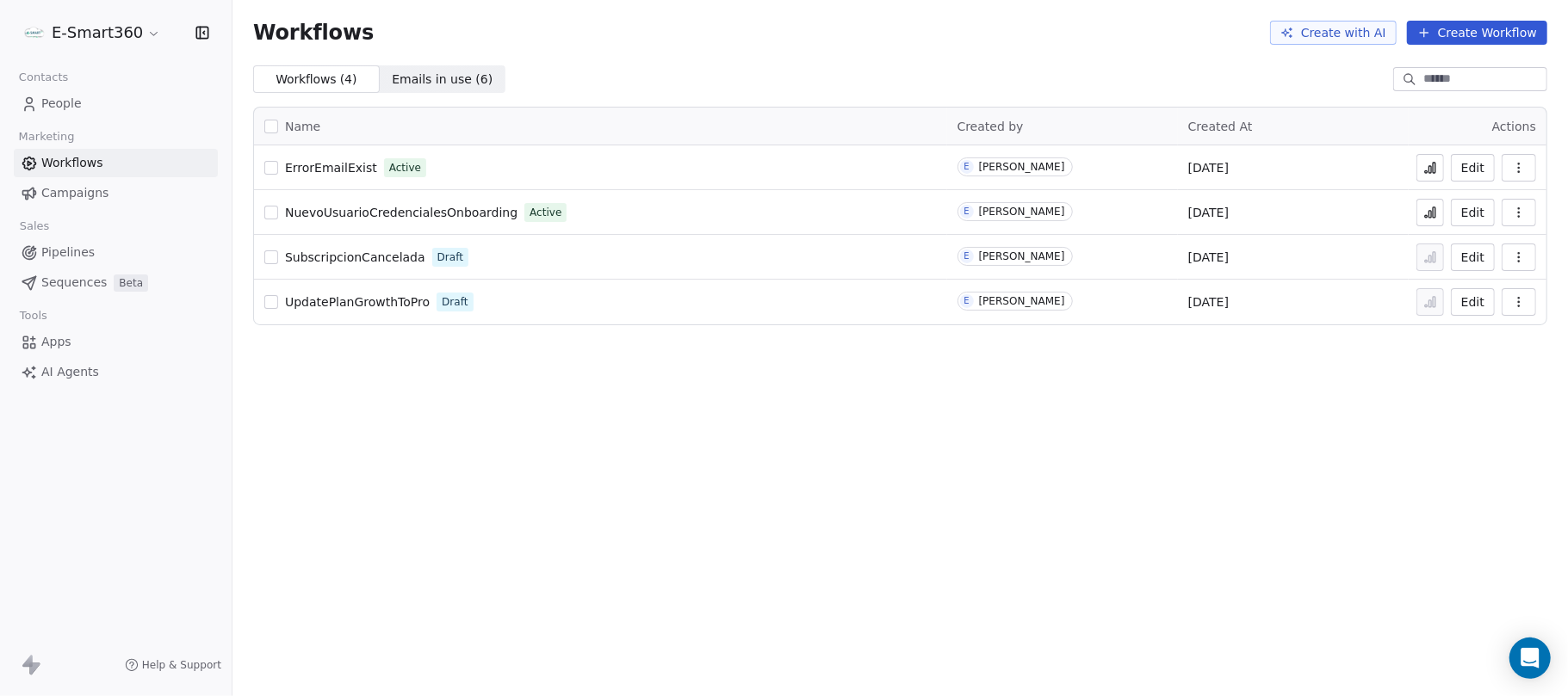
click at [1467, 208] on button "Edit" at bounding box center [1472, 212] width 44 height 27
click at [1431, 218] on icon at bounding box center [1430, 212] width 14 height 14
click at [1481, 207] on button "Edit" at bounding box center [1472, 212] width 44 height 27
click at [1477, 206] on button "Edit" at bounding box center [1472, 212] width 44 height 27
click at [1431, 208] on icon at bounding box center [1430, 212] width 14 height 14
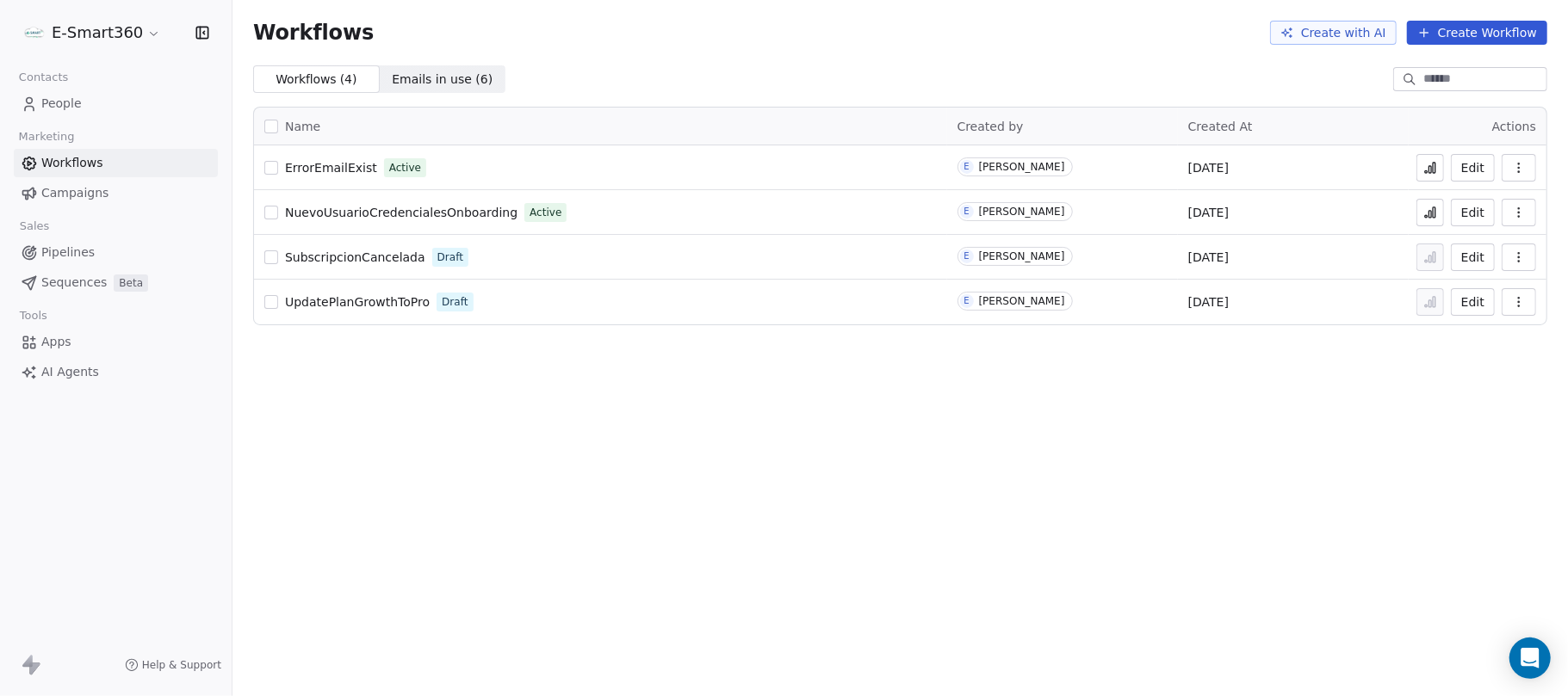
click at [1466, 207] on button "Edit" at bounding box center [1472, 212] width 44 height 27
click at [1517, 213] on icon "button" at bounding box center [1518, 212] width 14 height 14
click at [1467, 318] on span "Rename" at bounding box center [1470, 310] width 49 height 18
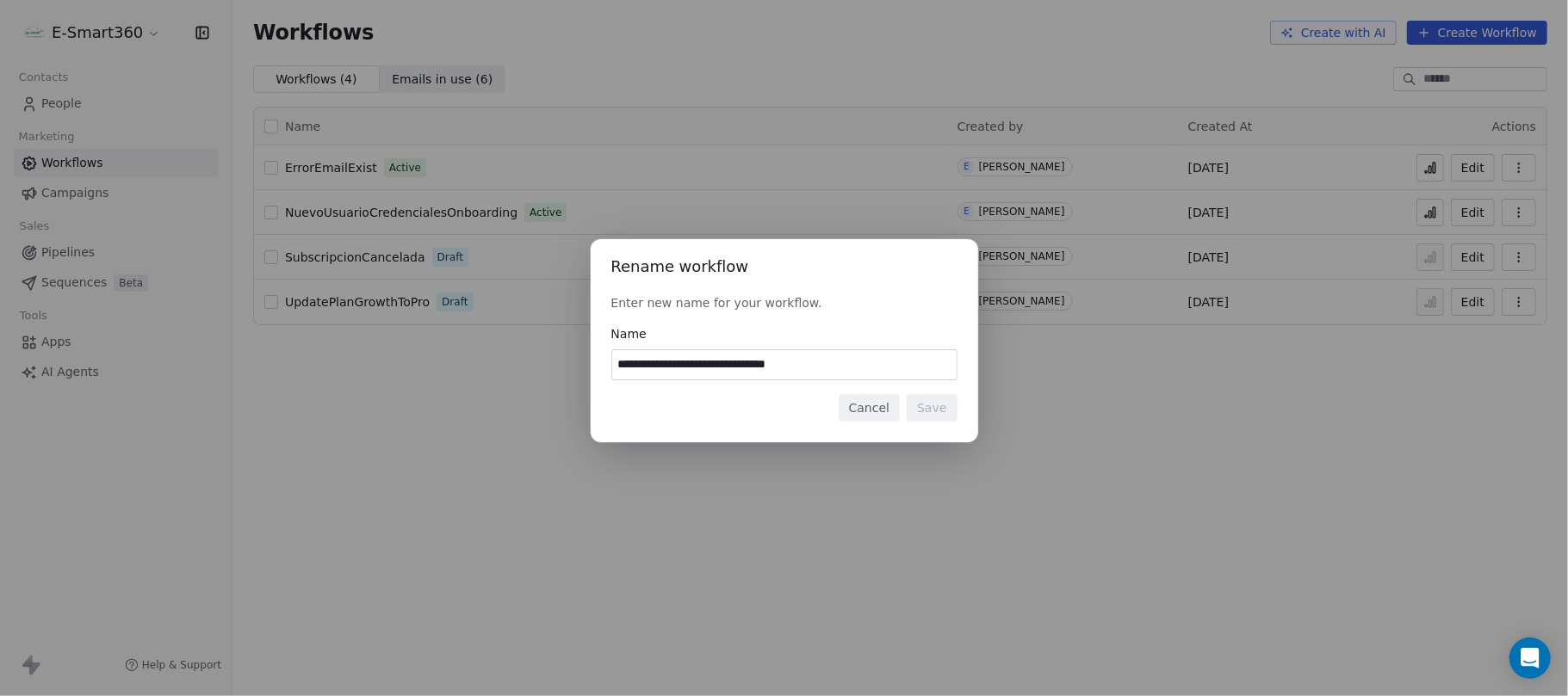
click at [887, 410] on button "Cancel" at bounding box center [869, 408] width 62 height 27
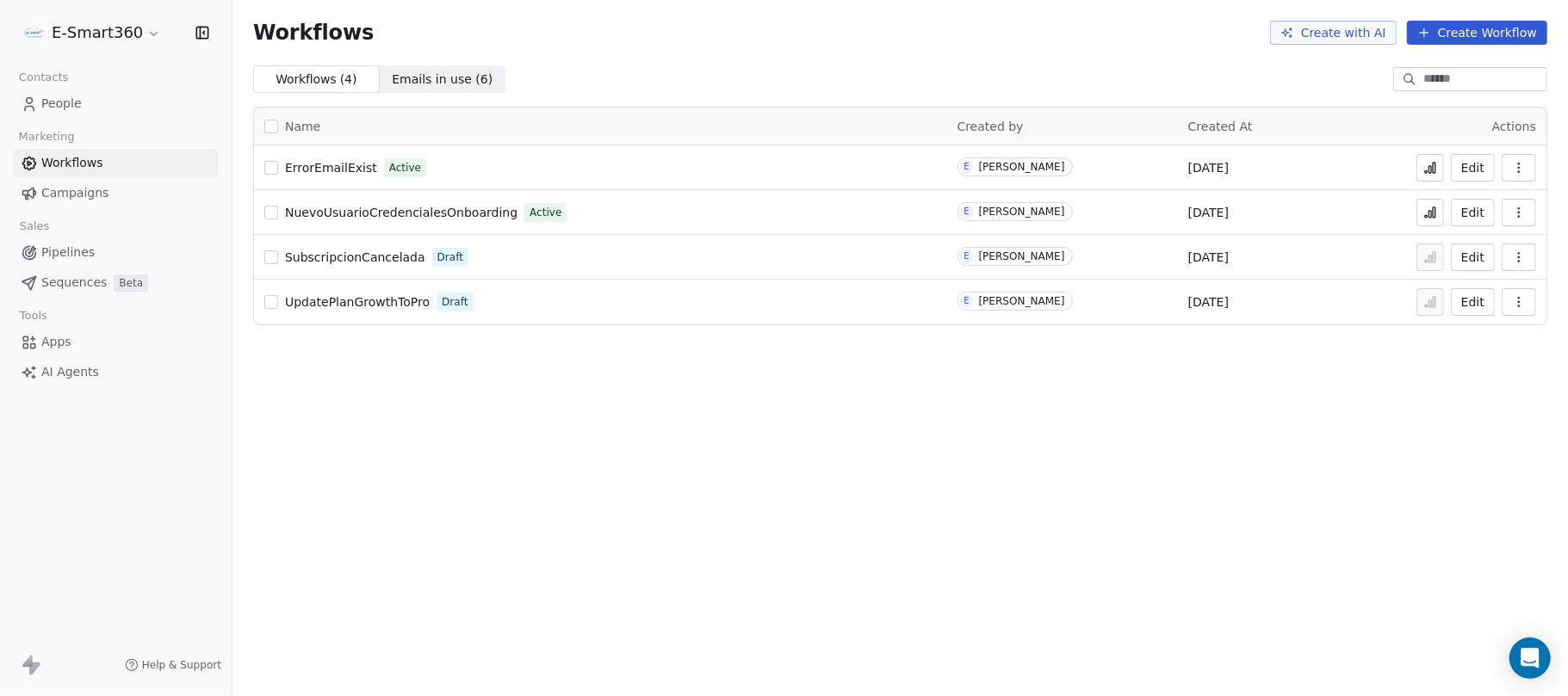
click at [1427, 217] on icon at bounding box center [1430, 212] width 14 height 14
click at [84, 111] on link "People" at bounding box center [115, 104] width 204 height 28
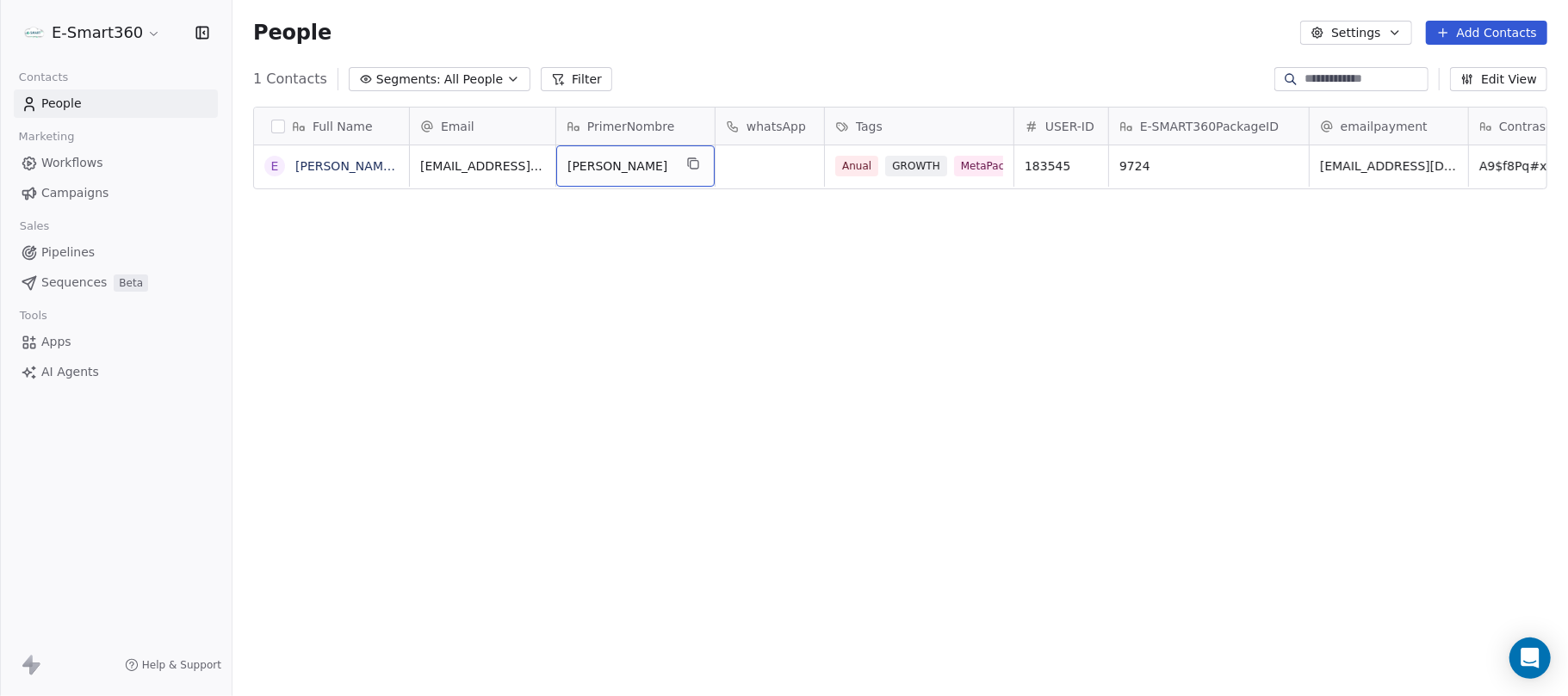
click at [629, 162] on span "[PERSON_NAME]" at bounding box center [619, 166] width 105 height 18
type textarea "**********"
click at [507, 163] on span "[EMAIL_ADDRESS][DOMAIN_NAME]" at bounding box center [524, 170] width 205 height 34
click at [507, 163] on input "**********" at bounding box center [492, 166] width 155 height 34
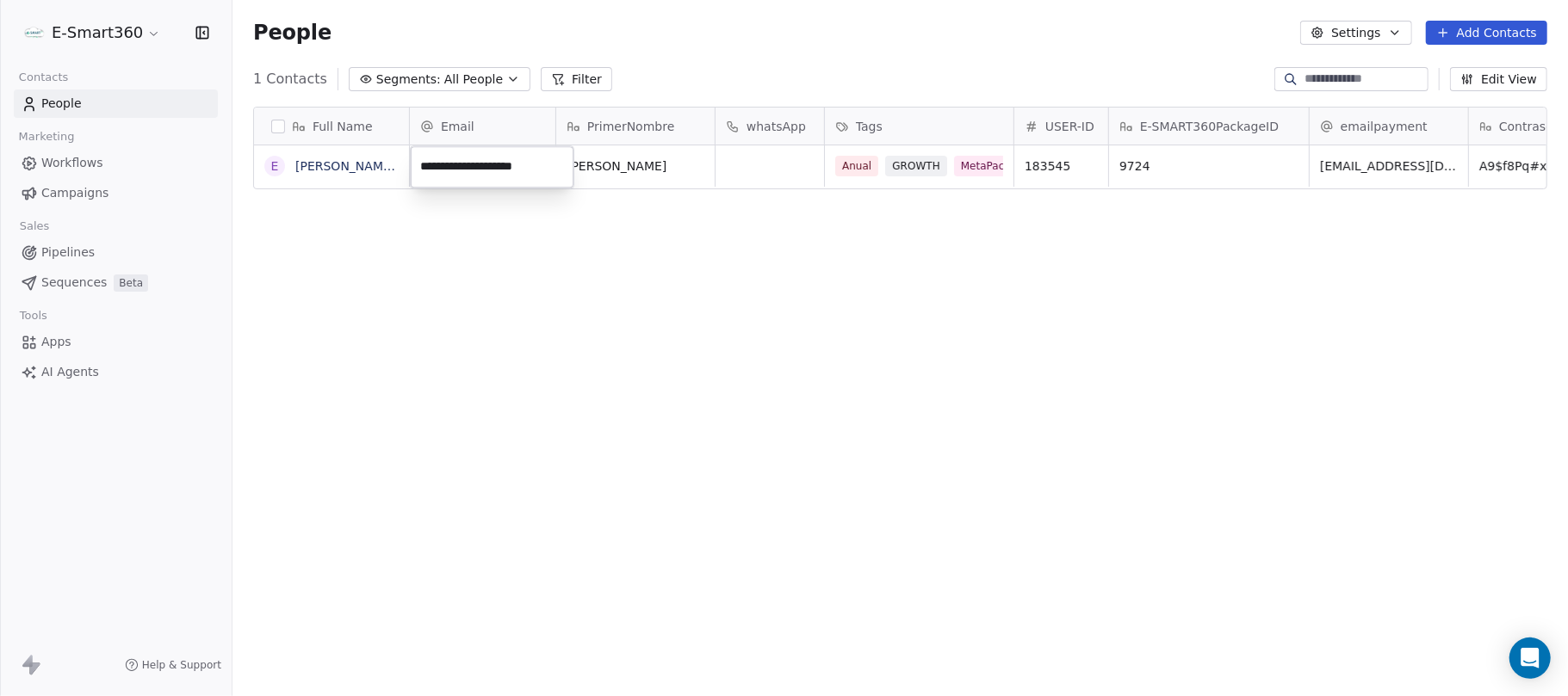
type input "**********"
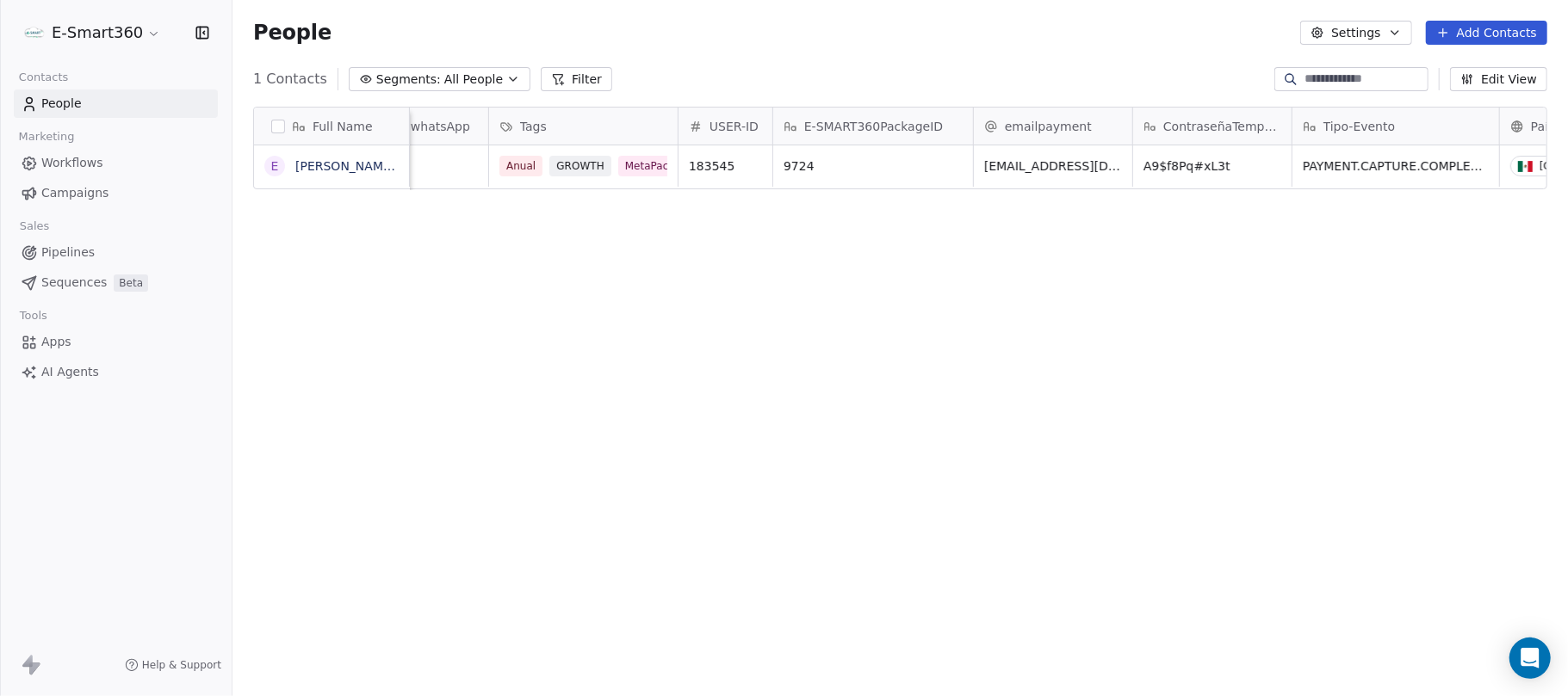
scroll to position [0, 344]
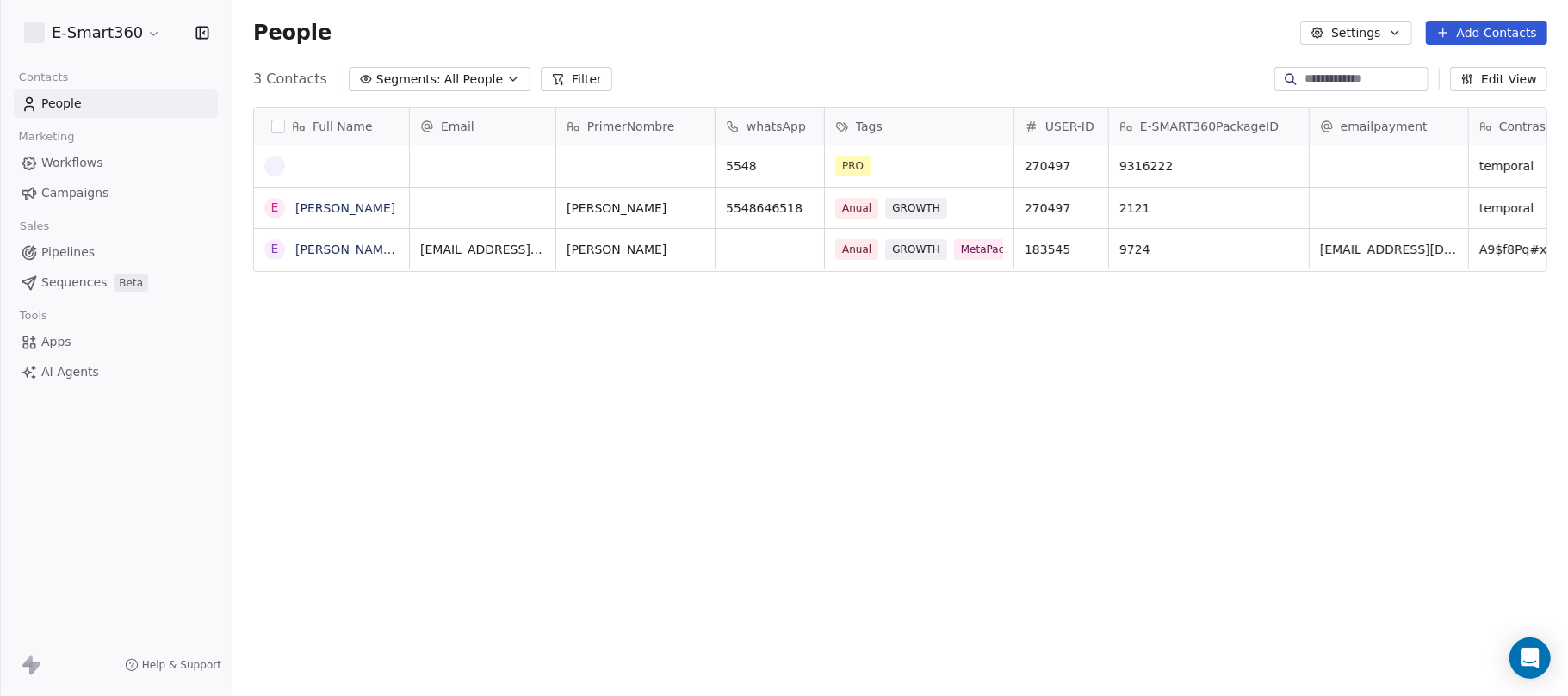
scroll to position [595, 1317]
click at [281, 120] on button "button" at bounding box center [278, 126] width 14 height 14
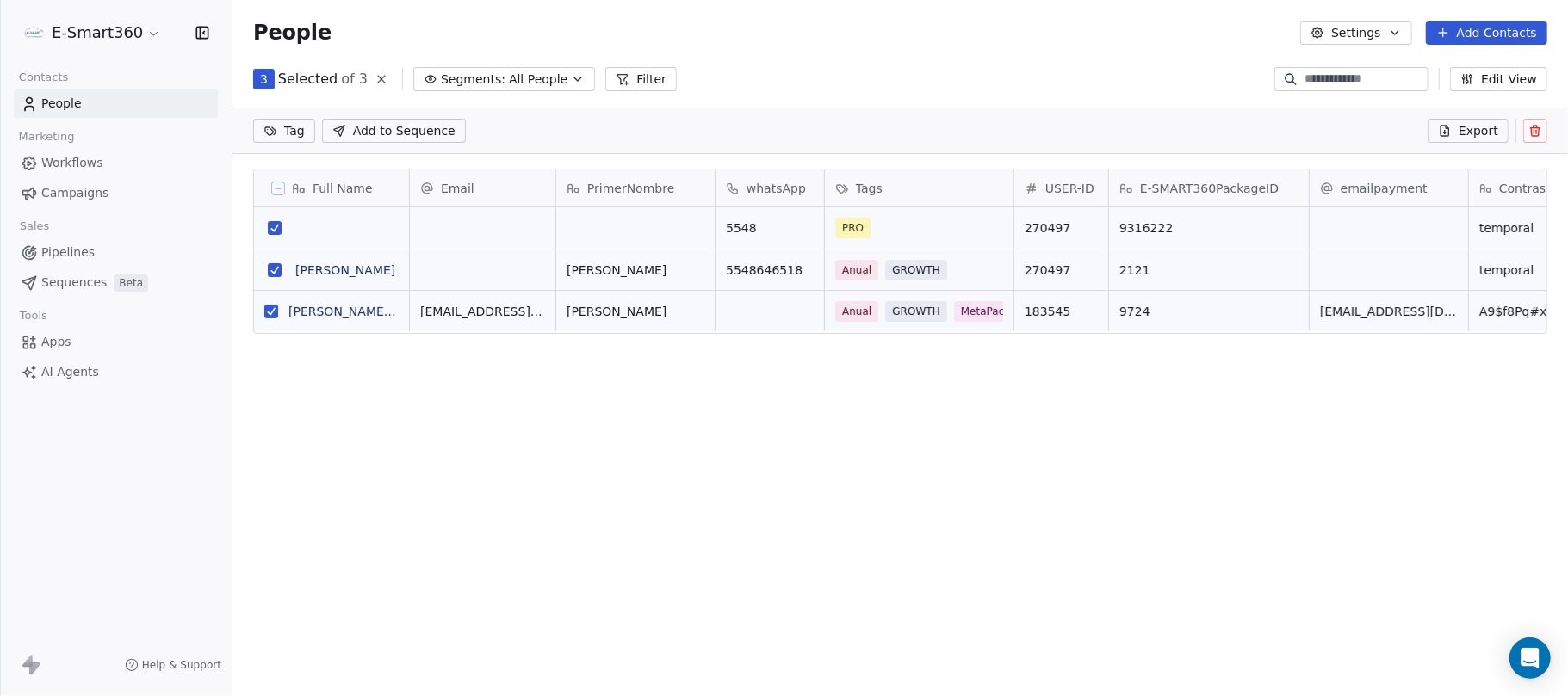
scroll to position [18, 18]
click at [272, 306] on button "grid" at bounding box center [271, 312] width 14 height 14
click at [1533, 141] on button at bounding box center [1535, 131] width 24 height 24
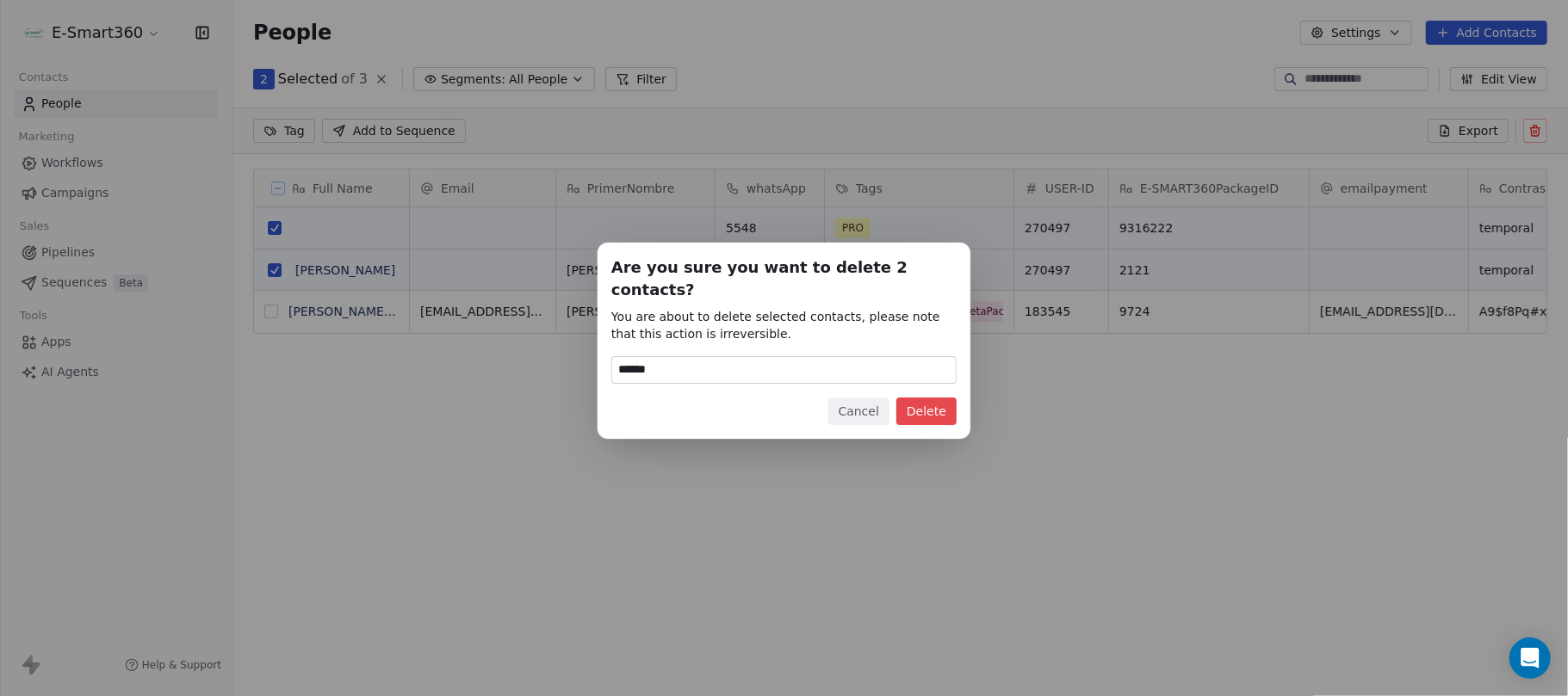
type input "******"
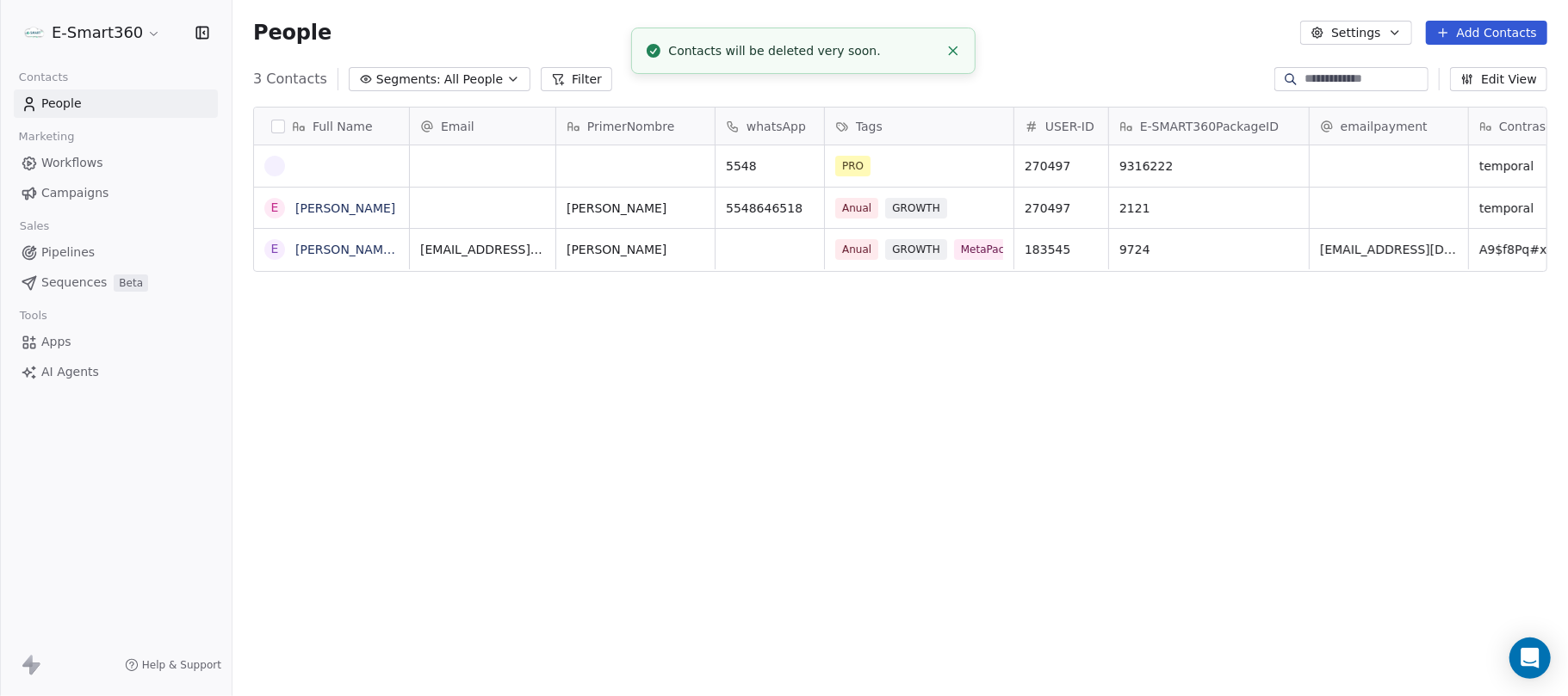
scroll to position [595, 1317]
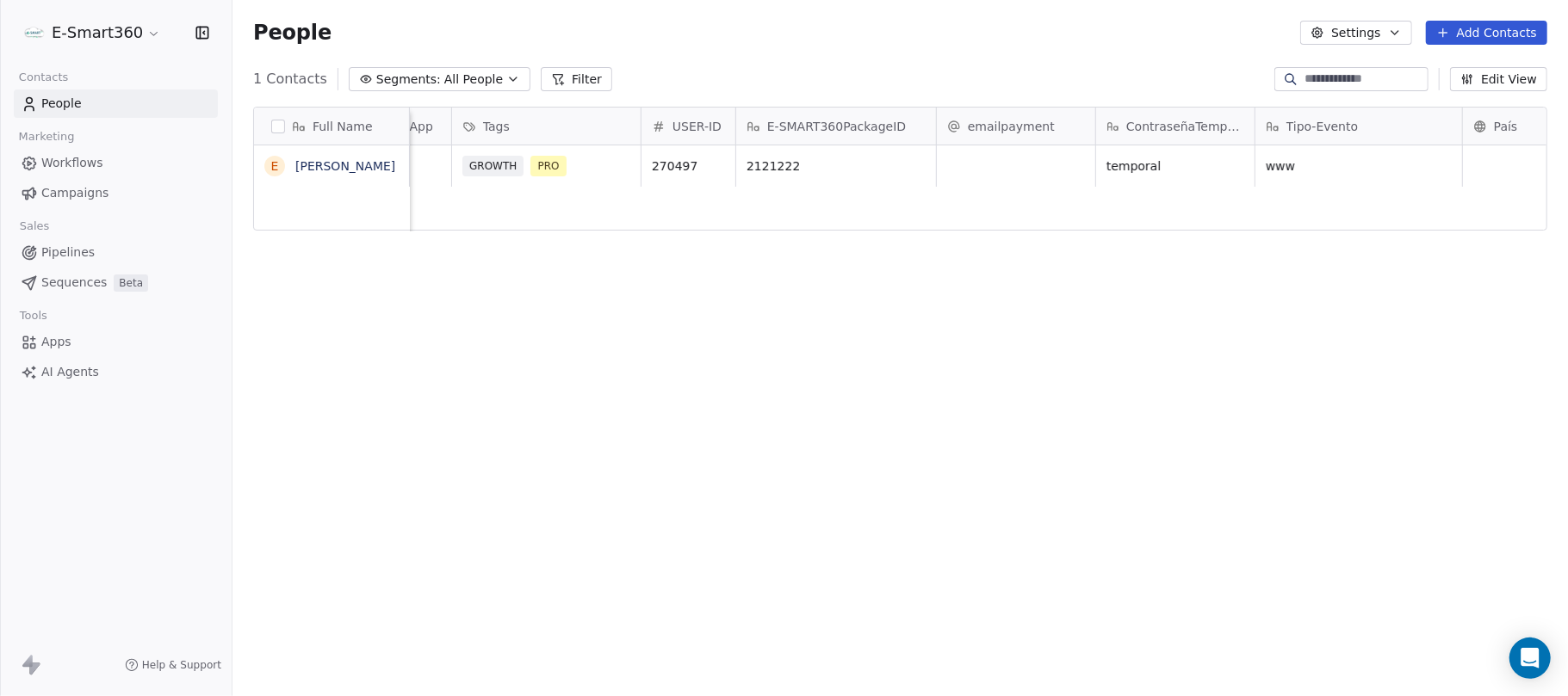
scroll to position [0, 344]
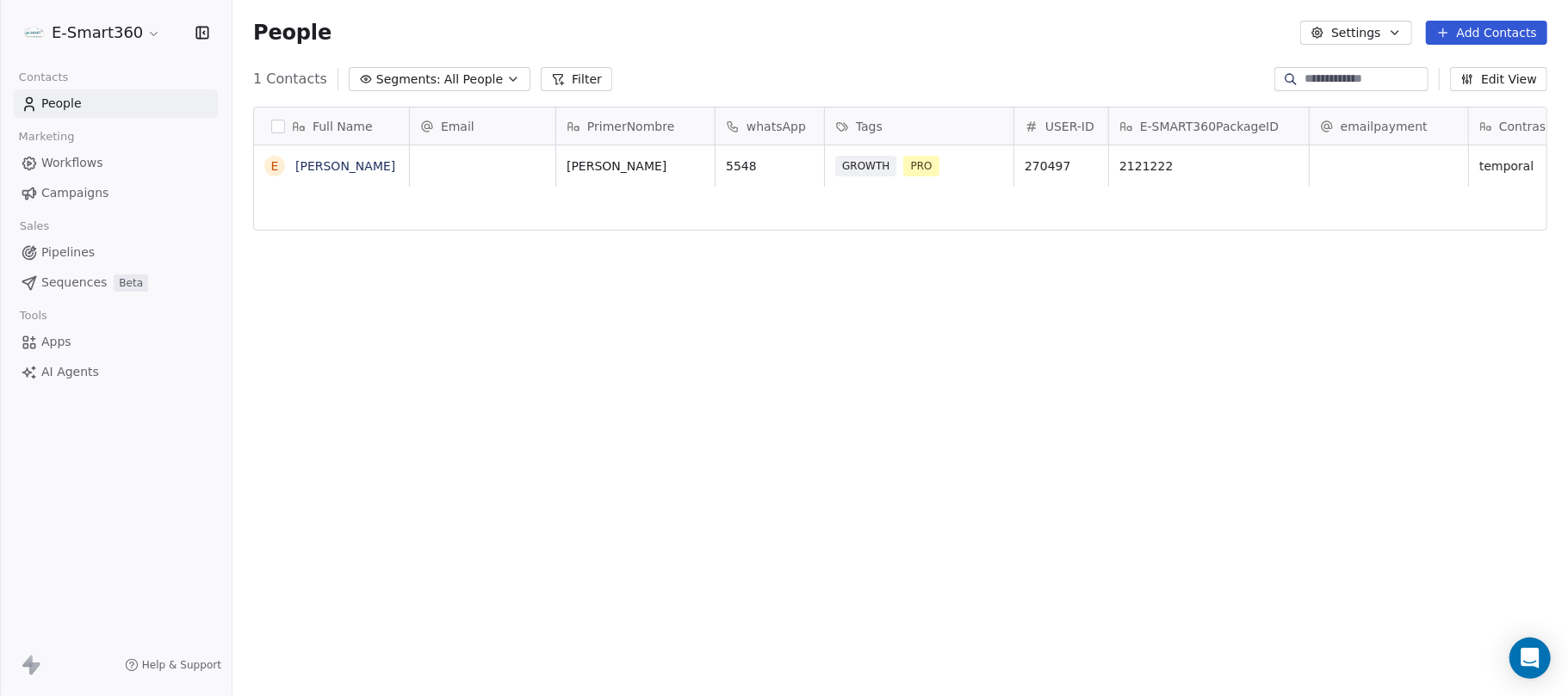
click at [283, 124] on button "button" at bounding box center [278, 126] width 14 height 14
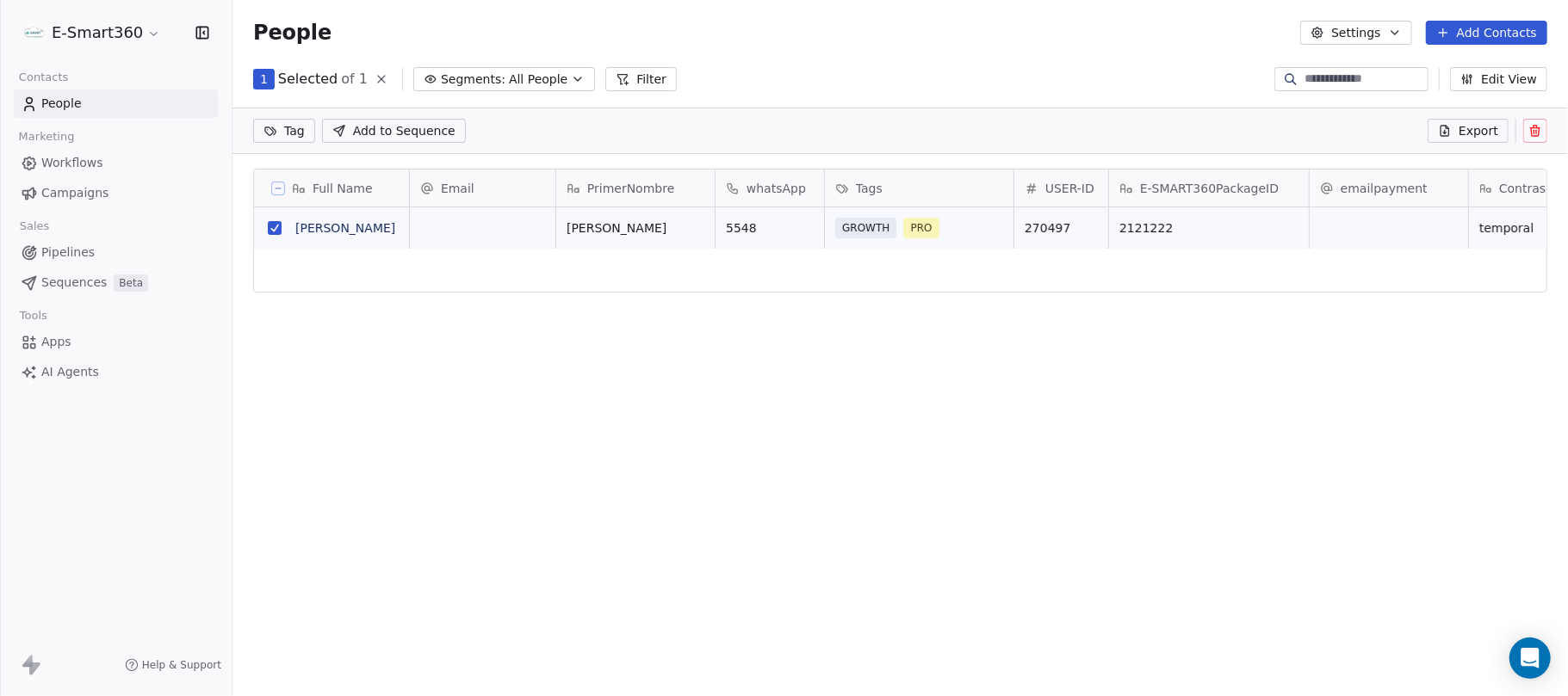
click at [1528, 135] on icon at bounding box center [1535, 131] width 14 height 14
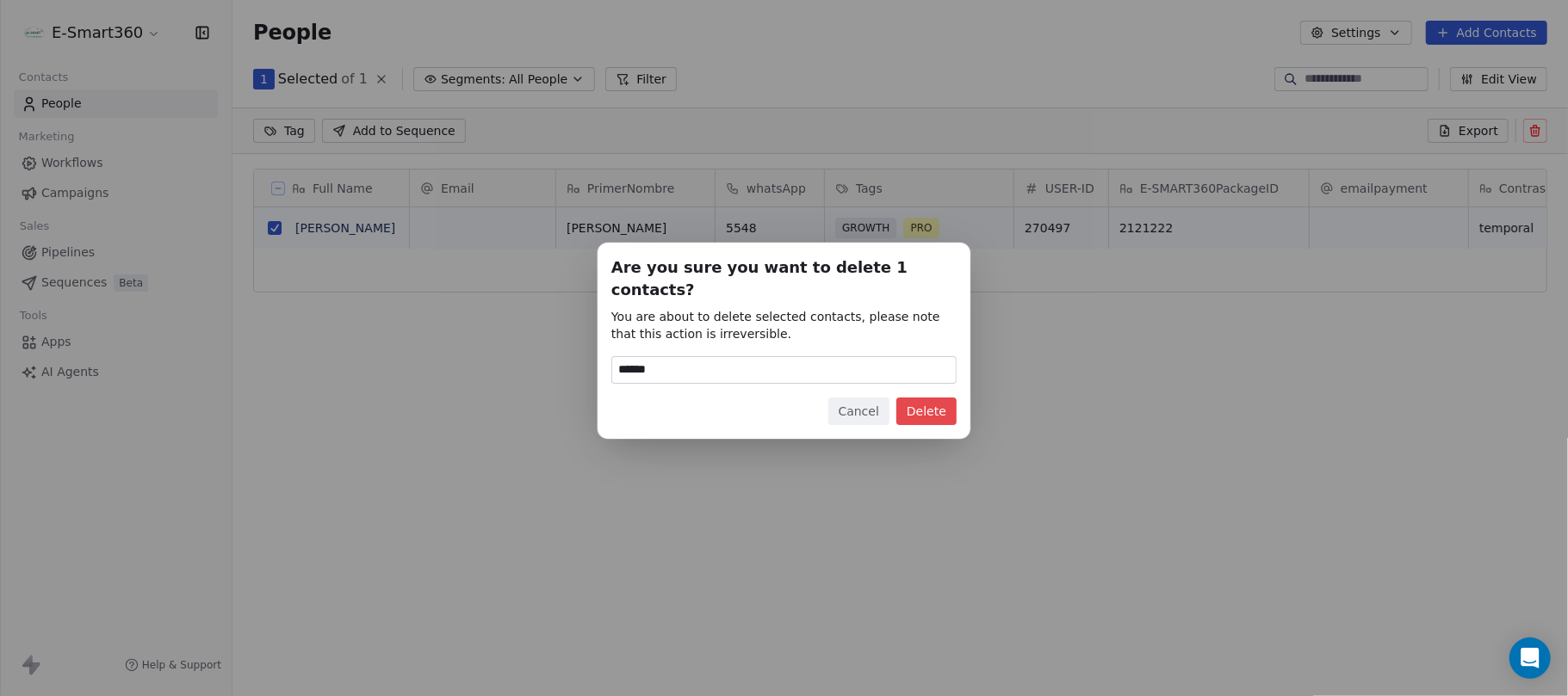
type input "******"
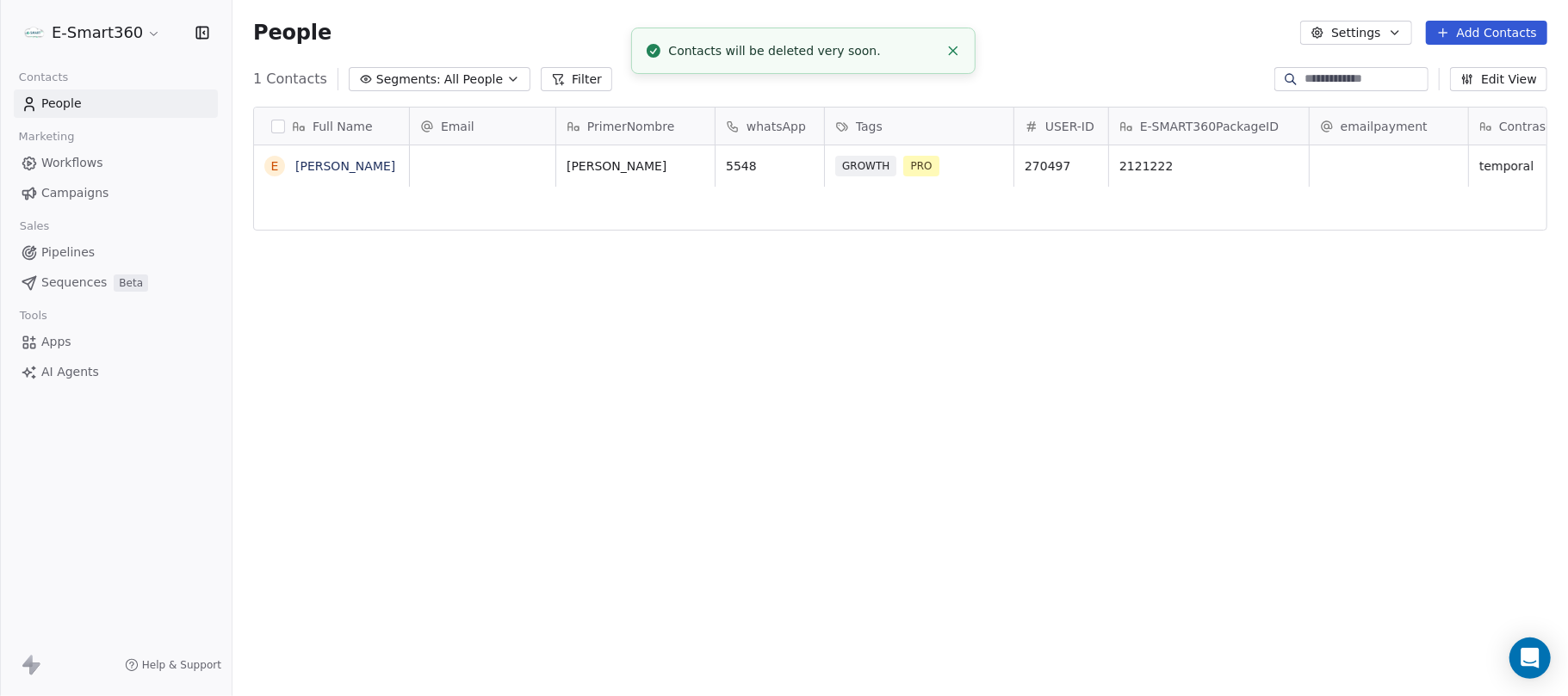
scroll to position [595, 1317]
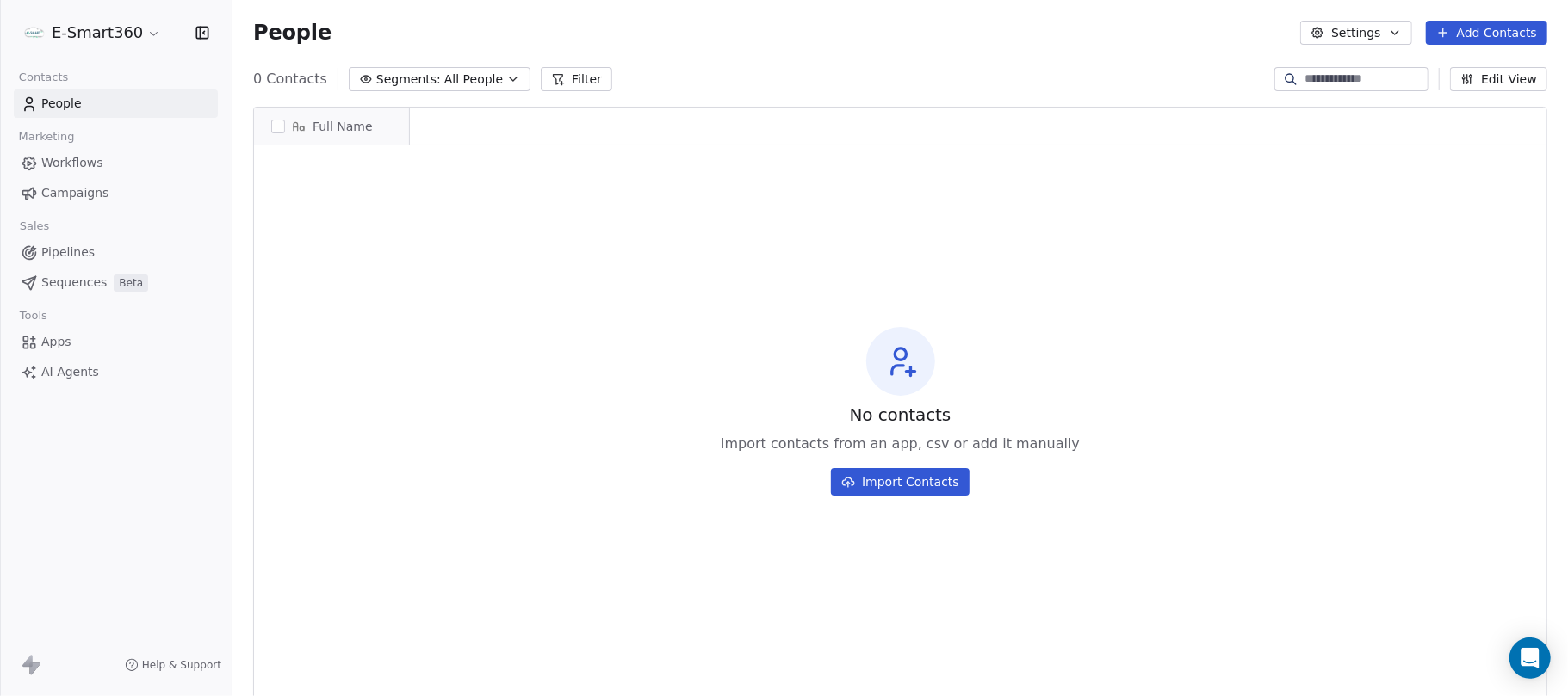
scroll to position [595, 1317]
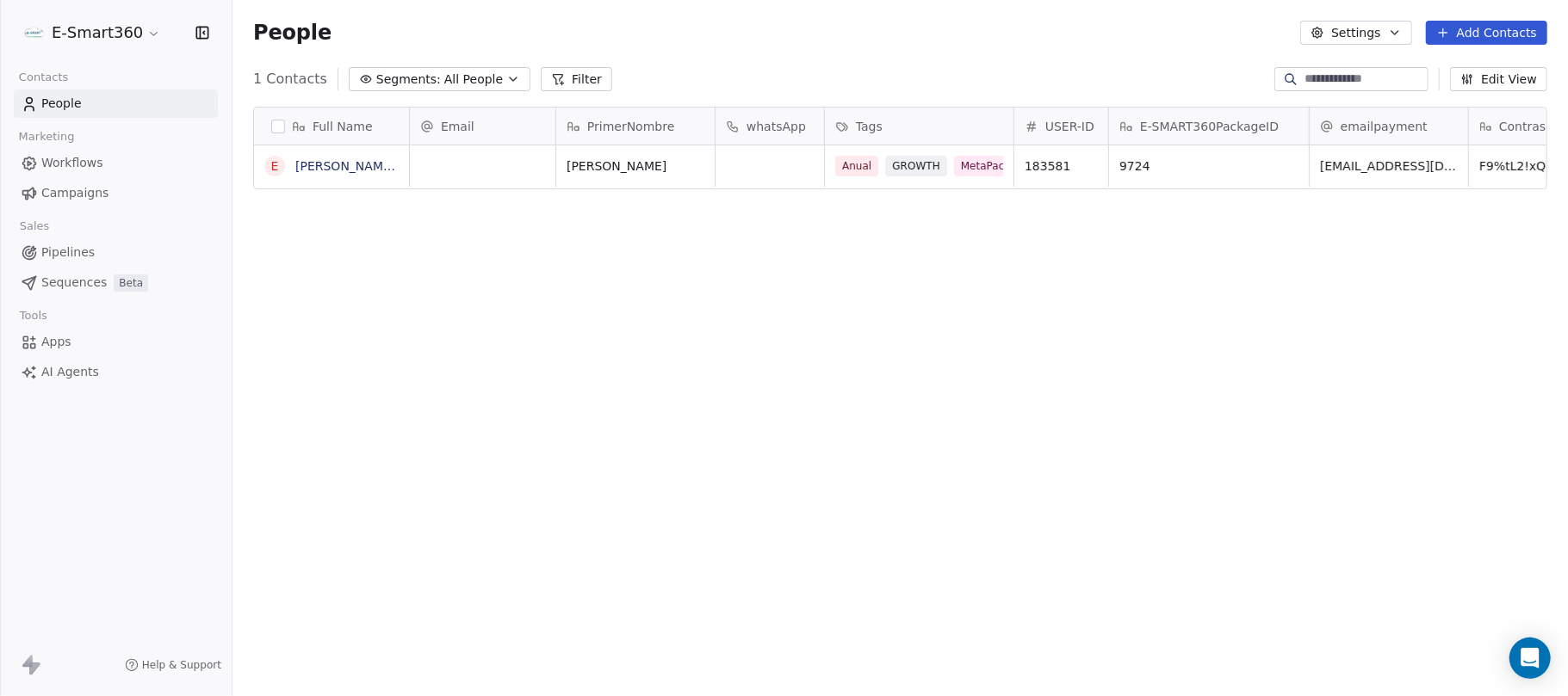
click at [80, 169] on span "Workflows" at bounding box center [71, 163] width 62 height 18
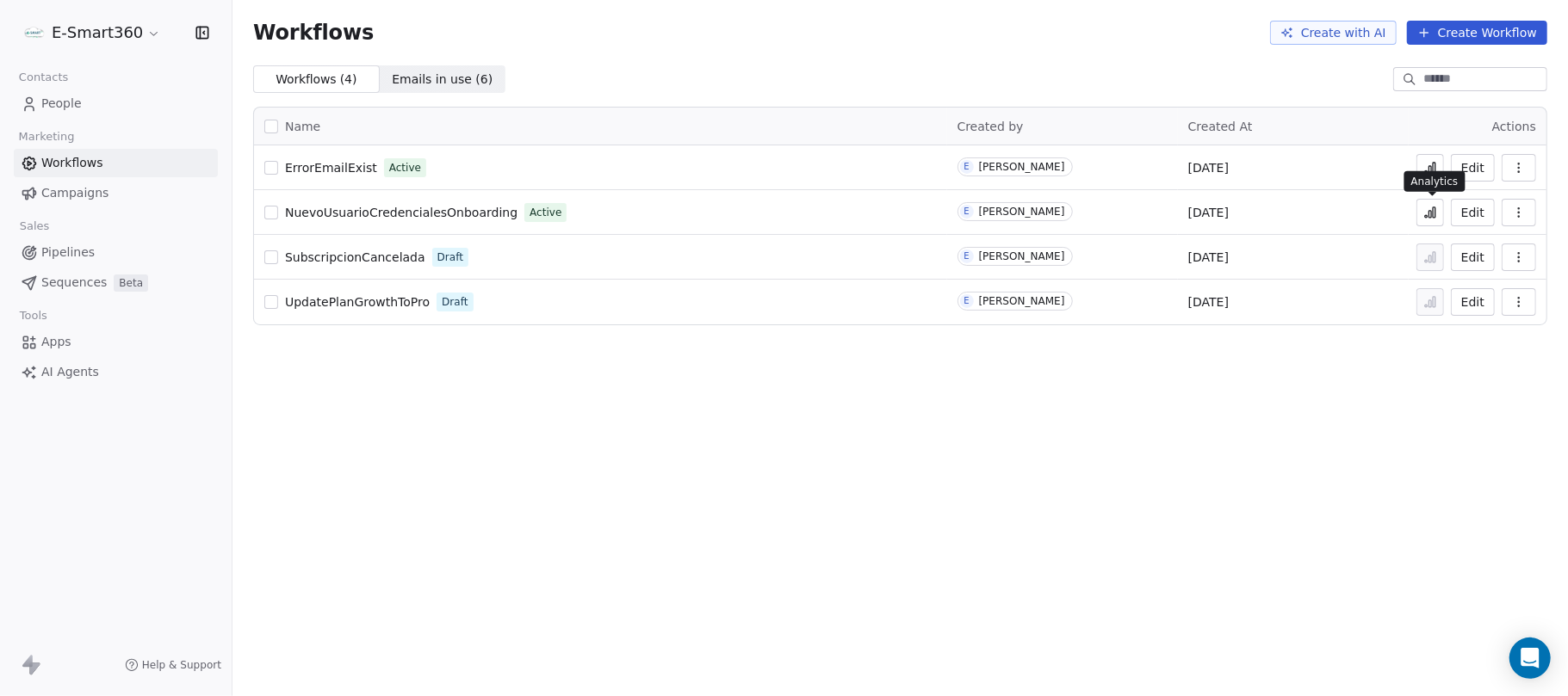
click at [1437, 219] on icon at bounding box center [1430, 212] width 14 height 14
click at [34, 93] on link "People" at bounding box center [115, 104] width 204 height 28
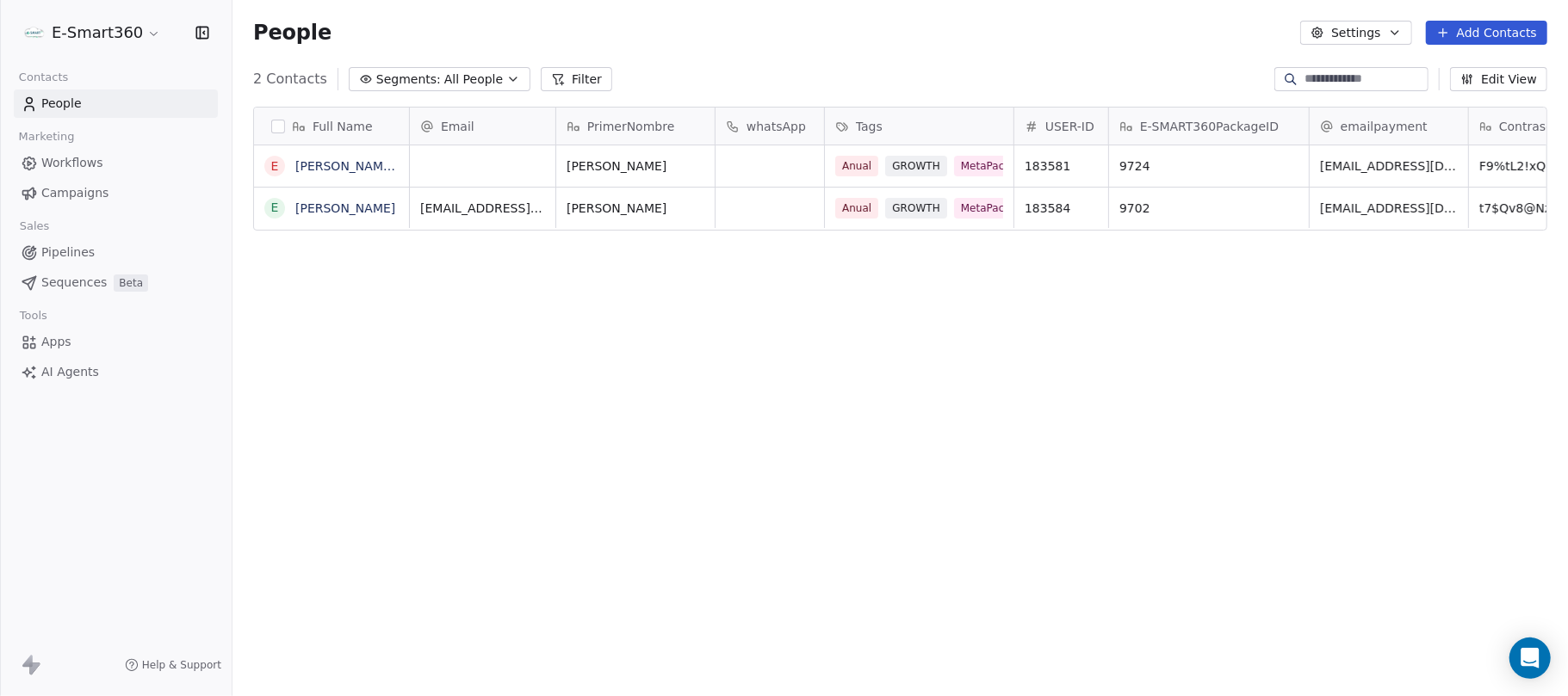
scroll to position [595, 1317]
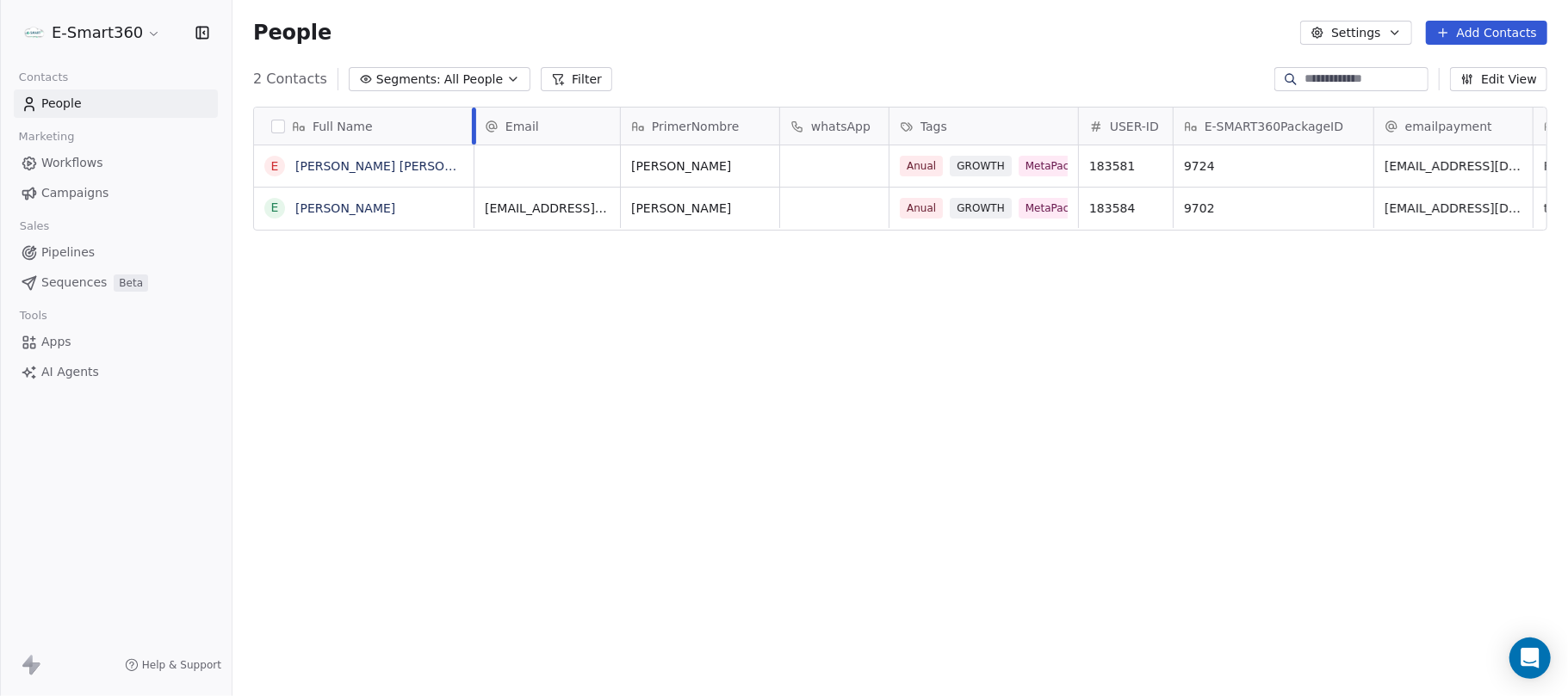
drag, startPoint x: 408, startPoint y: 122, endPoint x: 476, endPoint y: 126, distance: 68.1
click at [476, 126] on div at bounding box center [474, 126] width 4 height 37
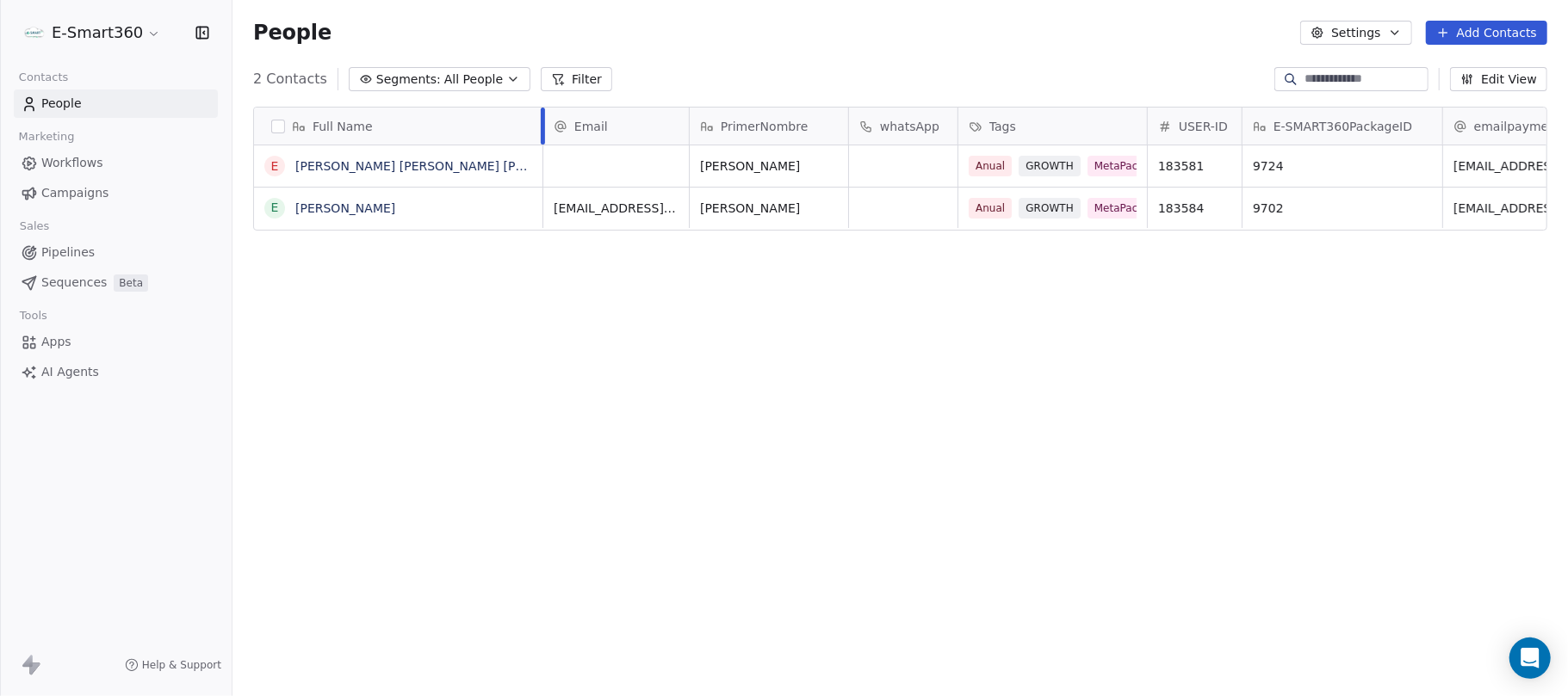
drag, startPoint x: 477, startPoint y: 124, endPoint x: 543, endPoint y: 138, distance: 67.5
click at [543, 138] on div at bounding box center [543, 126] width 4 height 37
click at [277, 128] on button "button" at bounding box center [278, 126] width 14 height 14
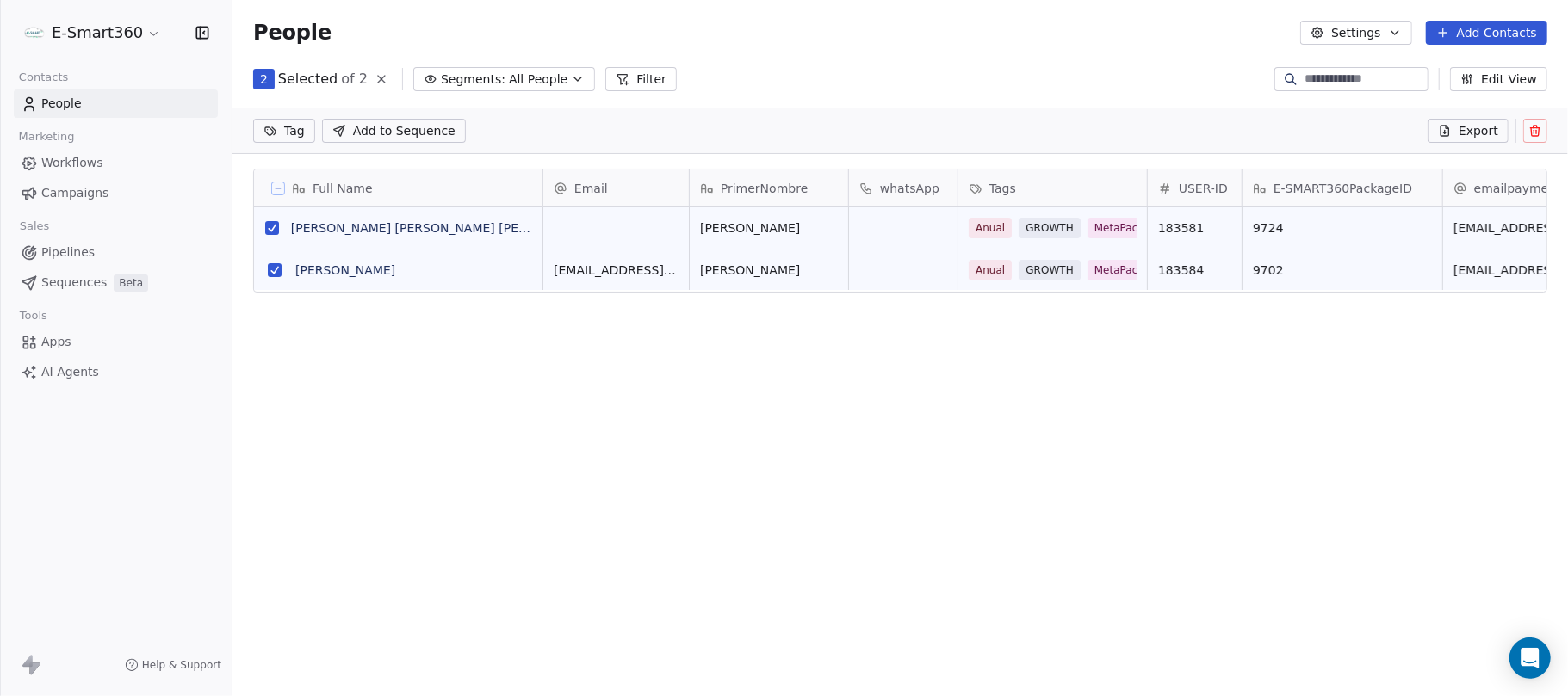
scroll to position [18, 18]
click at [1544, 133] on button at bounding box center [1535, 131] width 24 height 24
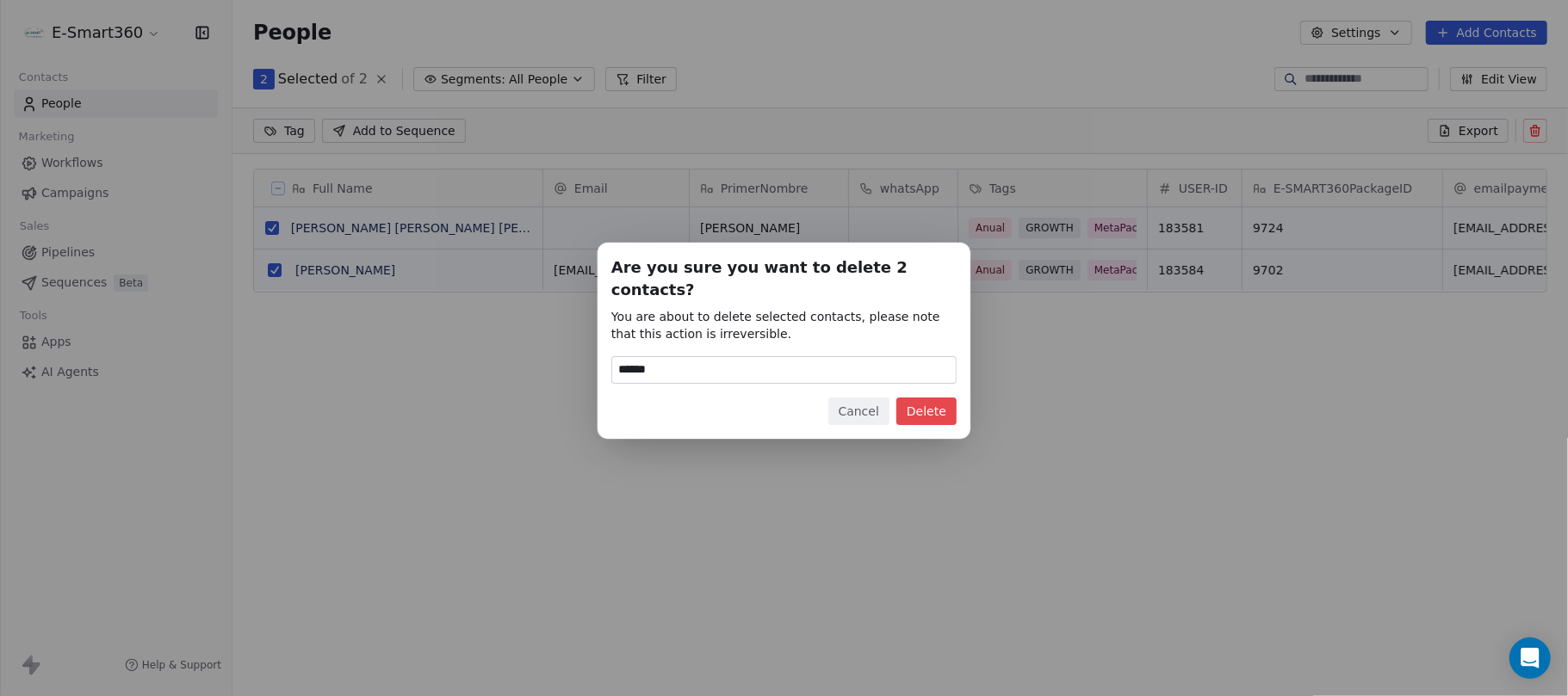
type input "******"
click at [932, 398] on button "Delete" at bounding box center [927, 412] width 61 height 27
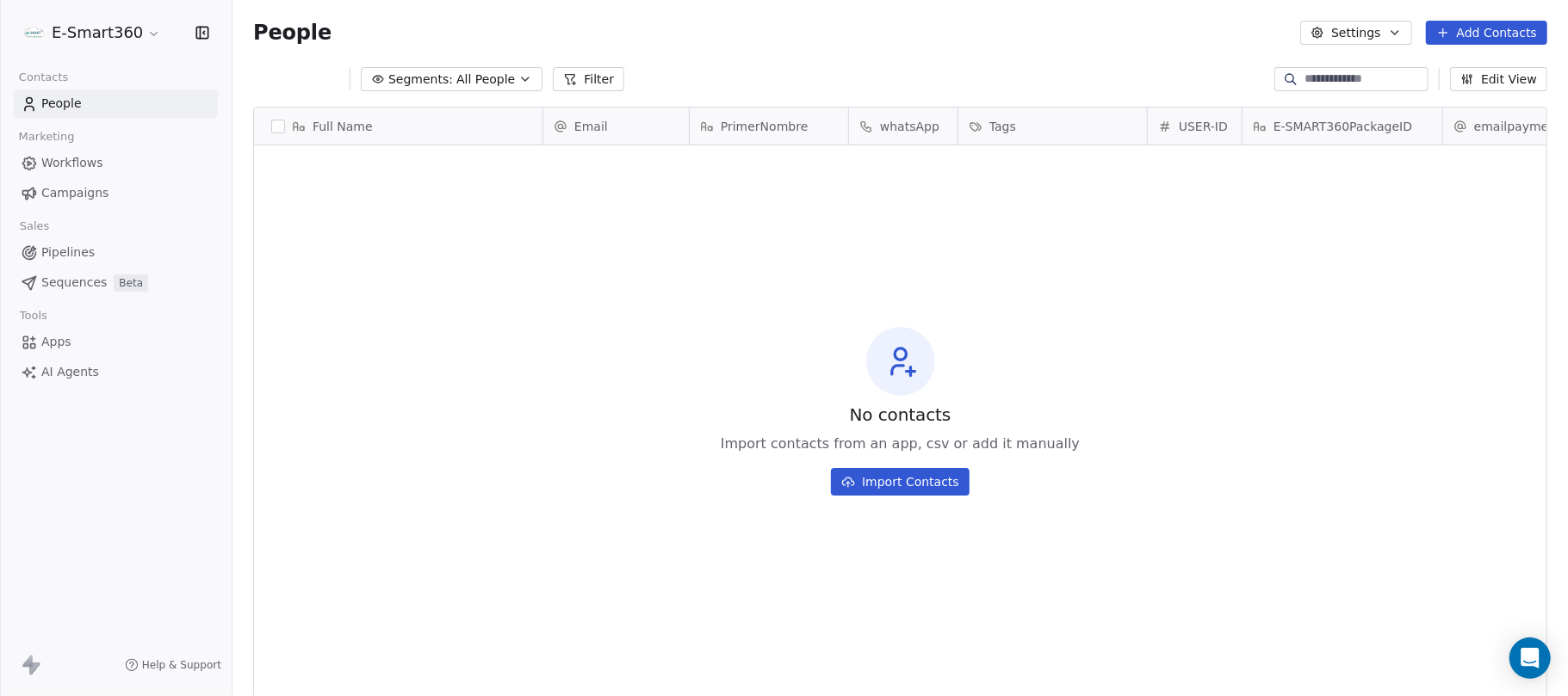
scroll to position [595, 1317]
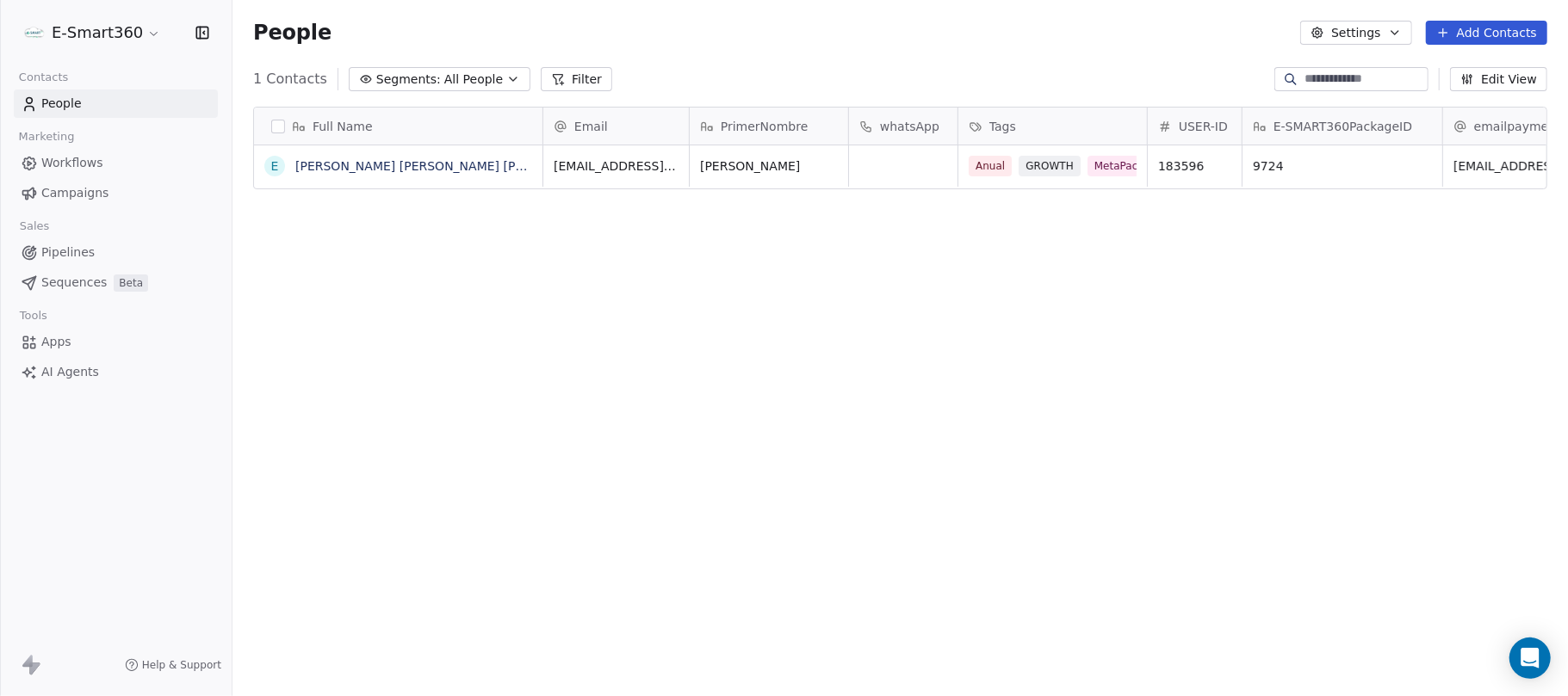
click at [80, 166] on span "Workflows" at bounding box center [71, 163] width 62 height 18
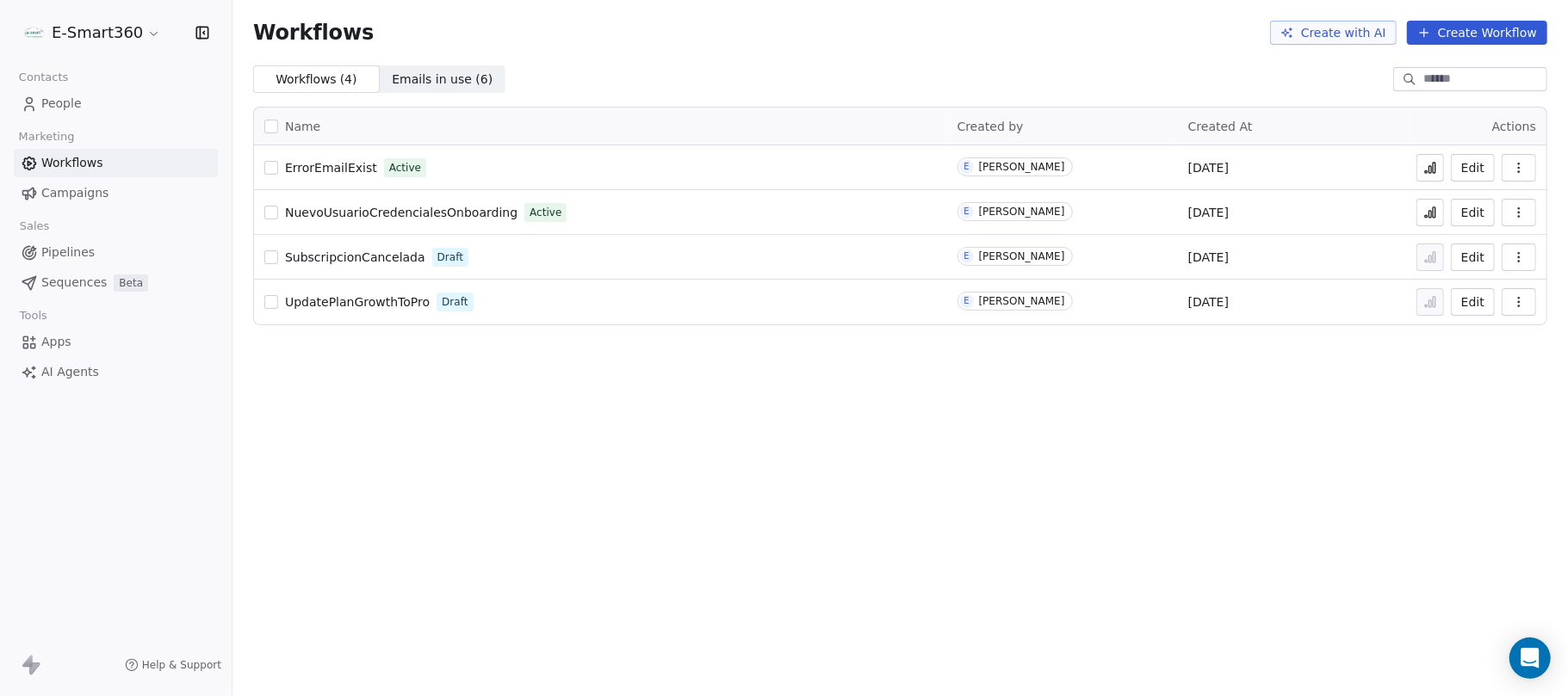
click at [1447, 208] on div "Edit" at bounding box center [1477, 212] width 117 height 24
click at [1440, 208] on button at bounding box center [1430, 212] width 27 height 27
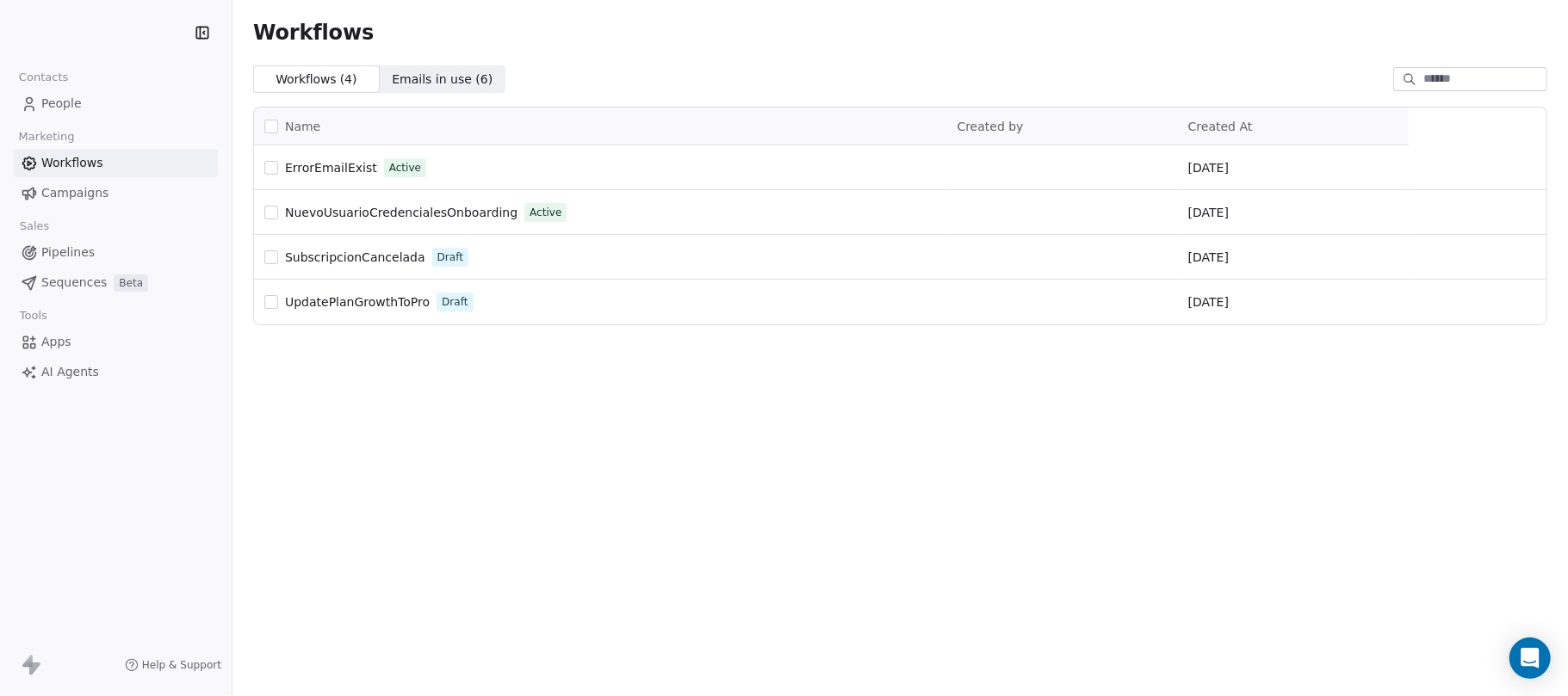
click at [41, 104] on span "People" at bounding box center [61, 104] width 40 height 18
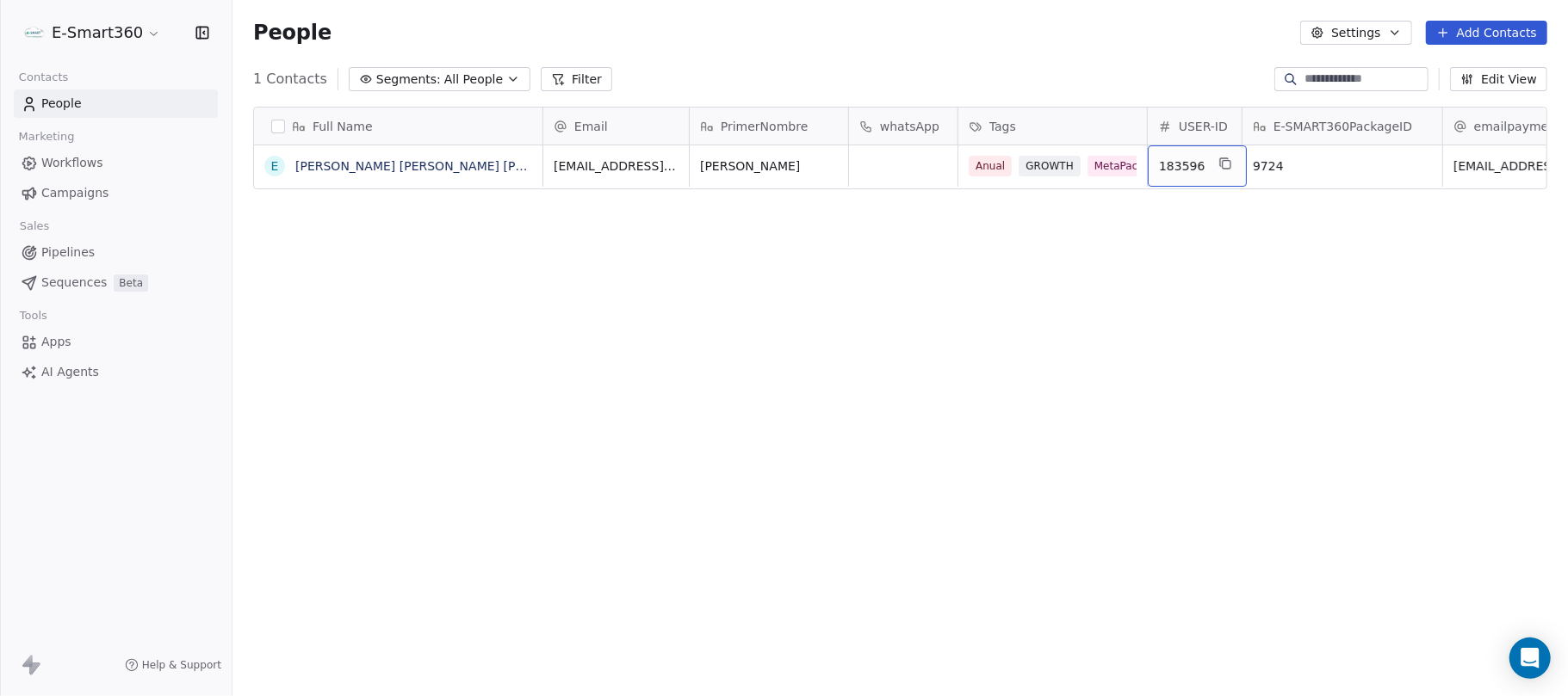
click at [1186, 165] on span "183596" at bounding box center [1181, 166] width 46 height 18
click at [1182, 155] on div "******" at bounding box center [1214, 166] width 136 height 41
click at [1197, 162] on input "******" at bounding box center [1214, 166] width 127 height 13
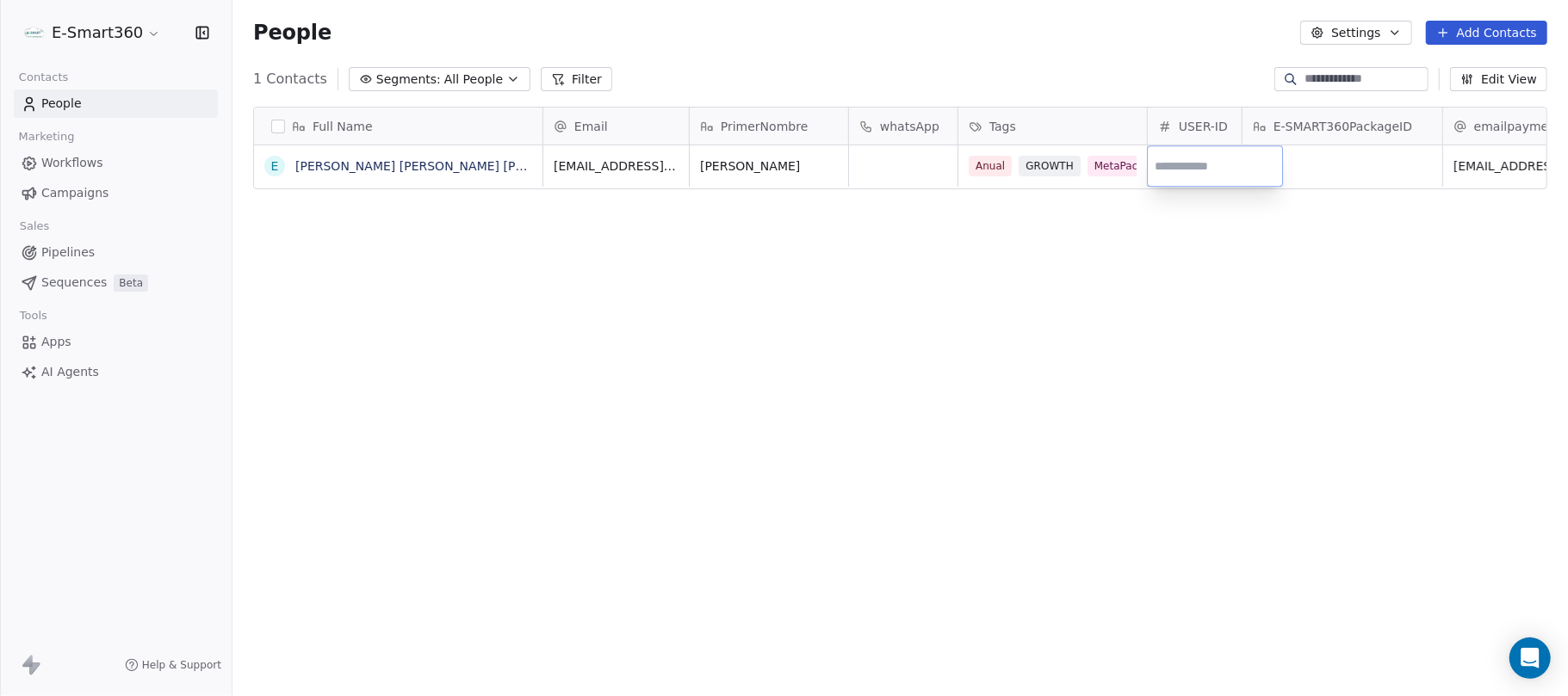
click at [1171, 337] on html "E-Smart360 Contacts People Marketing Workflows Campaigns Sales Pipelines Sequen…" at bounding box center [784, 348] width 1568 height 696
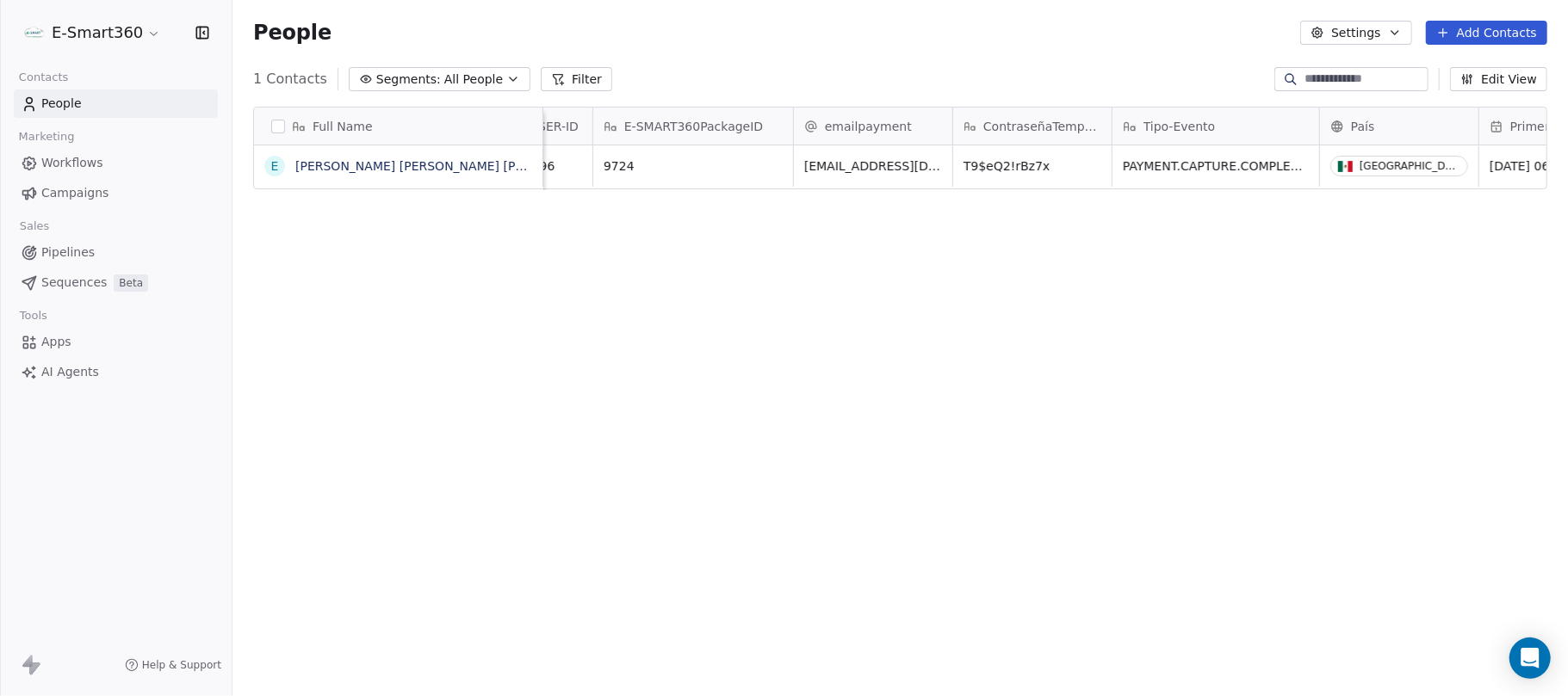
scroll to position [0, 688]
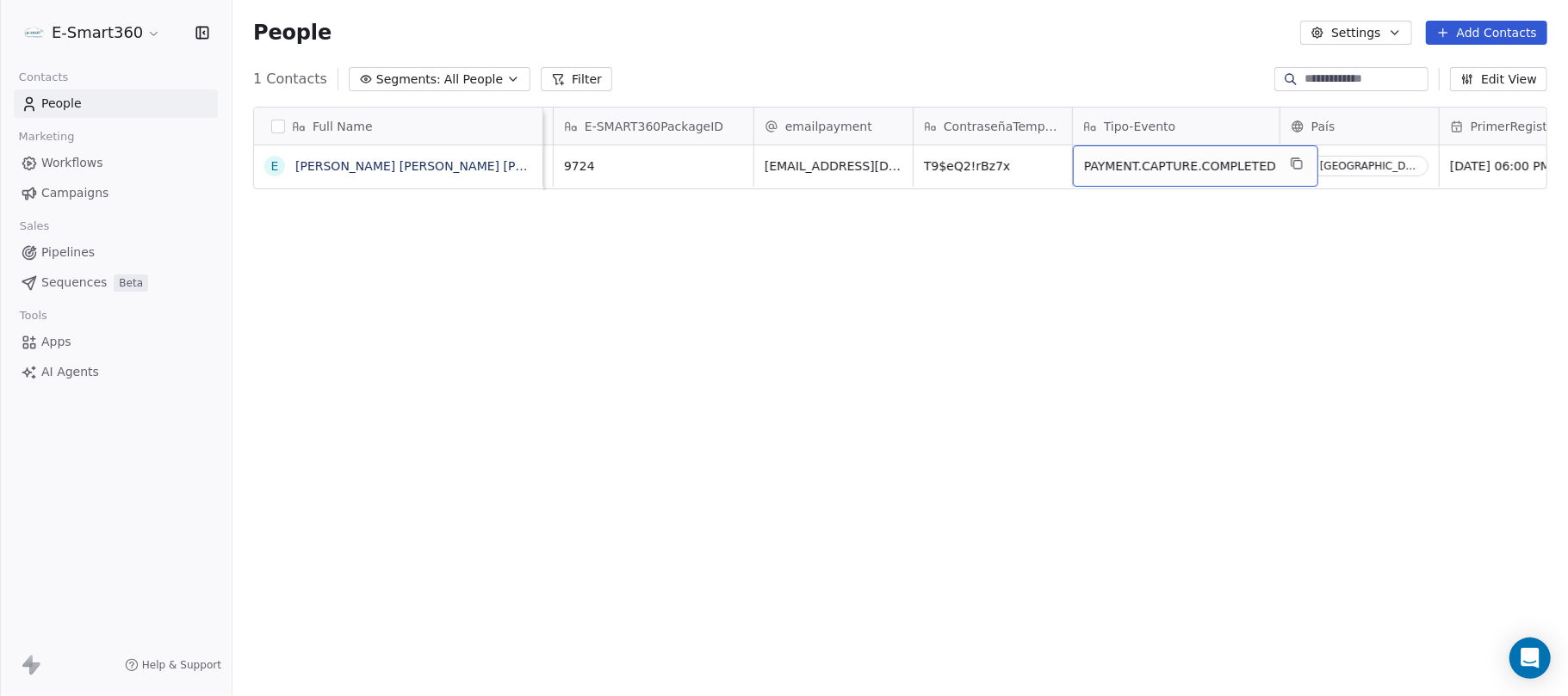
drag, startPoint x: 1077, startPoint y: 160, endPoint x: 1136, endPoint y: 176, distance: 61.1
click at [1122, 166] on span "PAYMENT.CAPTURE.COMPLETED" at bounding box center [1180, 166] width 192 height 18
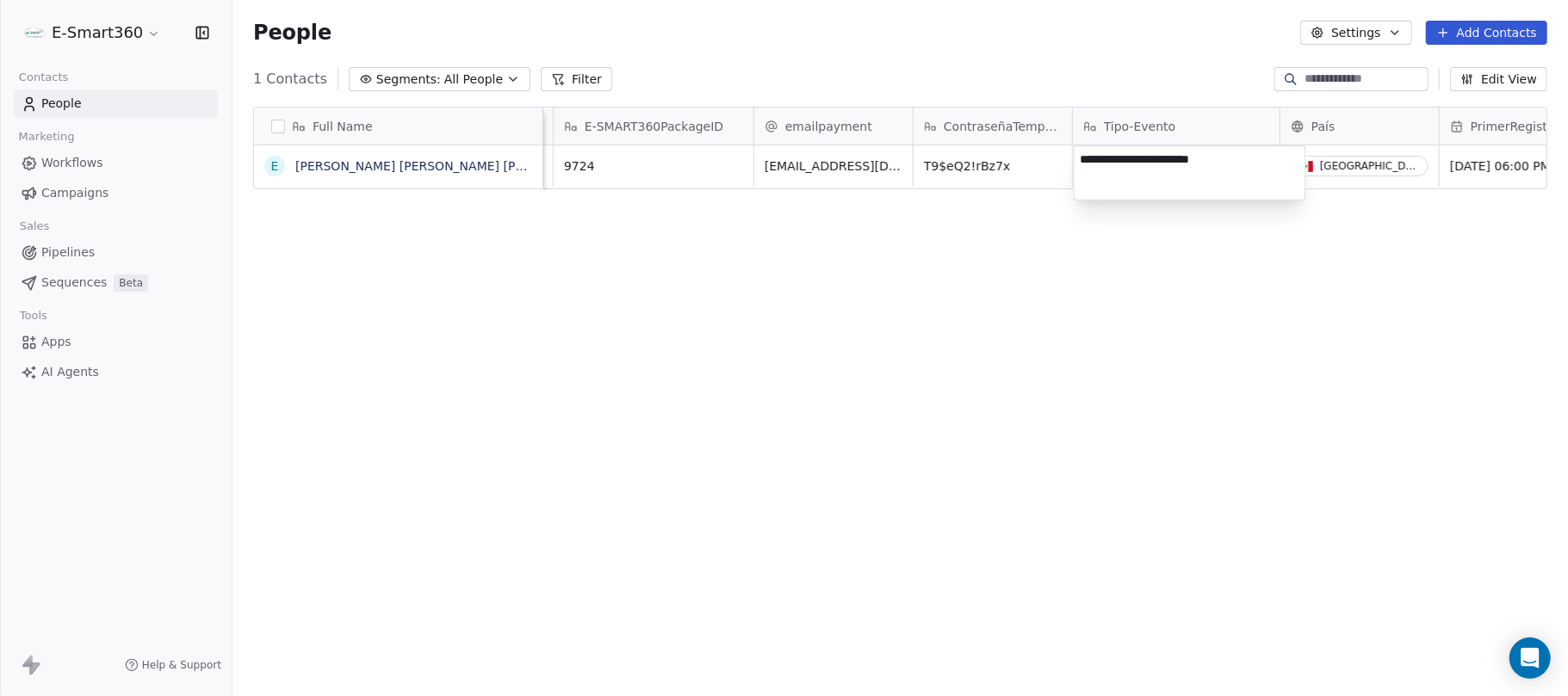
click at [1110, 156] on textarea "**********" at bounding box center [1190, 173] width 231 height 54
drag, startPoint x: 1024, startPoint y: 241, endPoint x: 1037, endPoint y: 217, distance: 27.3
click at [1024, 241] on html "**********" at bounding box center [784, 348] width 1568 height 696
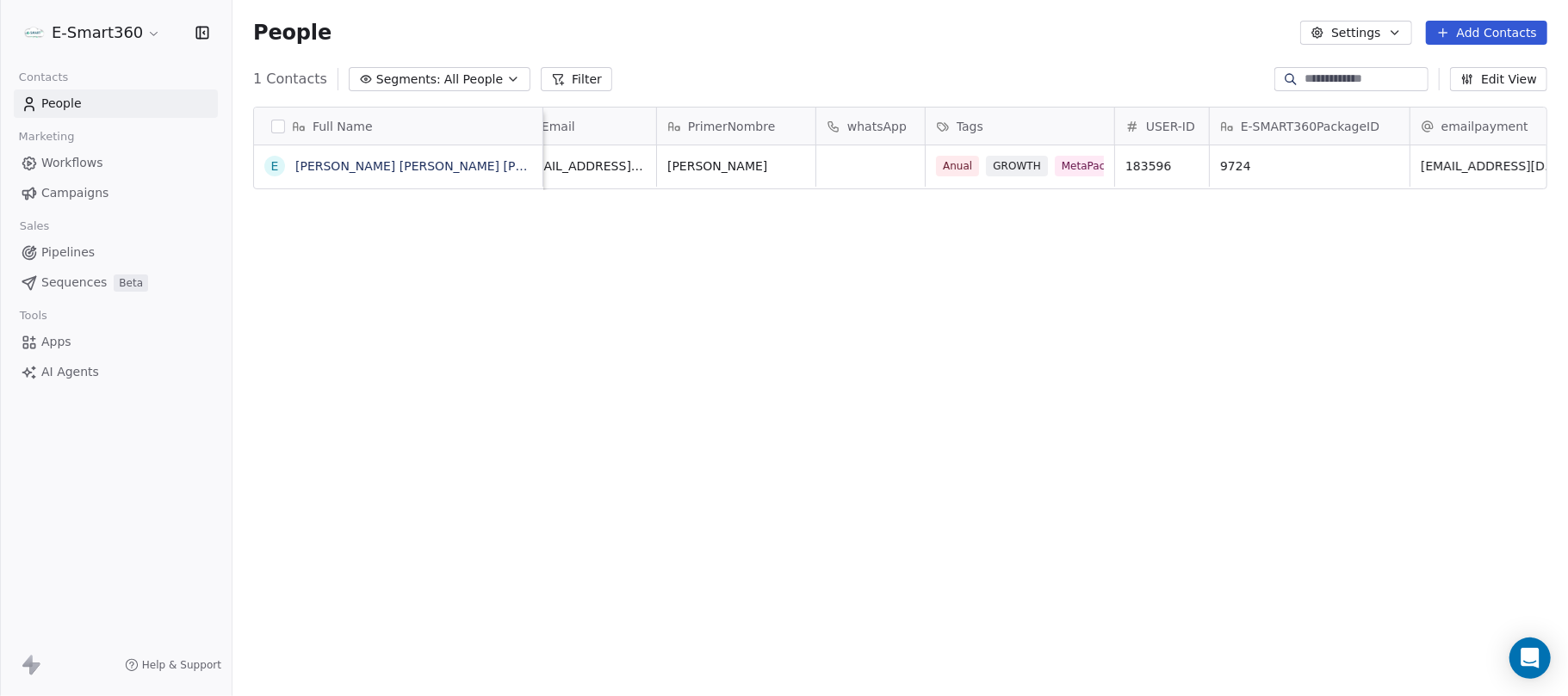
scroll to position [0, 0]
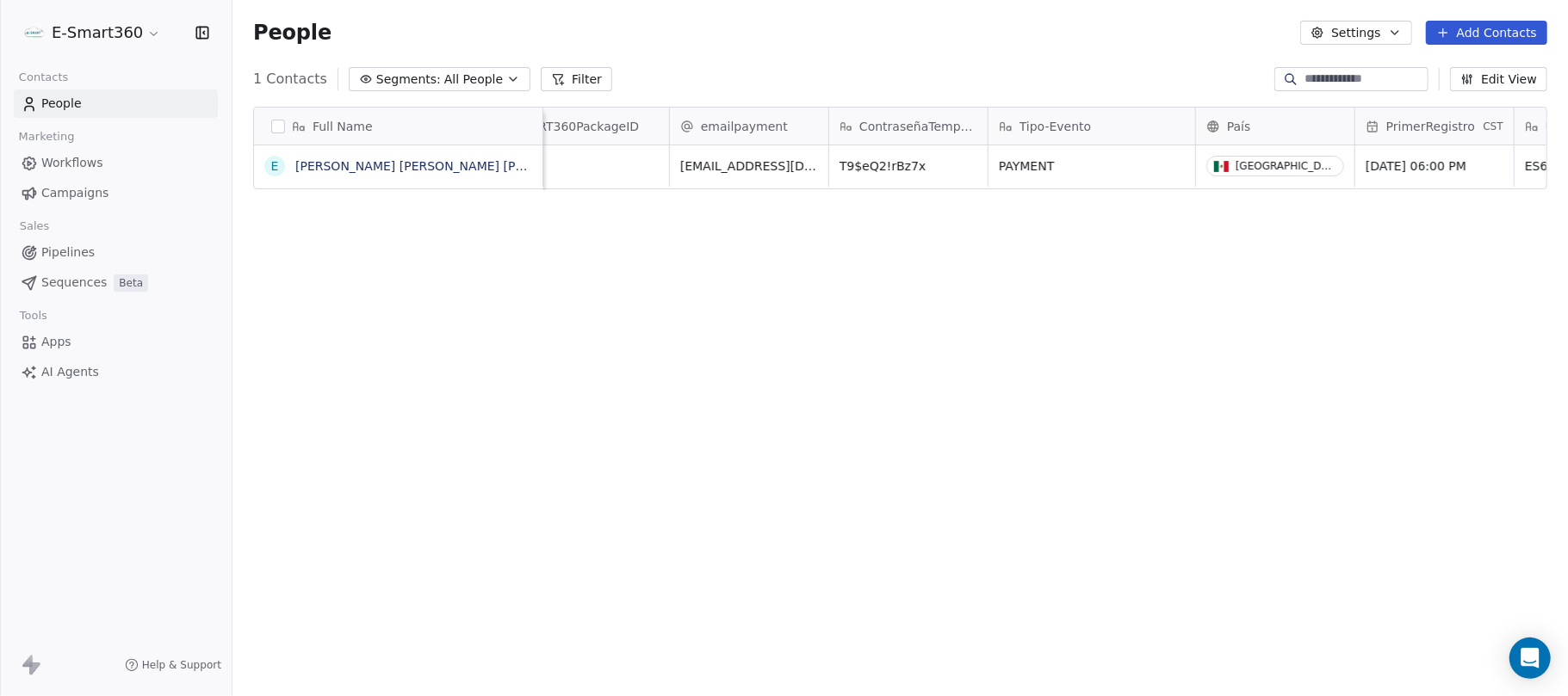
scroll to position [0, 804]
click at [200, 28] on icon "button" at bounding box center [202, 33] width 18 height 18
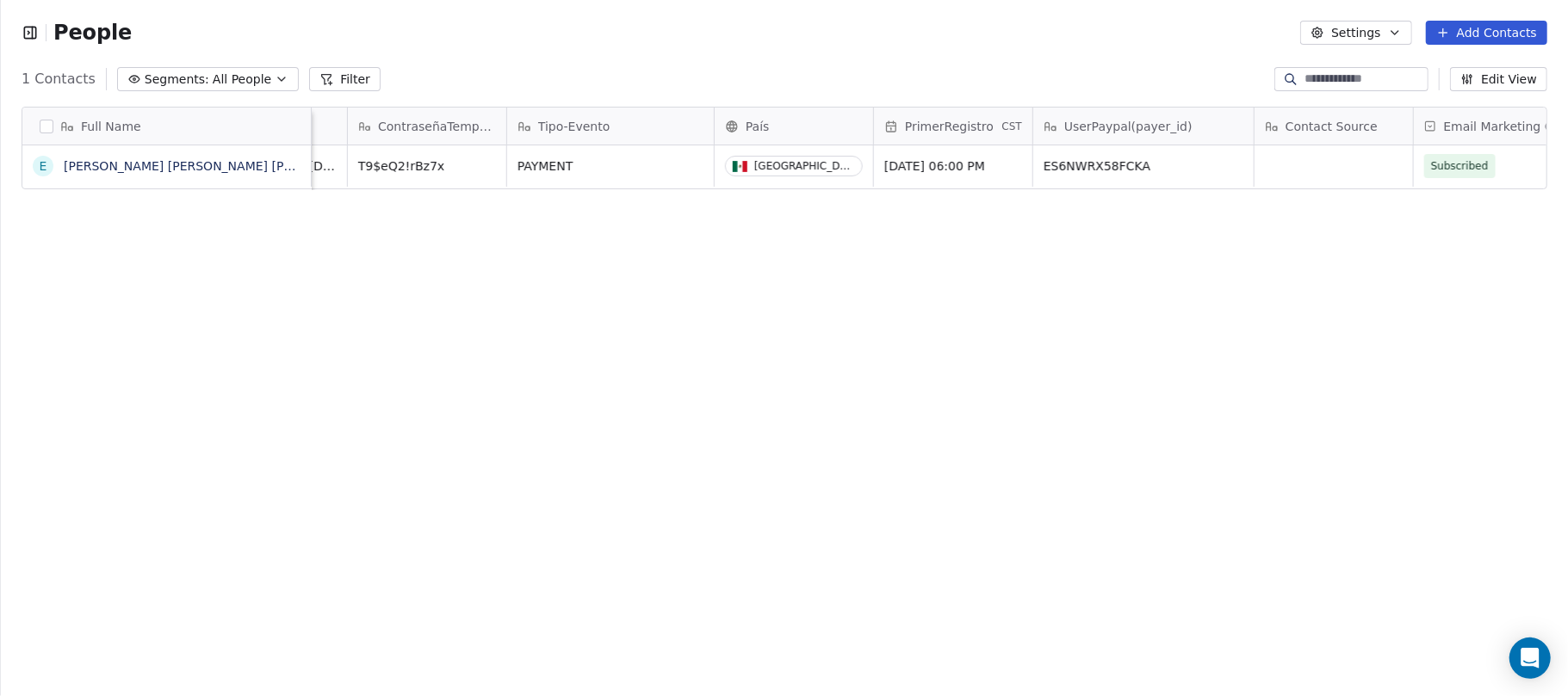
scroll to position [0, 1033]
